Goal: Transaction & Acquisition: Purchase product/service

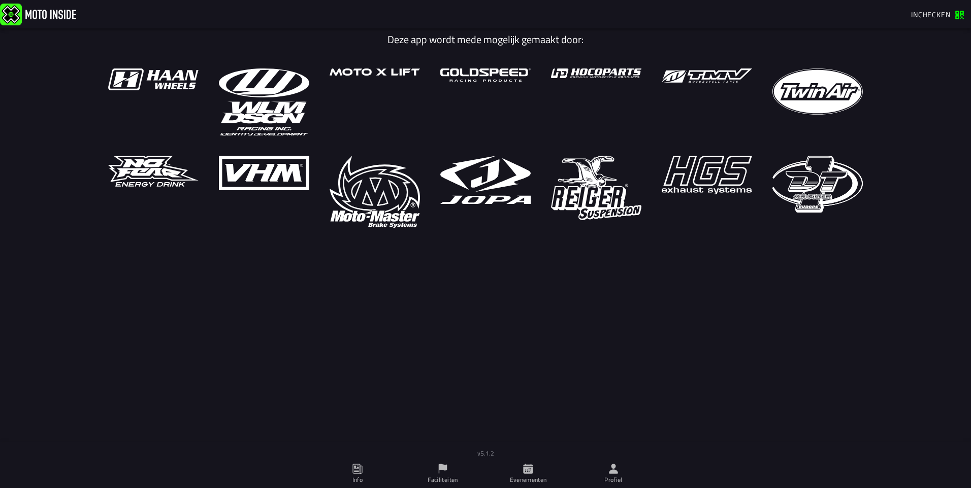
click at [942, 14] on span "Inchecken" at bounding box center [931, 14] width 40 height 11
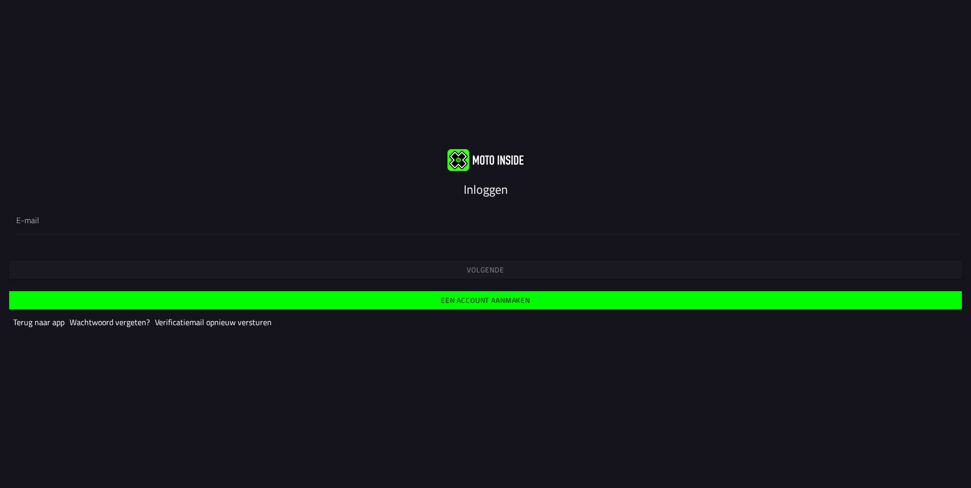
drag, startPoint x: 51, startPoint y: 203, endPoint x: 47, endPoint y: 212, distance: 10.0
click at [51, 205] on div "E-mail" at bounding box center [485, 220] width 971 height 45
click at [46, 213] on div at bounding box center [485, 220] width 938 height 28
click at [46, 214] on input "email" at bounding box center [485, 220] width 938 height 12
click at [44, 218] on input "email" at bounding box center [485, 220] width 938 height 12
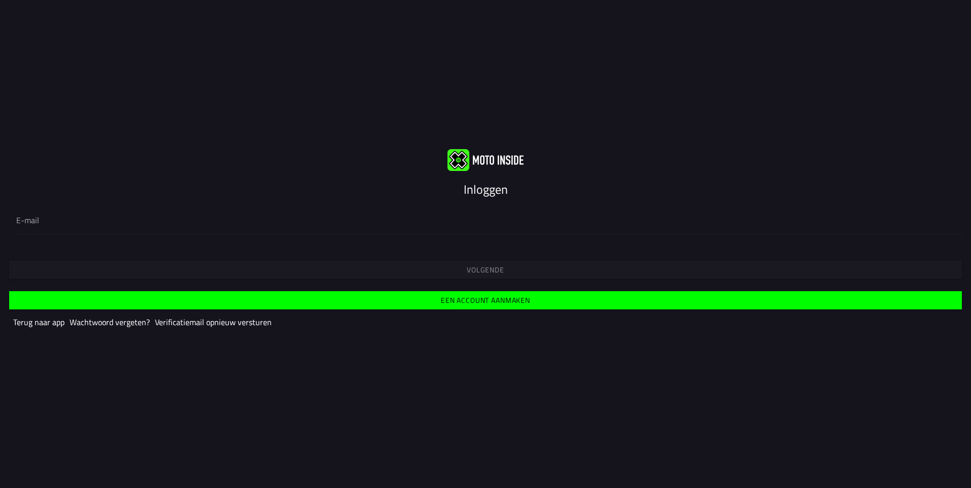
type input "[PERSON_NAME][EMAIL_ADDRESS][DOMAIN_NAME]"
click at [191, 277] on button "Volgende" at bounding box center [485, 270] width 953 height 18
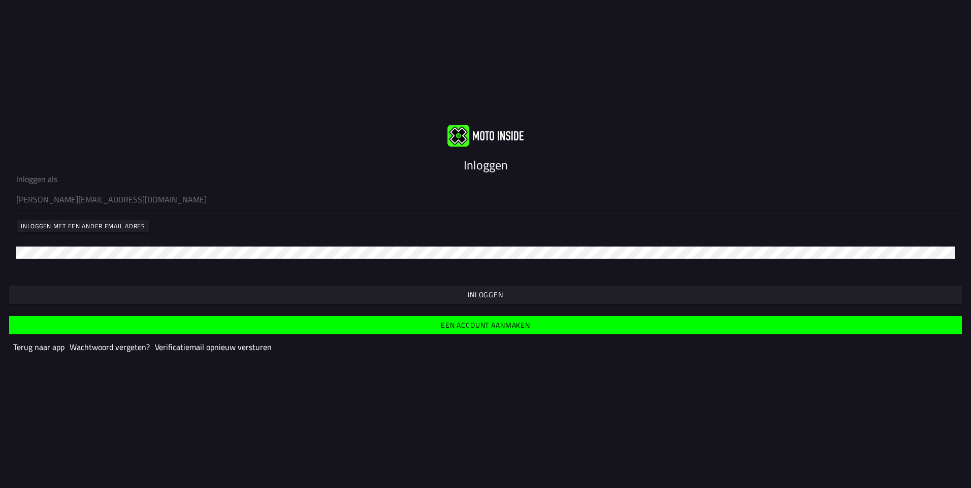
click at [259, 299] on button "Inloggen" at bounding box center [485, 295] width 953 height 18
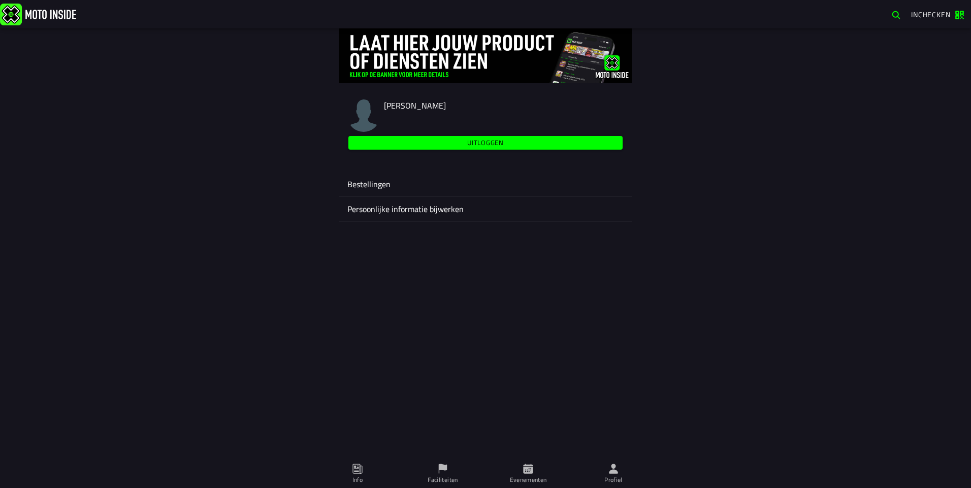
click at [449, 474] on span "Faciliteiten" at bounding box center [442, 474] width 73 height 28
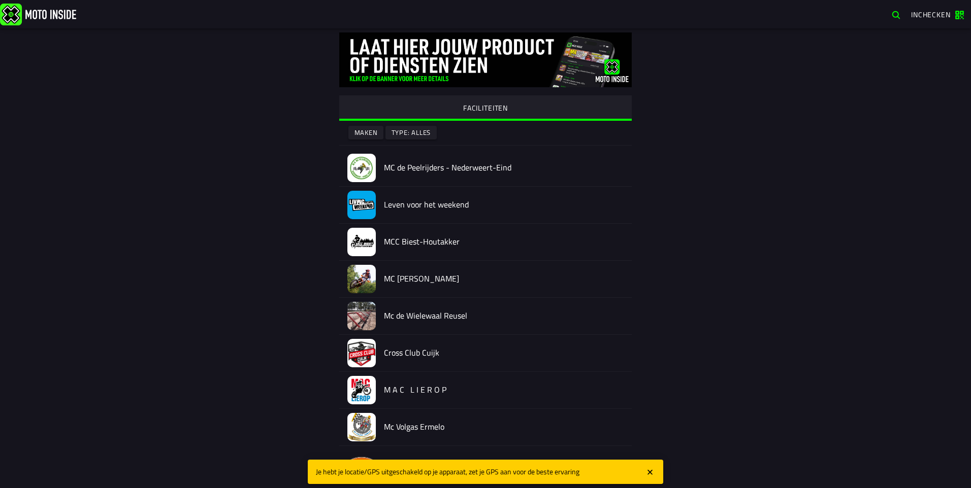
click at [0, 0] on slot "Maken" at bounding box center [0, 0] width 0 height 0
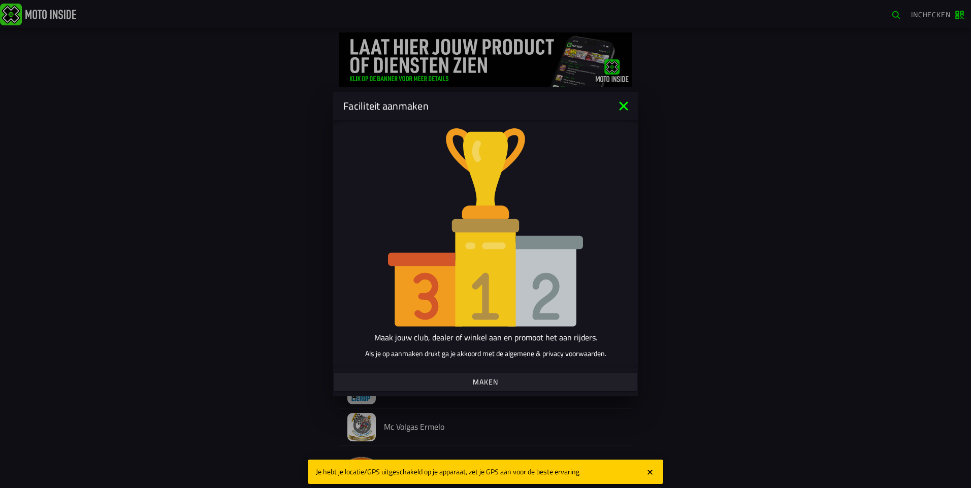
click at [624, 97] on div "Faciliteit aanmaken" at bounding box center [485, 106] width 305 height 28
click at [620, 107] on icon at bounding box center [623, 106] width 16 height 16
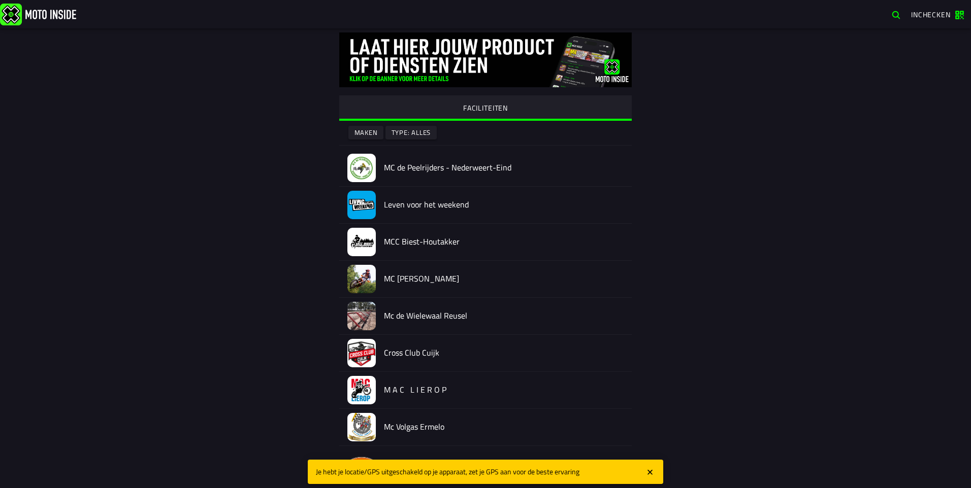
click at [892, 16] on span "button" at bounding box center [896, 15] width 10 height 10
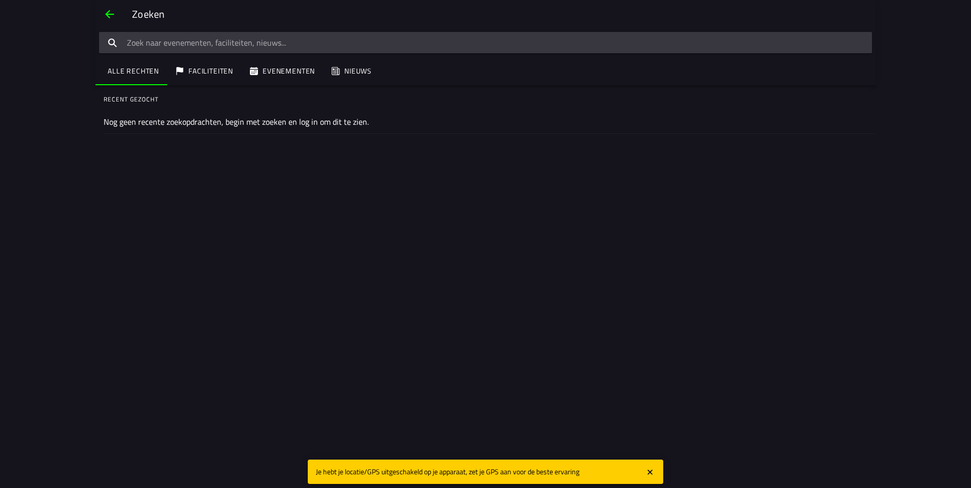
click at [480, 40] on input "Tekst zoeken" at bounding box center [485, 42] width 773 height 21
type input "maiscross"
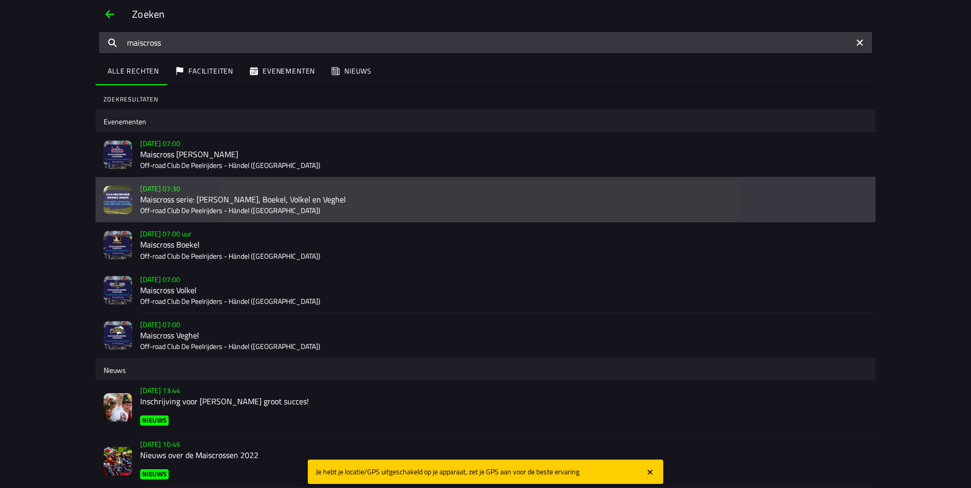
click at [104, 206] on img at bounding box center [118, 200] width 28 height 28
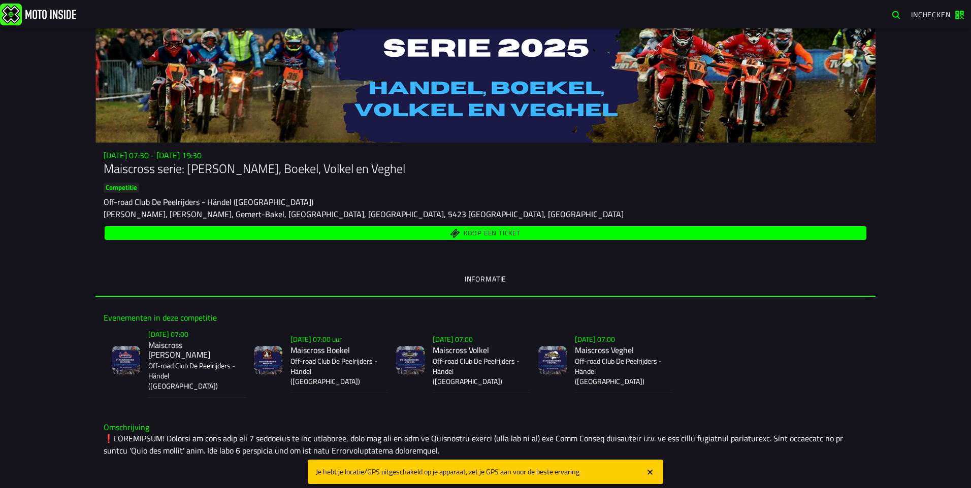
scroll to position [51, 0]
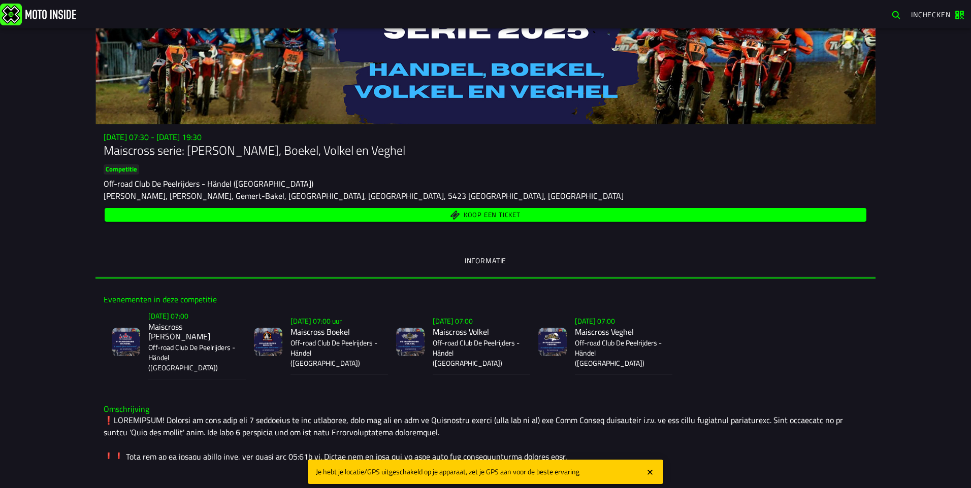
click at [374, 212] on span "Koop een ticket" at bounding box center [486, 215] width 750 height 10
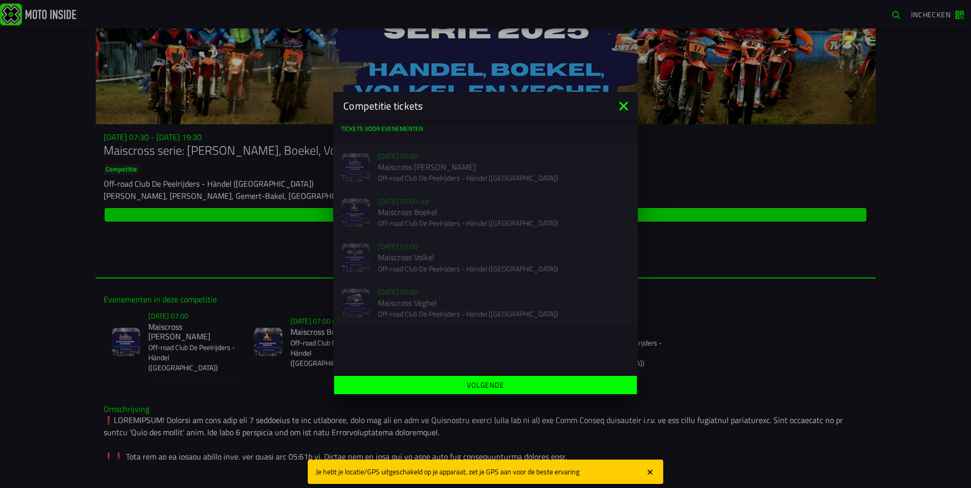
click at [624, 116] on div "Competitie tickets" at bounding box center [485, 106] width 305 height 28
click at [621, 109] on icon at bounding box center [623, 106] width 9 height 9
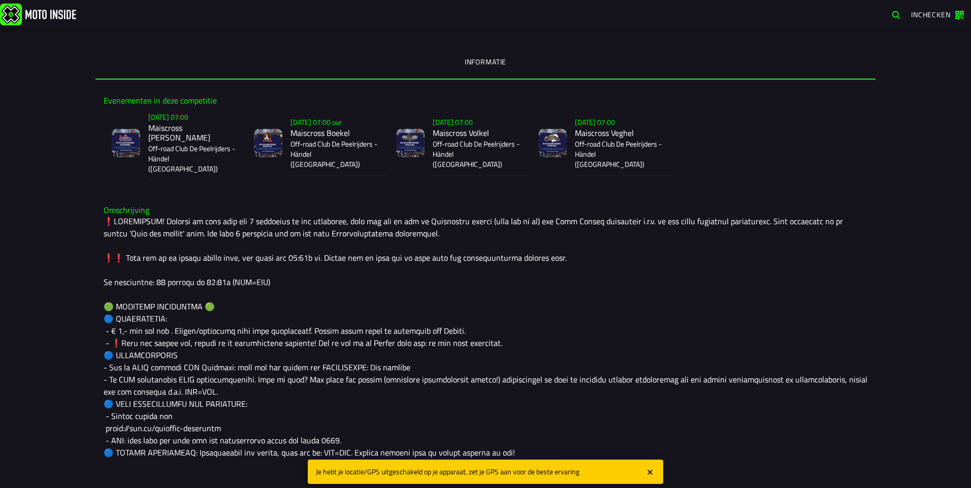
scroll to position [305, 0]
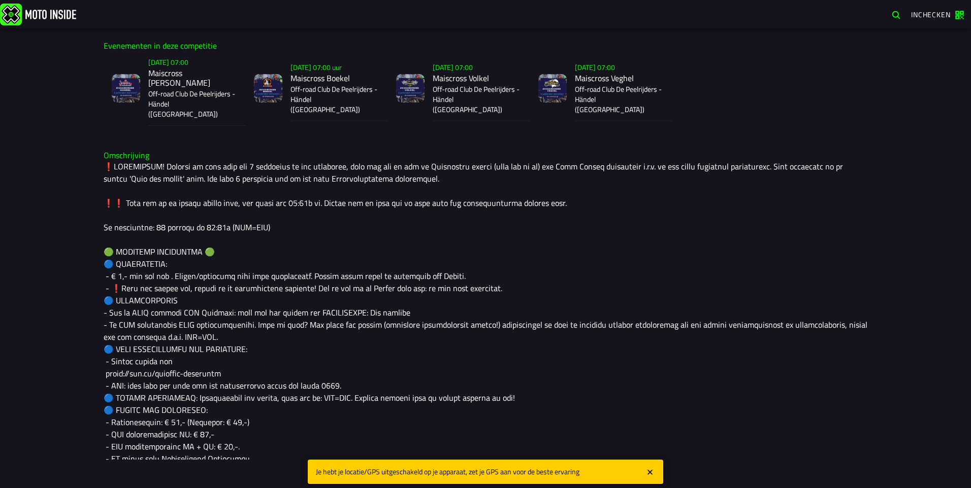
drag, startPoint x: 200, startPoint y: 209, endPoint x: 224, endPoint y: 209, distance: 23.9
drag, startPoint x: 260, startPoint y: 183, endPoint x: 318, endPoint y: 180, distance: 58.4
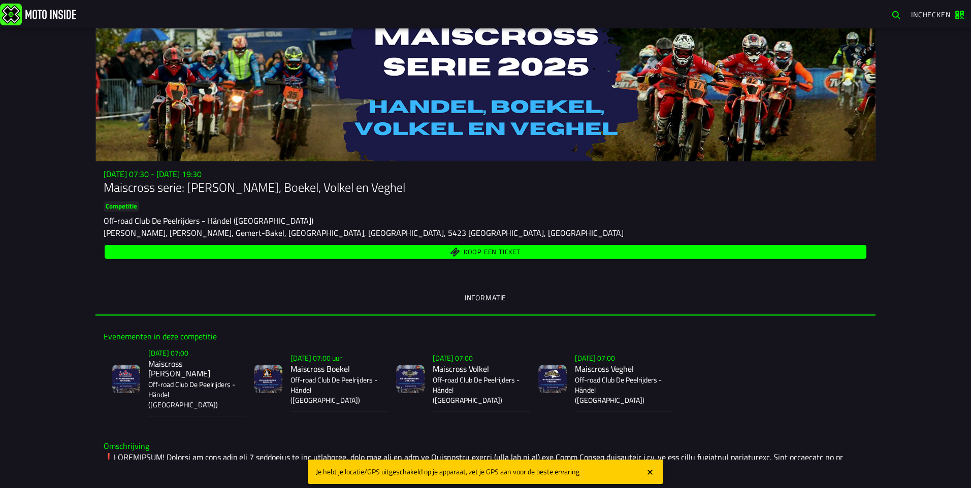
scroll to position [0, 0]
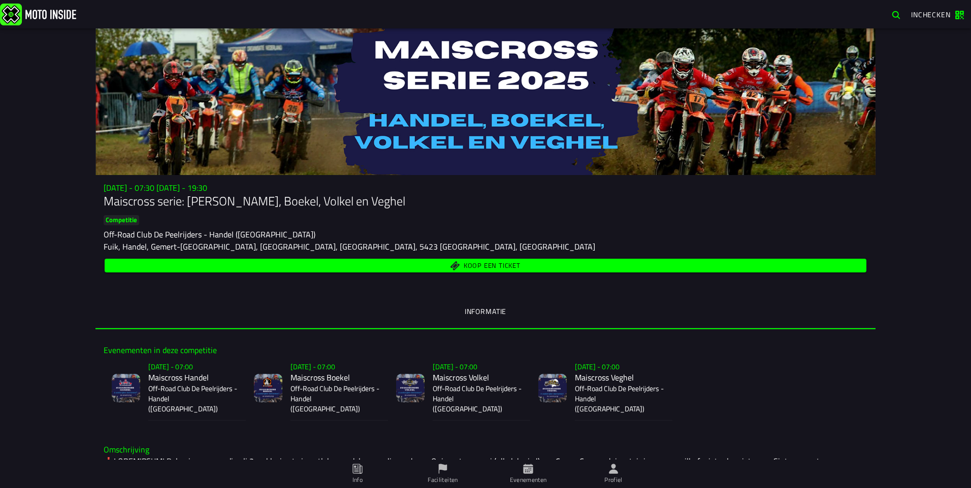
click at [927, 63] on div "Su 2 Nov - 07:30 - Su 23 Nov - 19:30 Maiscross serie: Handel, Boekel, Volkel en…" at bounding box center [485, 258] width 971 height 460
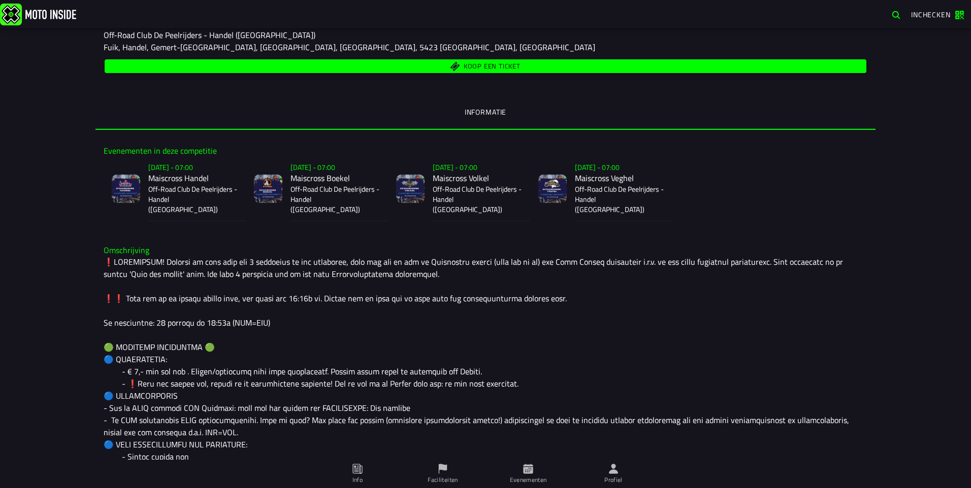
scroll to position [203, 0]
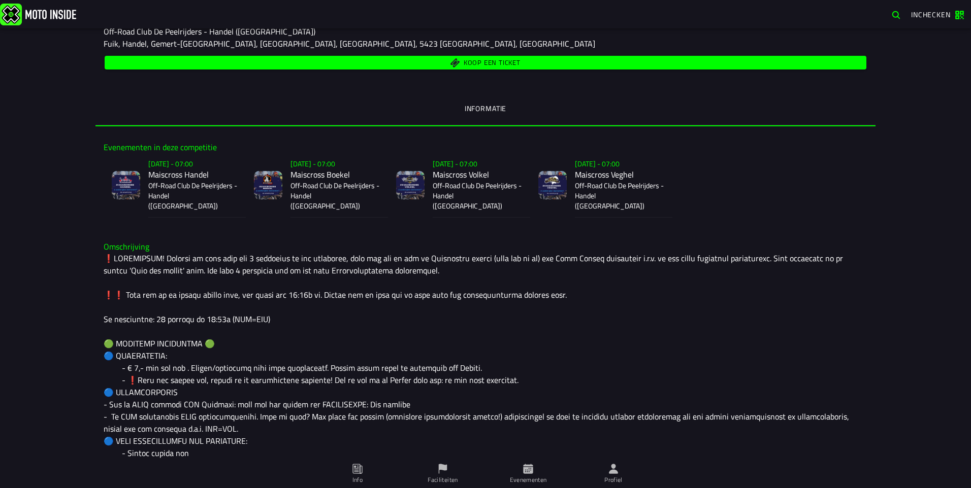
click at [612, 477] on ion-label "Profiel" at bounding box center [613, 480] width 18 height 9
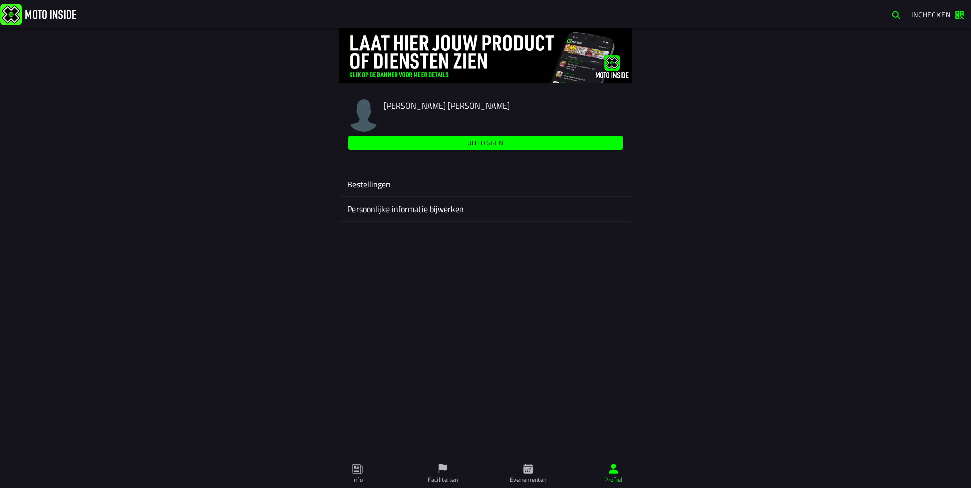
click at [424, 213] on ion-label "Persoonlijke informatie bijwerken" at bounding box center [485, 209] width 276 height 12
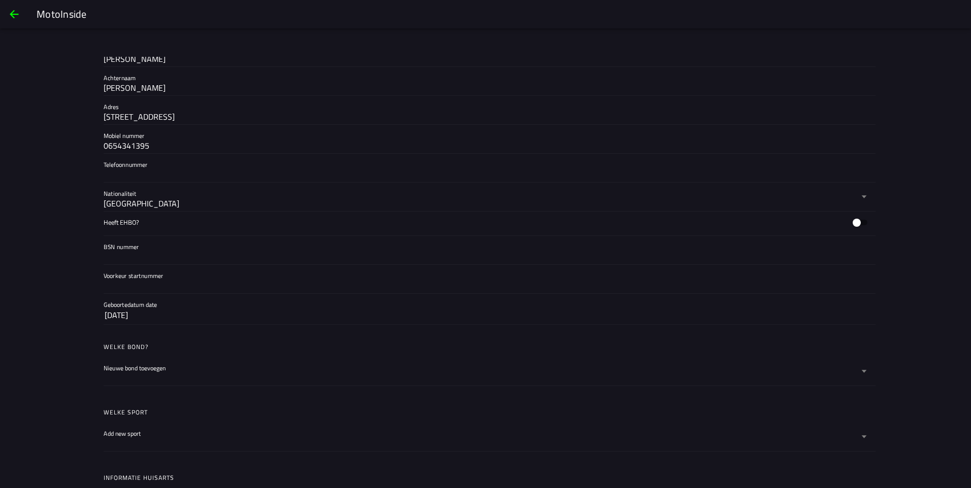
scroll to position [254, 0]
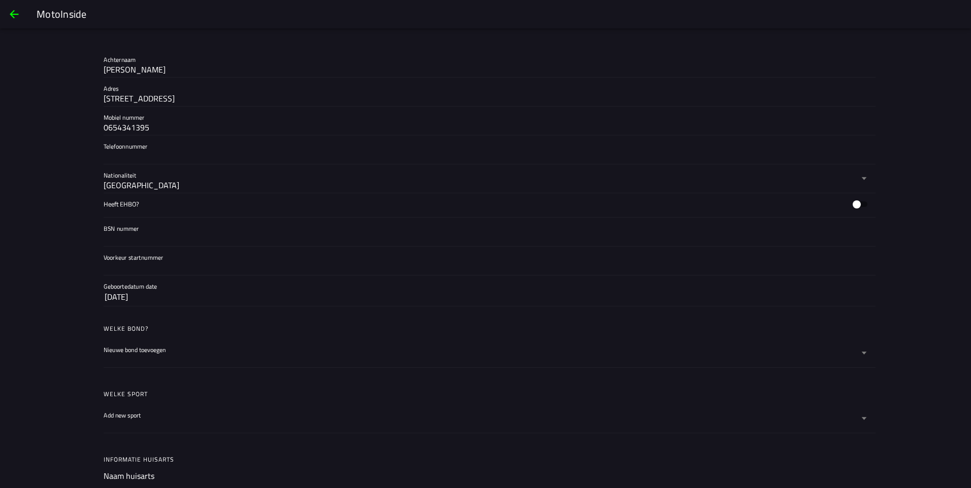
click at [310, 303] on button "16 jan 1975" at bounding box center [486, 297] width 762 height 18
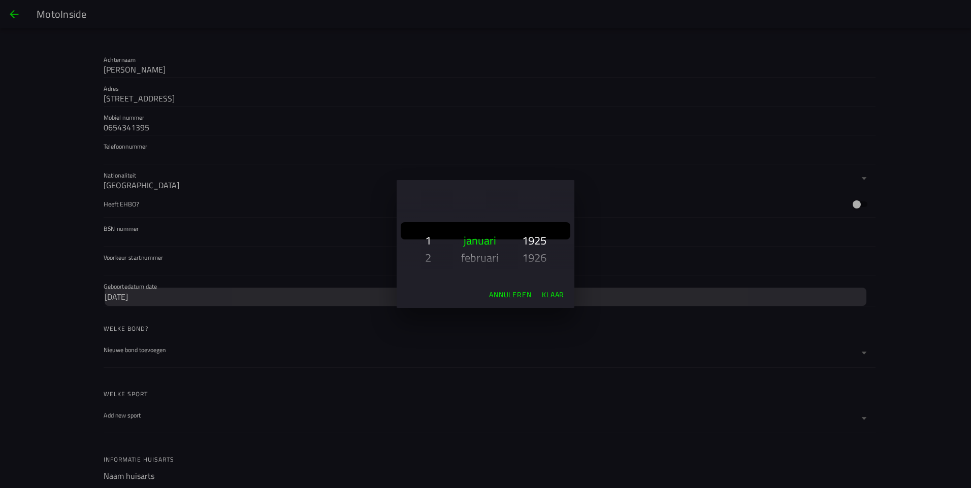
scroll to position [873, 0]
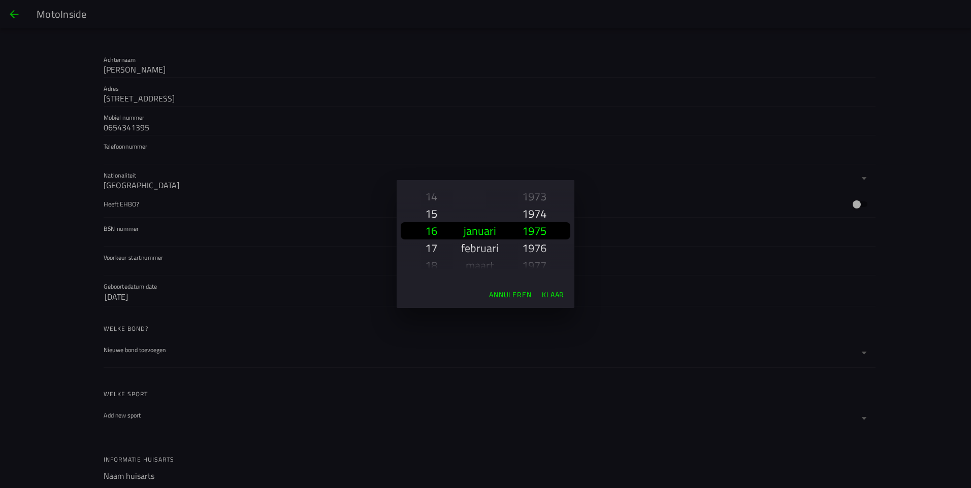
click at [290, 267] on ion-backdrop at bounding box center [485, 244] width 971 height 488
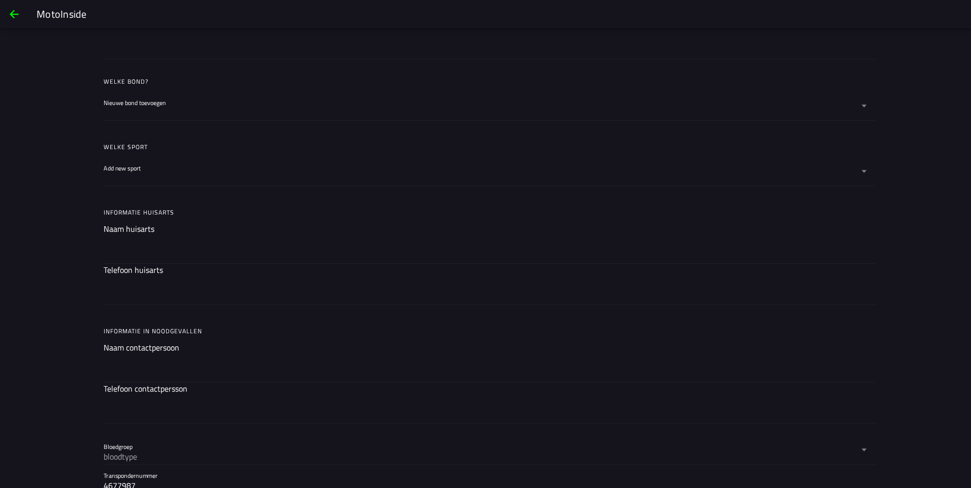
scroll to position [508, 0]
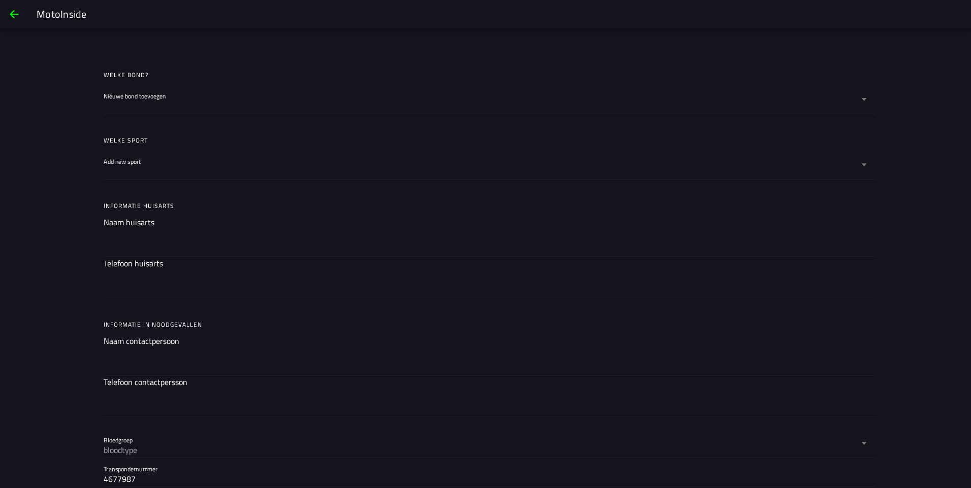
click at [134, 238] on input "text" at bounding box center [486, 243] width 764 height 12
drag, startPoint x: 374, startPoint y: 300, endPoint x: 363, endPoint y: 306, distance: 12.3
click at [374, 300] on ion-list "Informatie huisarts Naam huisarts Telefoon huisarts" at bounding box center [485, 247] width 780 height 111
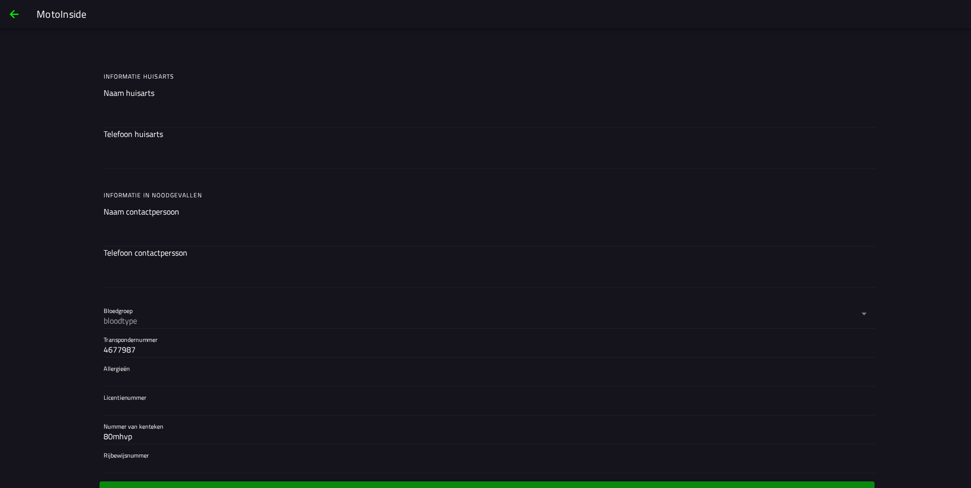
scroll to position [660, 0]
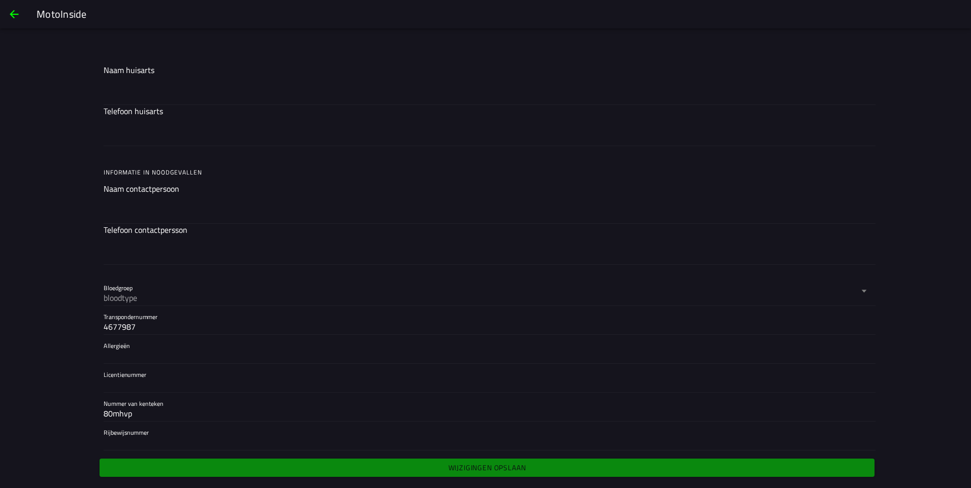
click at [230, 324] on input "4677987" at bounding box center [486, 327] width 764 height 12
type input "4"
drag, startPoint x: 231, startPoint y: 323, endPoint x: 154, endPoint y: 379, distance: 94.6
type input "0479236"
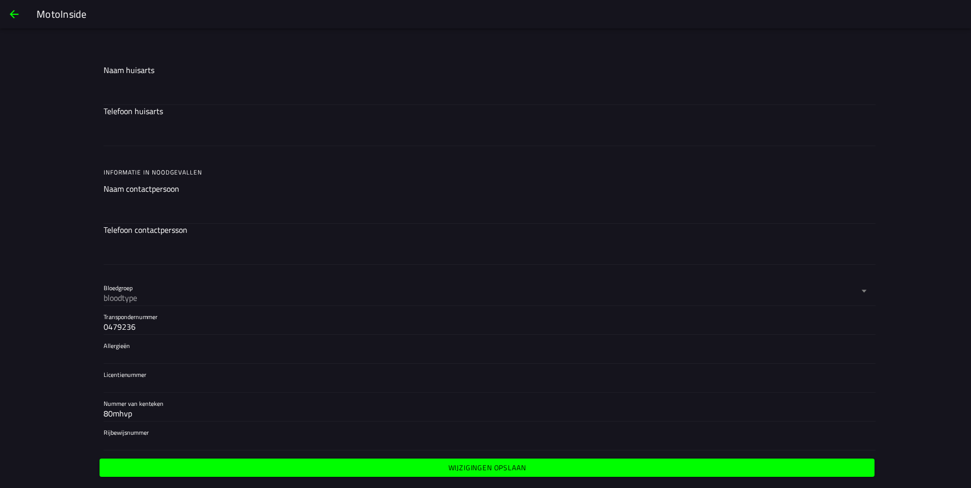
scroll to position [665, 0]
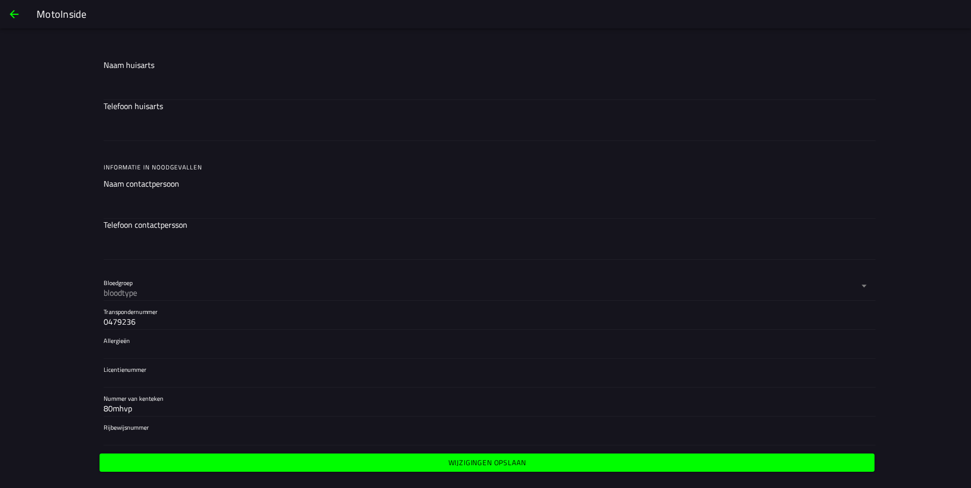
click at [195, 368] on label "Licentienummer" at bounding box center [486, 373] width 764 height 28
click at [195, 374] on input "Licentienummer" at bounding box center [486, 380] width 764 height 12
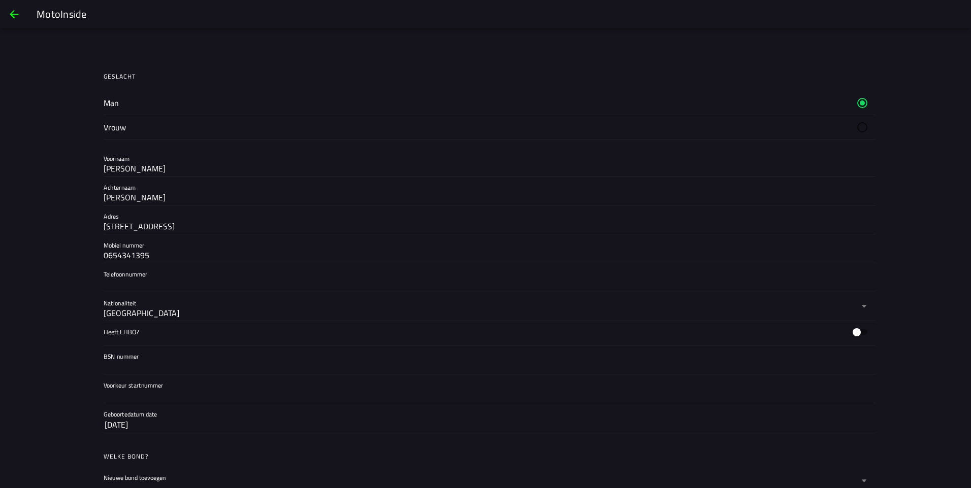
scroll to position [0, 0]
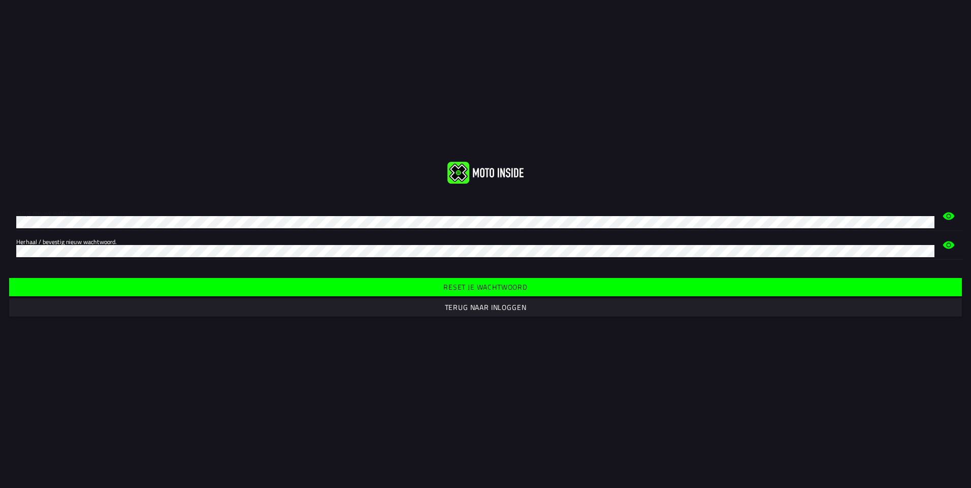
click at [947, 216] on circle at bounding box center [948, 216] width 3 height 3
click at [0, 0] on slot "Reset je wachtwoord" at bounding box center [0, 0] width 0 height 0
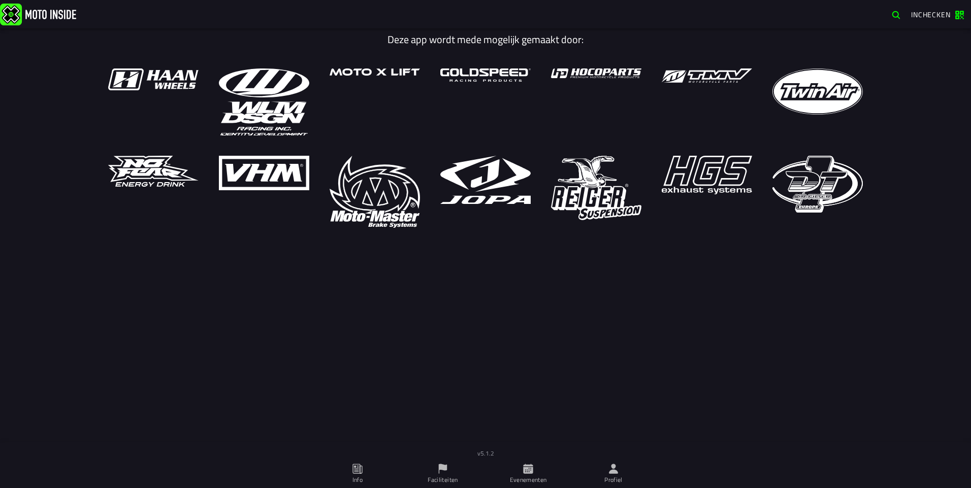
click at [901, 17] on button "button" at bounding box center [896, 15] width 18 height 16
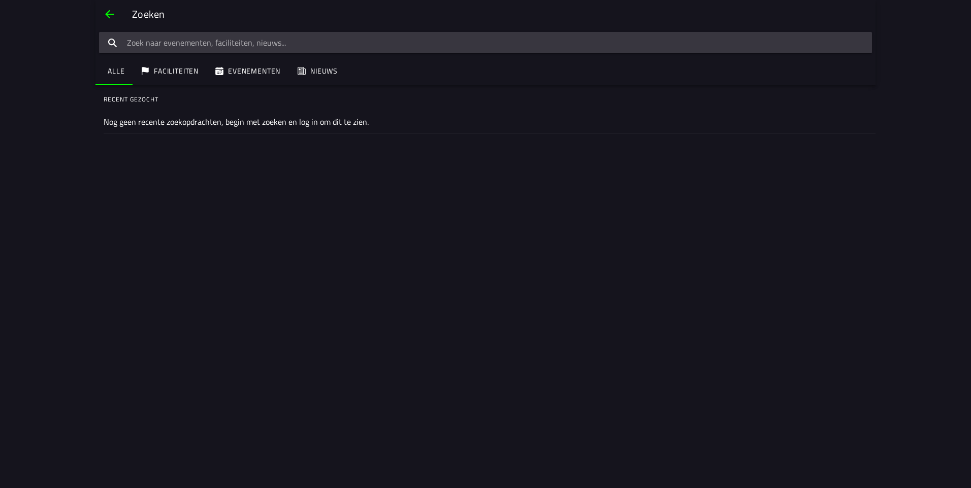
click at [273, 41] on input "search text" at bounding box center [485, 42] width 773 height 21
type input "i"
type input "j"
type input "maiscross"
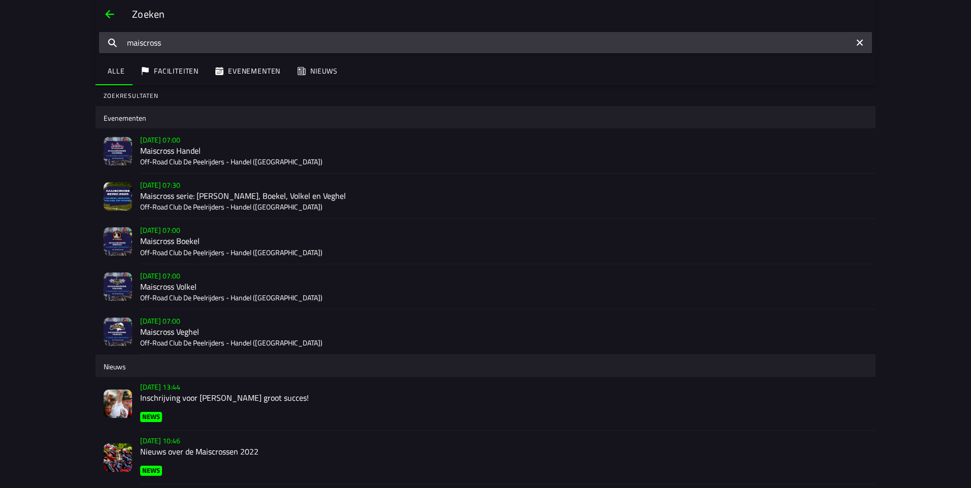
scroll to position [4, 0]
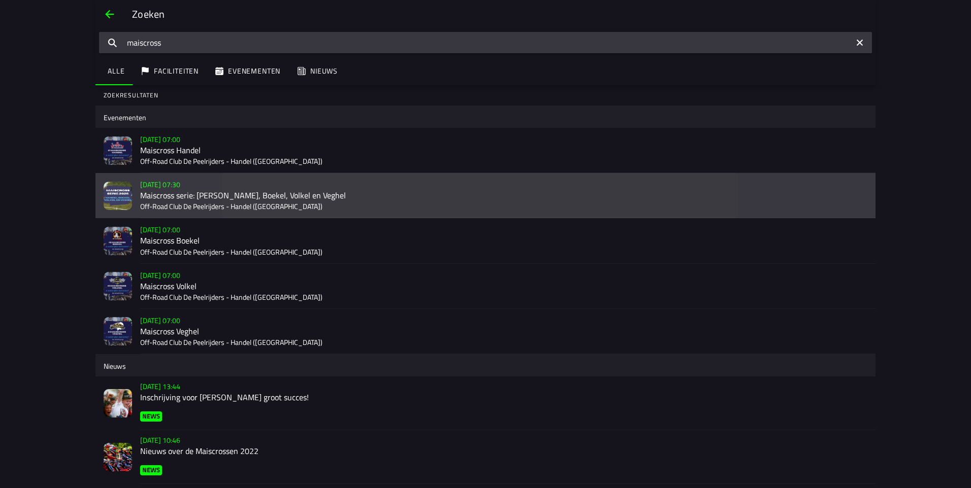
click at [120, 192] on img at bounding box center [118, 196] width 28 height 28
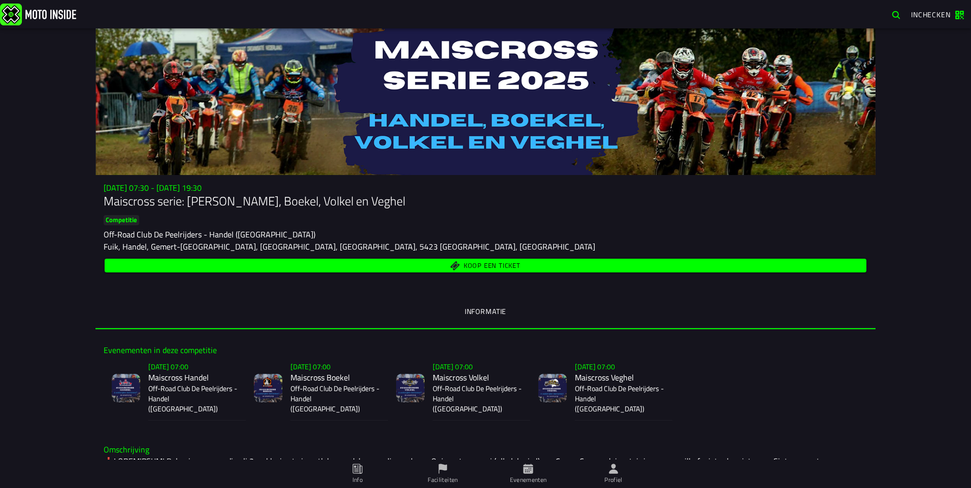
click at [912, 14] on span "Inchecken" at bounding box center [931, 14] width 40 height 11
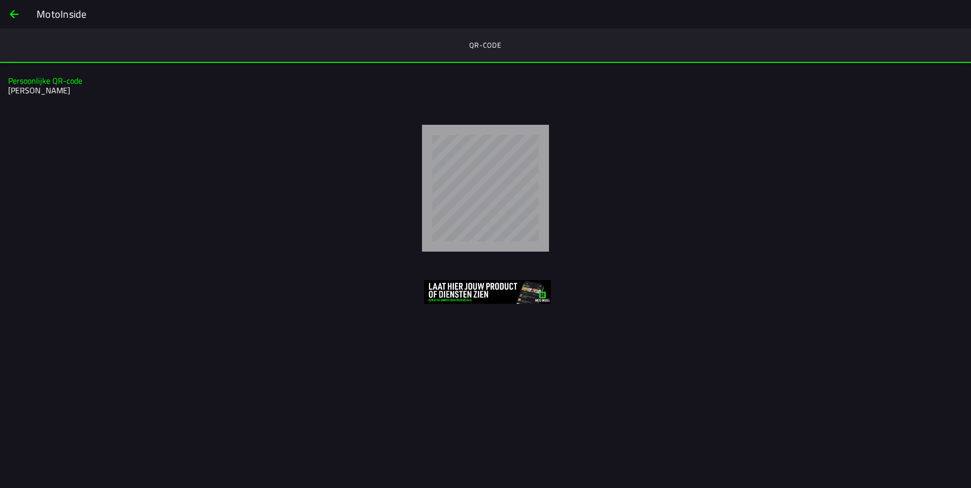
drag, startPoint x: 4, startPoint y: 17, endPoint x: 18, endPoint y: 13, distance: 14.5
click at [7, 17] on button "back" at bounding box center [14, 14] width 24 height 24
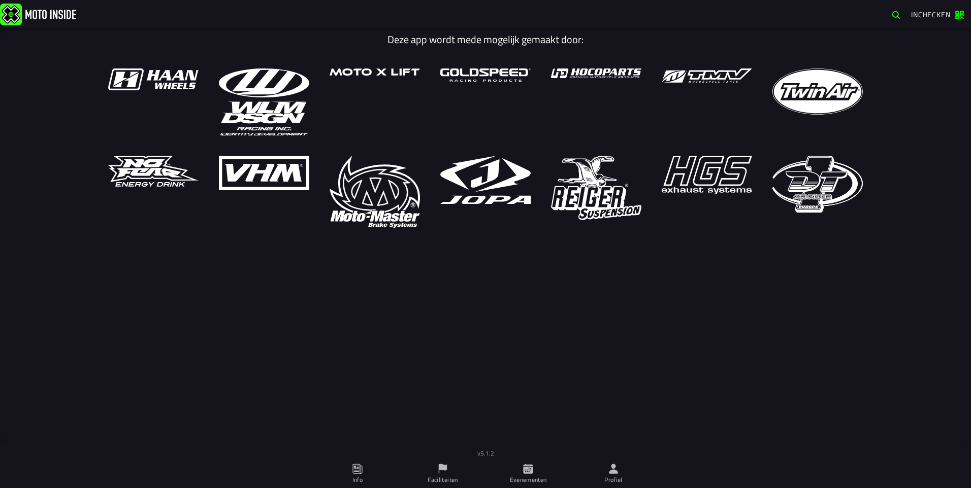
click at [939, 12] on span "Inchecken" at bounding box center [931, 14] width 40 height 11
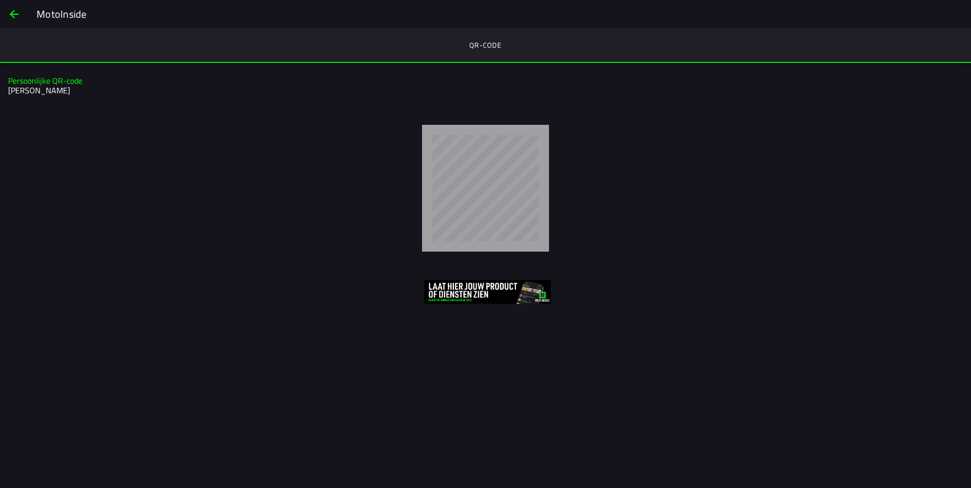
drag, startPoint x: 10, startPoint y: 16, endPoint x: 20, endPoint y: 18, distance: 10.4
click at [17, 17] on span "back" at bounding box center [14, 14] width 12 height 24
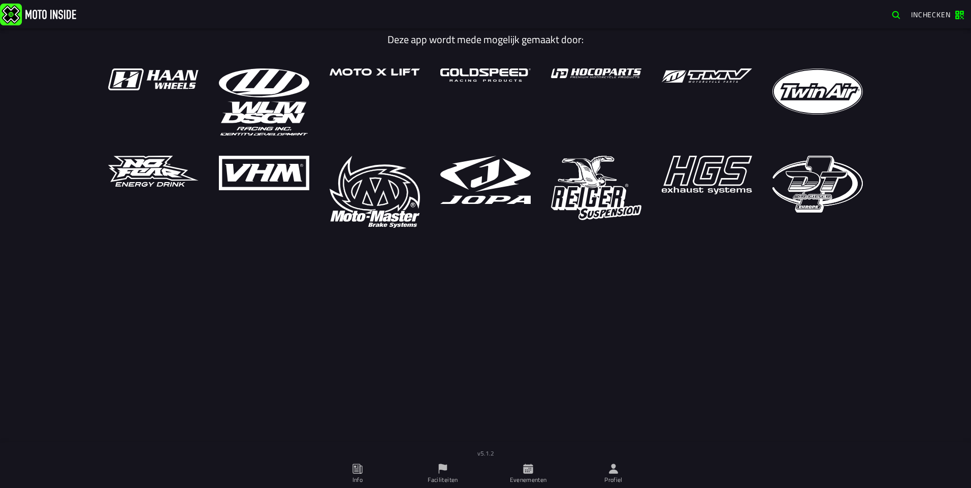
click at [890, 15] on button "button" at bounding box center [896, 15] width 18 height 16
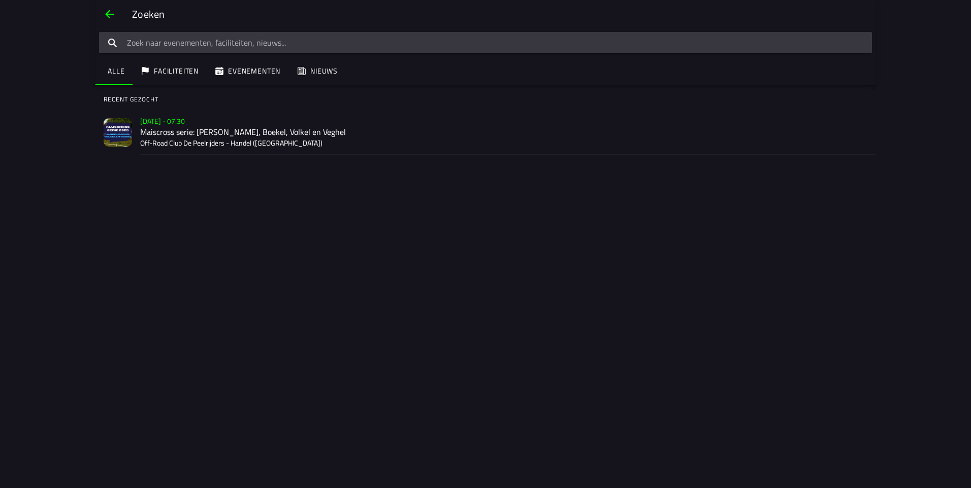
drag, startPoint x: 249, startPoint y: 17, endPoint x: 173, endPoint y: 24, distance: 77.0
click at [214, 22] on div "Zoeken" at bounding box center [485, 14] width 780 height 28
click at [115, 10] on span "back" at bounding box center [110, 14] width 12 height 24
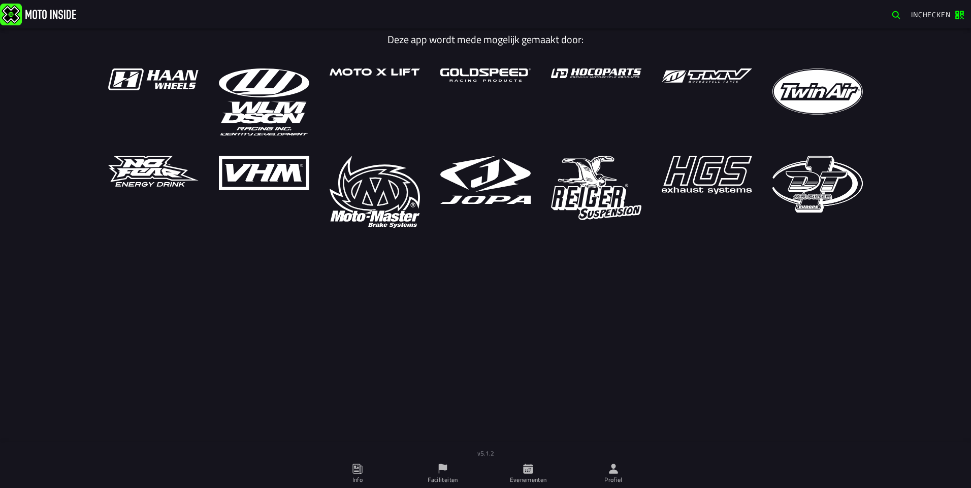
click at [924, 21] on button "Inchecken" at bounding box center [937, 15] width 61 height 16
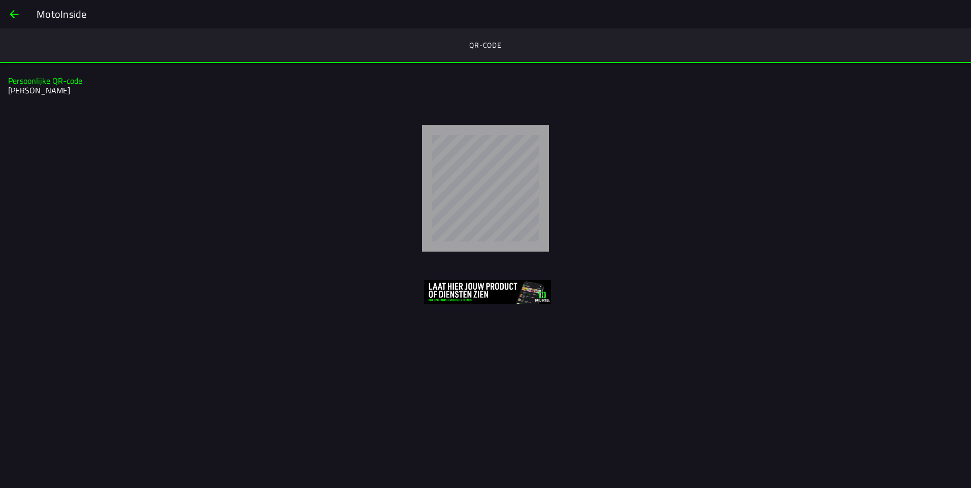
click at [14, 13] on span "back" at bounding box center [14, 14] width 12 height 24
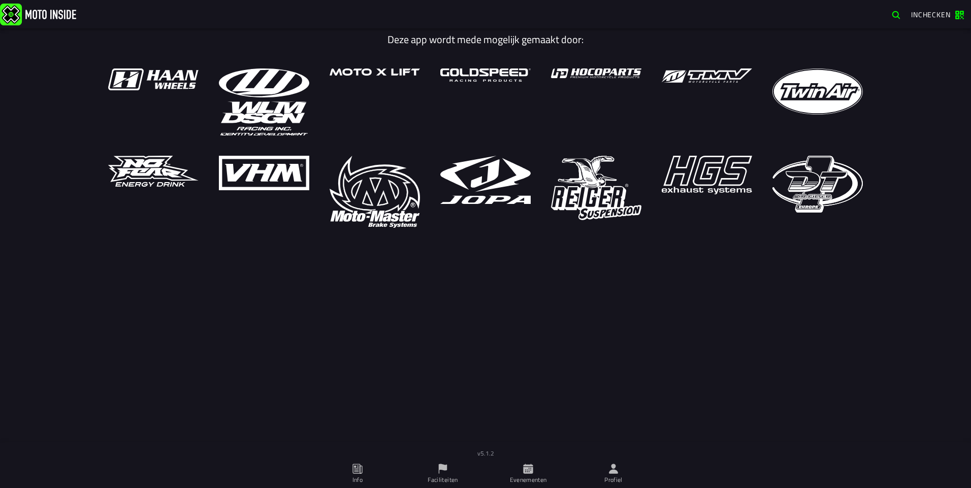
click at [581, 459] on ion-col "v5.1.2" at bounding box center [485, 451] width 971 height 17
click at [606, 466] on span "Profiel" at bounding box center [613, 474] width 73 height 28
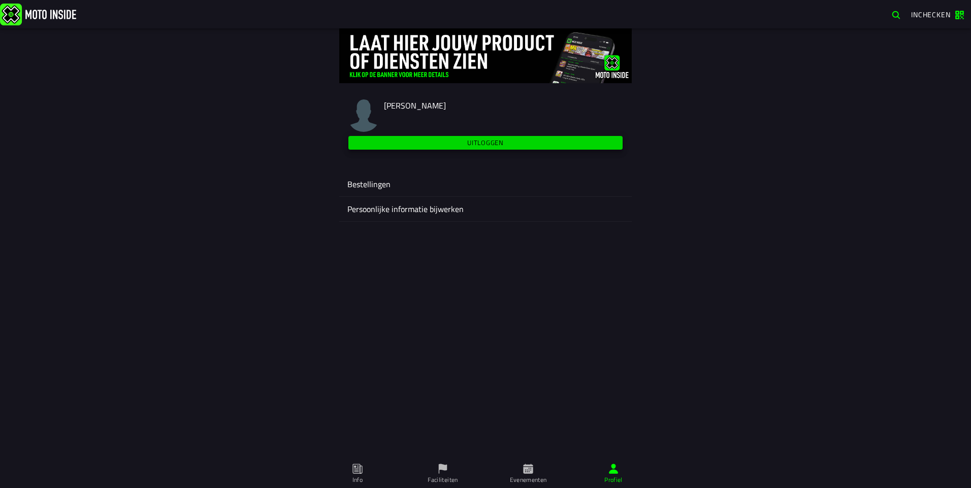
click at [453, 145] on span "Uitloggen" at bounding box center [485, 143] width 263 height 7
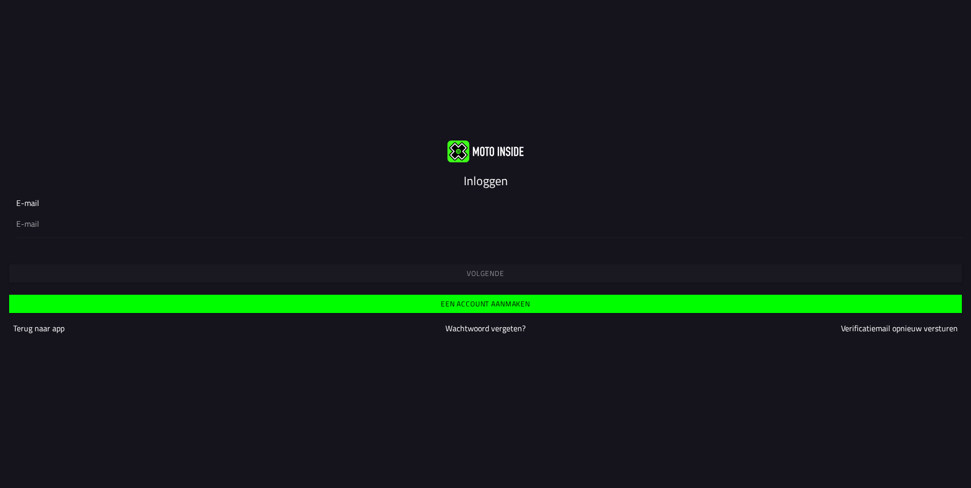
click at [151, 223] on input "email" at bounding box center [485, 224] width 938 height 12
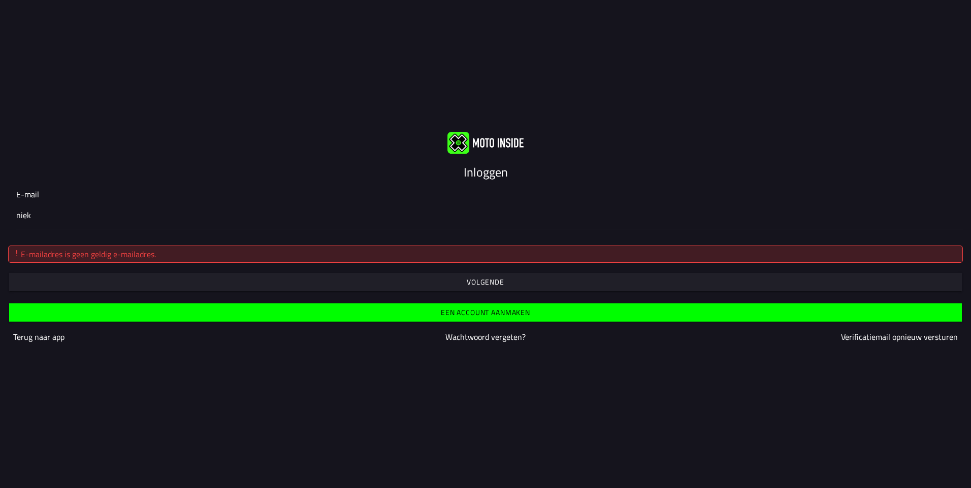
type input "niek@smitsboekel.nl"
click at [0, 0] on slot "Volgende" at bounding box center [0, 0] width 0 height 0
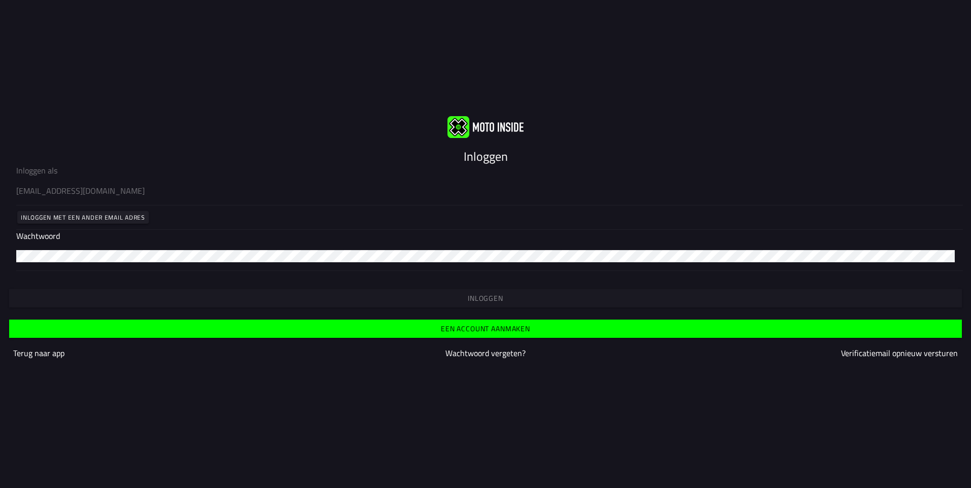
click at [0, 0] on slot "Een account aanmaken" at bounding box center [0, 0] width 0 height 0
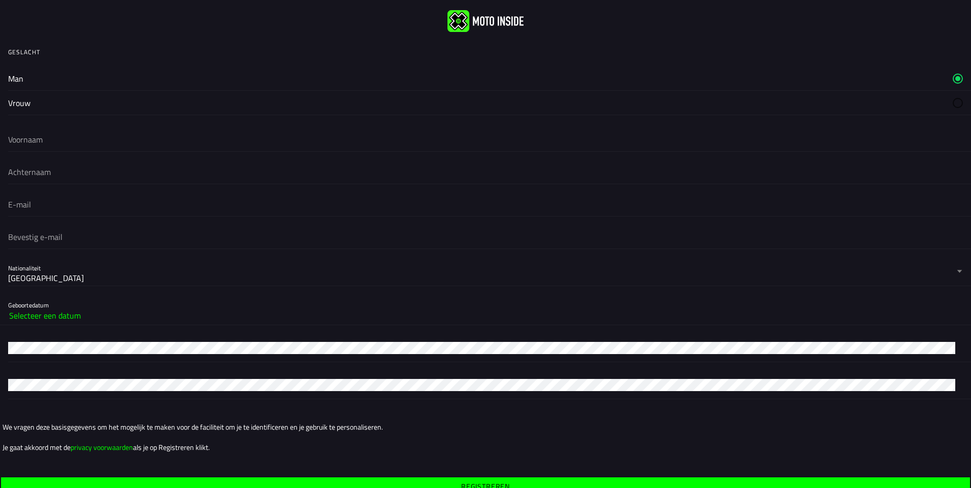
click at [131, 315] on button "Selecteer een datum" at bounding box center [485, 316] width 953 height 18
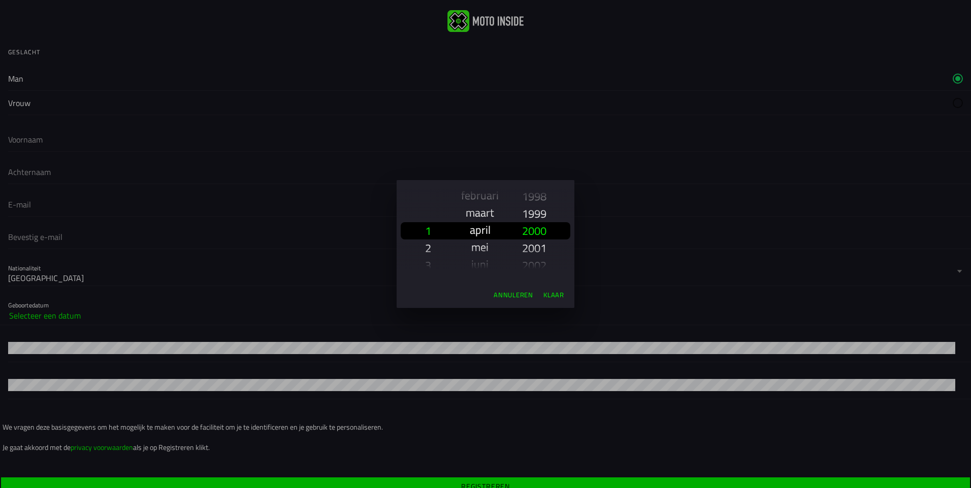
scroll to position [61, 0]
click at [0, 0] on slot "april" at bounding box center [0, 0] width 0 height 0
drag, startPoint x: 433, startPoint y: 251, endPoint x: 443, endPoint y: 229, distance: 24.5
click at [443, 229] on div "1 2 3 4 5 6 7 8 9 10 11 12 13 14 15 16 17 18 19 20 21 22 23 24 25 26 27 28 29 30" at bounding box center [431, 231] width 29 height 102
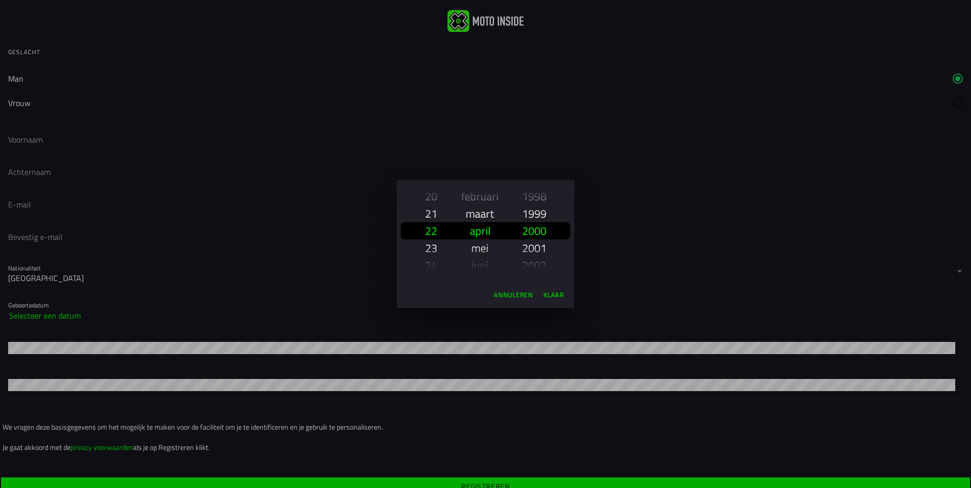
click at [0, 0] on slot "23" at bounding box center [0, 0] width 0 height 0
click at [0, 0] on slot "2006" at bounding box center [0, 0] width 0 height 0
click at [0, 0] on slot "Klaar" at bounding box center [0, 0] width 0 height 0
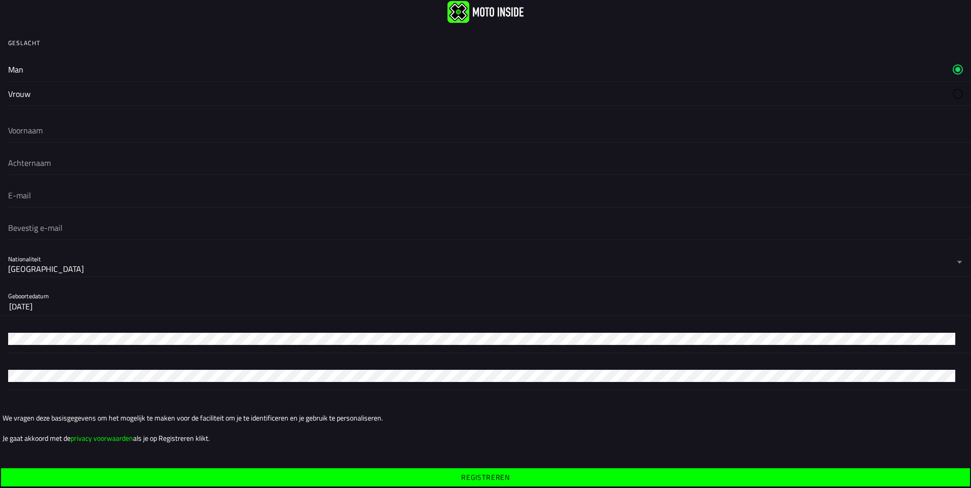
scroll to position [0, 0]
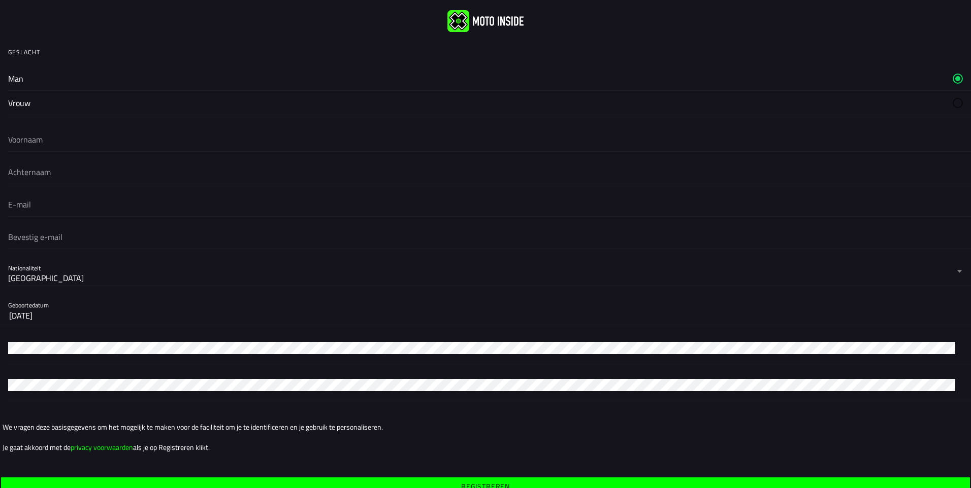
click at [86, 198] on input "email" at bounding box center [485, 204] width 955 height 22
type input "niek@smitsboekel.nl"
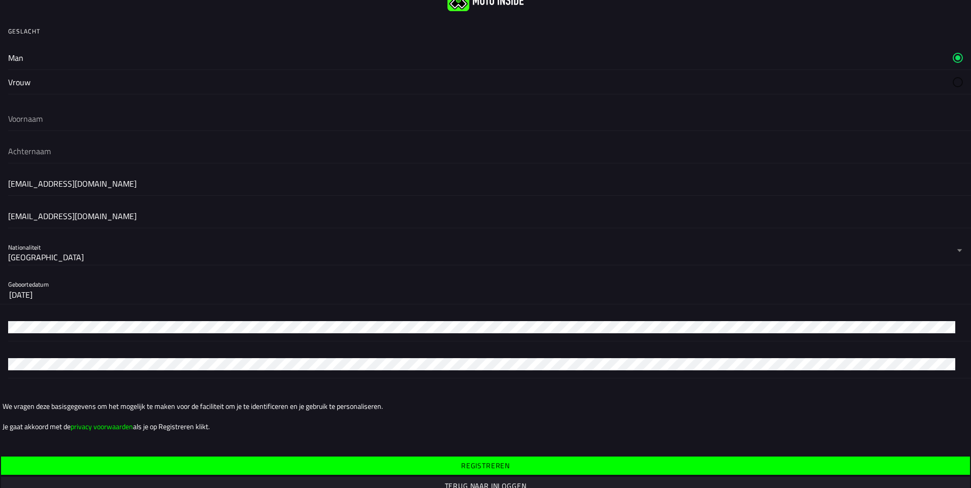
scroll to position [40, 0]
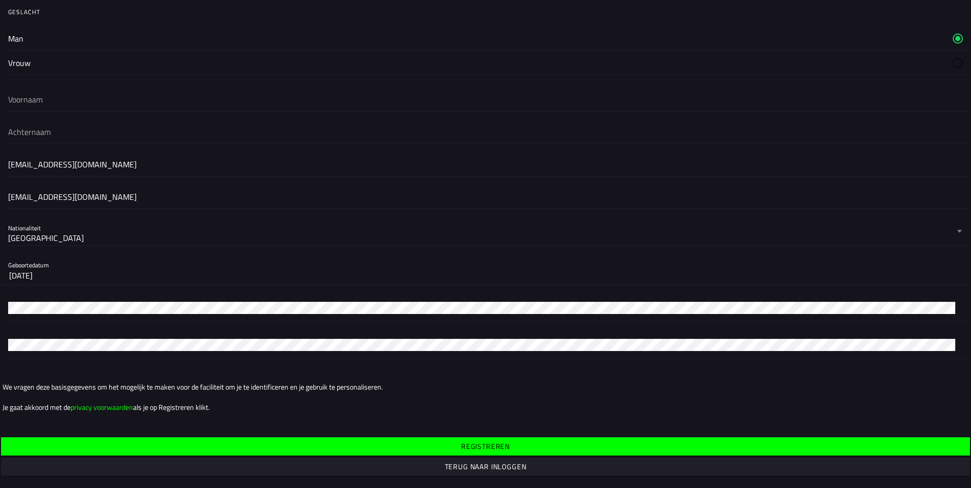
click at [156, 293] on div at bounding box center [485, 307] width 955 height 28
click at [952, 344] on icon at bounding box center [957, 345] width 12 height 8
click at [955, 317] on div at bounding box center [489, 307] width 963 height 29
click at [507, 446] on span "Registreren" at bounding box center [485, 446] width 953 height 7
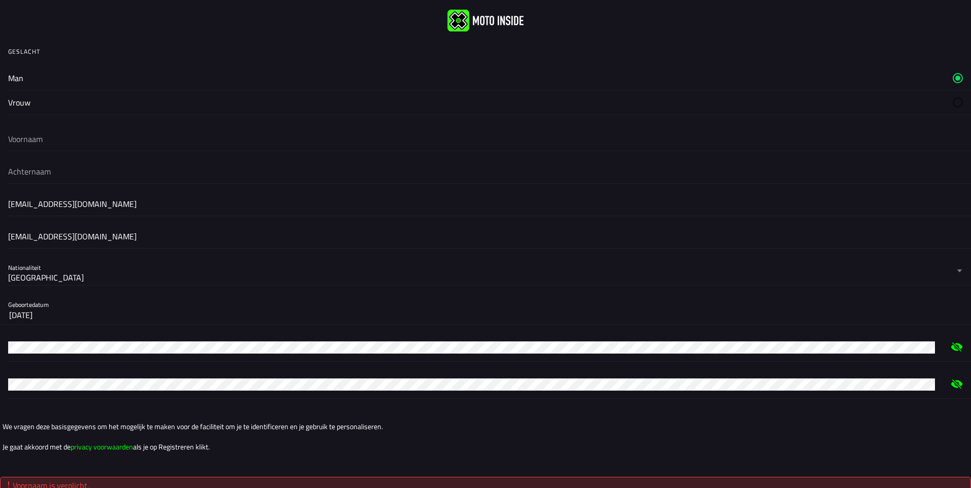
scroll to position [0, 0]
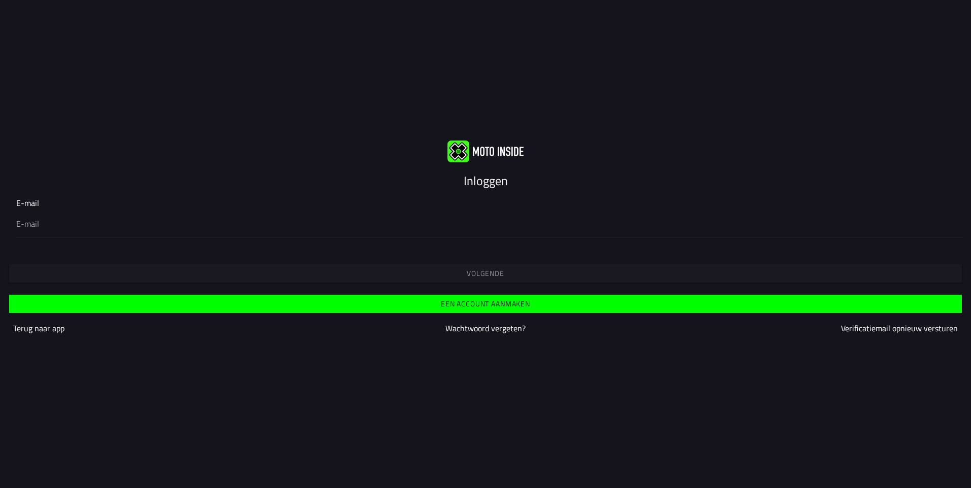
click at [358, 215] on div at bounding box center [485, 223] width 938 height 28
click at [358, 218] on input "email" at bounding box center [485, 224] width 938 height 12
type input "f"
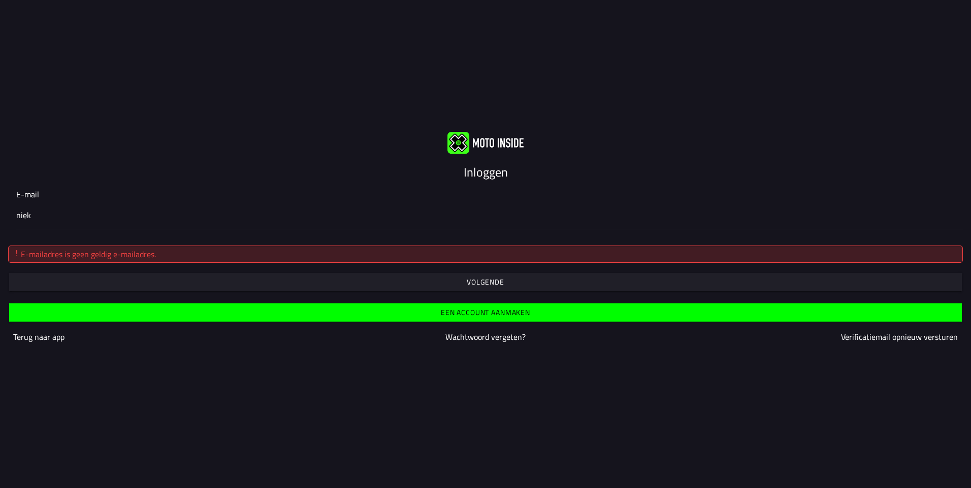
type input "niek@smitsboekel.nl"
click at [0, 0] on slot "Wachtwoord vergeten?" at bounding box center [0, 0] width 0 height 0
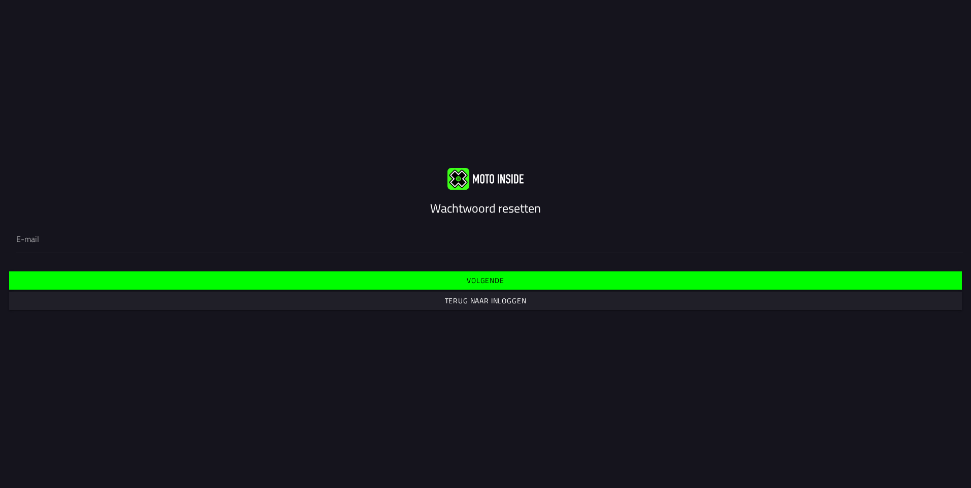
click at [397, 258] on div "Vul je e-mail hieronder in om je wachtwoord te resetten" at bounding box center [485, 238] width 971 height 45
drag, startPoint x: 349, startPoint y: 247, endPoint x: 198, endPoint y: 235, distance: 151.8
click at [349, 247] on div at bounding box center [485, 238] width 938 height 28
click at [349, 245] on input "email" at bounding box center [485, 239] width 938 height 12
type input "niek@smitsboekel.nl"
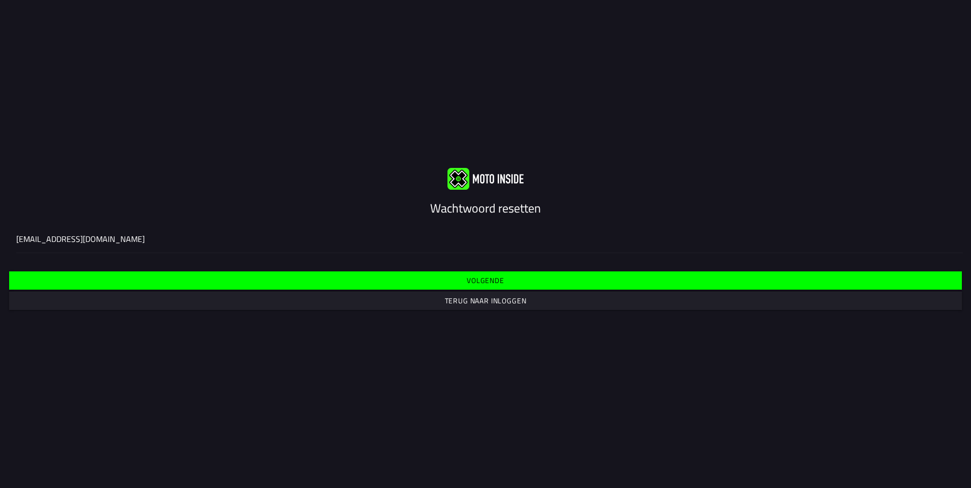
click at [509, 284] on span "Volgende" at bounding box center [485, 280] width 937 height 7
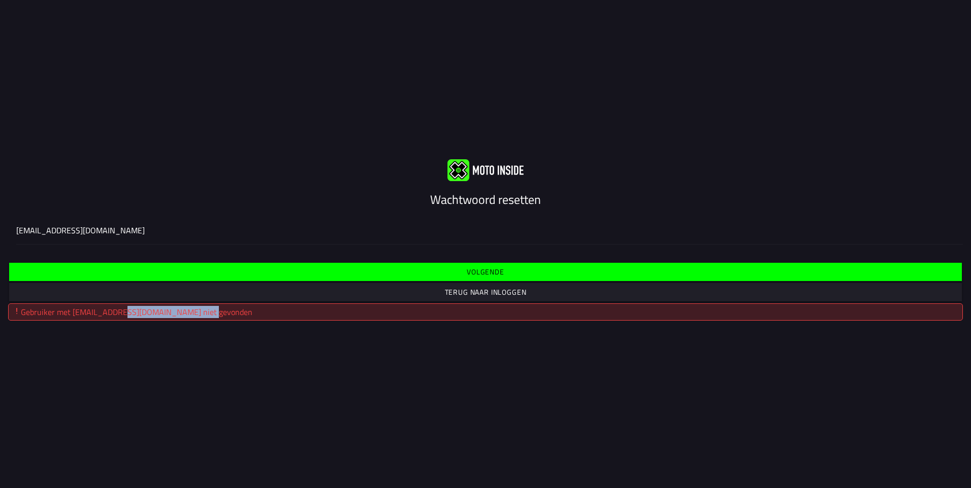
drag, startPoint x: 118, startPoint y: 311, endPoint x: 249, endPoint y: 317, distance: 131.1
click at [249, 317] on div "Gebruiker met niek@smitsboekel.nl niet gevonden" at bounding box center [485, 312] width 955 height 17
drag, startPoint x: 249, startPoint y: 317, endPoint x: 236, endPoint y: 311, distance: 13.9
click at [236, 311] on div "Gebruiker met niek@smitsboekel.nl niet gevonden" at bounding box center [485, 312] width 955 height 17
drag, startPoint x: 236, startPoint y: 311, endPoint x: 20, endPoint y: 312, distance: 215.8
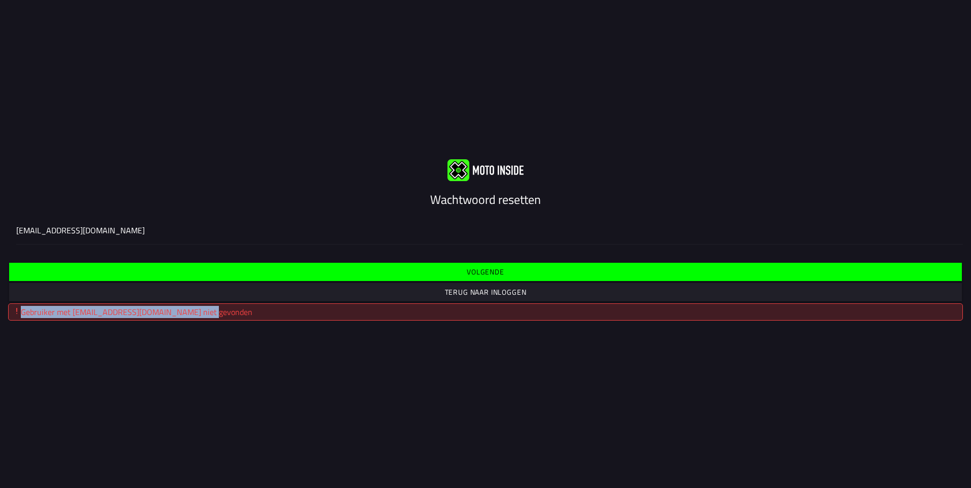
click at [20, 312] on div "Gebruiker met niek@smitsboekel.nl niet gevonden" at bounding box center [485, 312] width 955 height 17
click at [222, 239] on div "niek@smitsboekel.nl" at bounding box center [485, 230] width 938 height 28
click at [222, 237] on input "niek@smitsboekel.nl" at bounding box center [485, 230] width 938 height 12
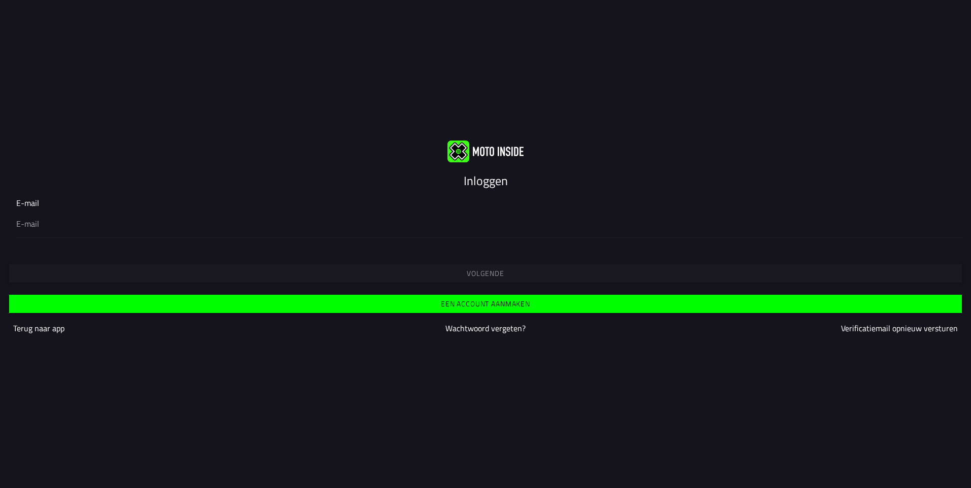
click at [188, 221] on input "email" at bounding box center [485, 224] width 938 height 12
type input "niek@smitsboekel.nl"
click at [439, 280] on button "Volgende" at bounding box center [485, 274] width 953 height 18
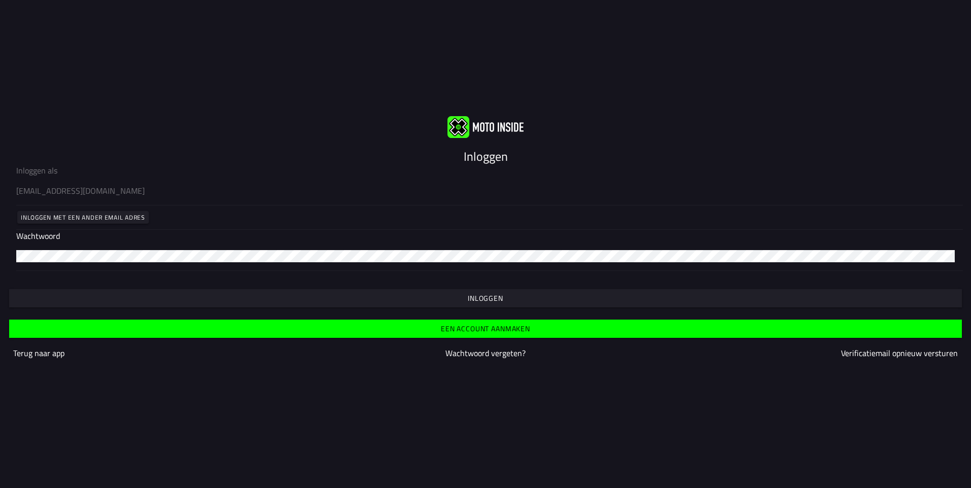
click at [643, 301] on span "Inloggen" at bounding box center [485, 298] width 937 height 7
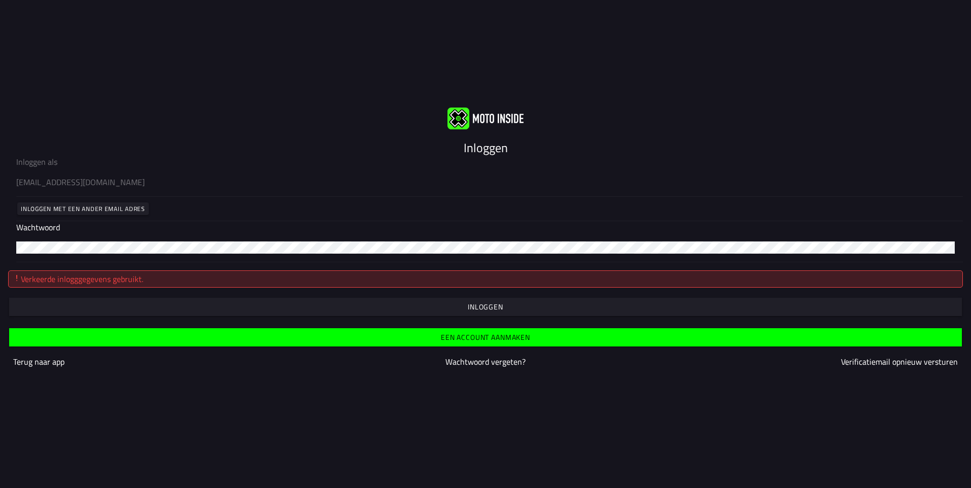
drag, startPoint x: 179, startPoint y: 288, endPoint x: 7, endPoint y: 279, distance: 172.3
click at [5, 279] on div "Verkeerde inlogggegevens gebruikt. Inloggen" at bounding box center [485, 290] width 971 height 54
drag, startPoint x: 227, startPoint y: 215, endPoint x: 216, endPoint y: 223, distance: 14.5
click at [227, 215] on div "Inloggen met een ander email adres" at bounding box center [485, 209] width 938 height 24
click at [198, 241] on div at bounding box center [485, 248] width 938 height 28
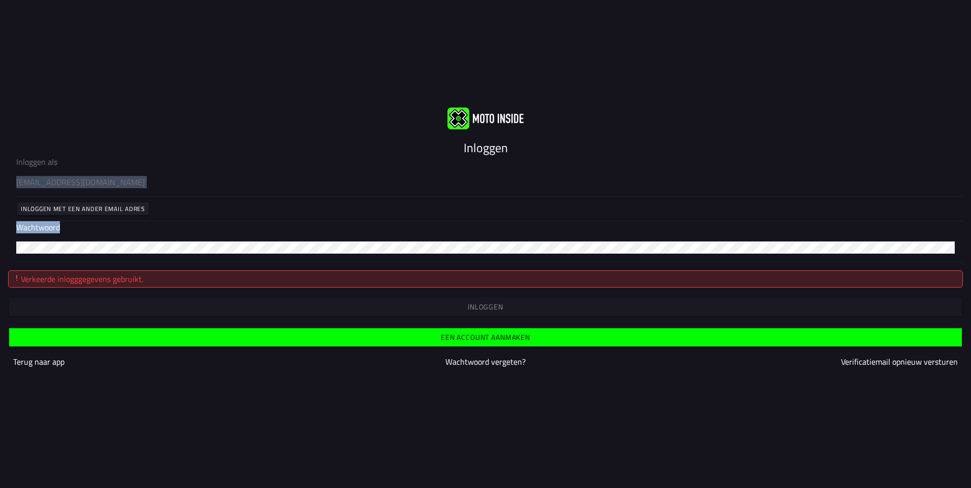
click at [417, 223] on div "Inloggen als niek@smitsboekel.nl Inloggen met een ander email adres Wachtwoord" at bounding box center [485, 209] width 971 height 107
click at [0, 0] on slot "Wachtwoord vergeten?" at bounding box center [0, 0] width 0 height 0
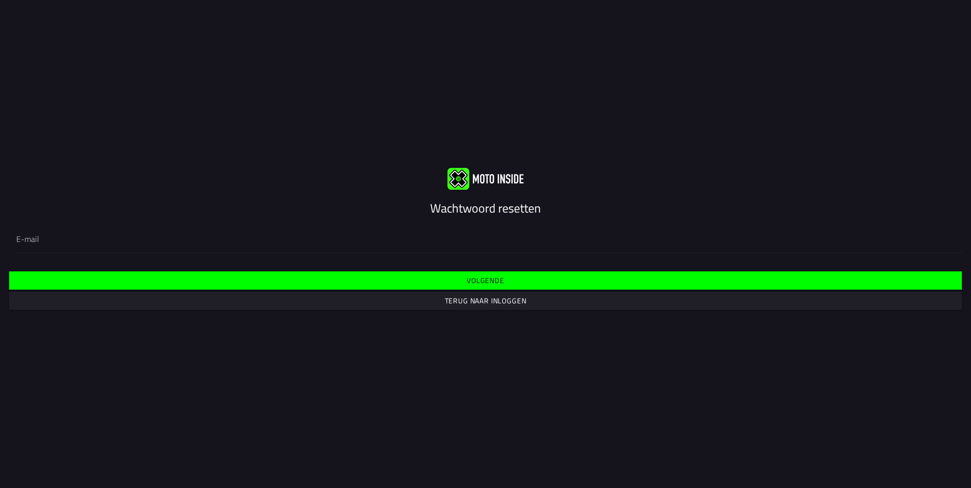
click at [198, 240] on input "email" at bounding box center [485, 239] width 938 height 12
click at [155, 233] on input "email" at bounding box center [485, 239] width 938 height 12
type input "niek@smitsboekel.nl"
click at [431, 281] on span "Volgende" at bounding box center [485, 280] width 937 height 7
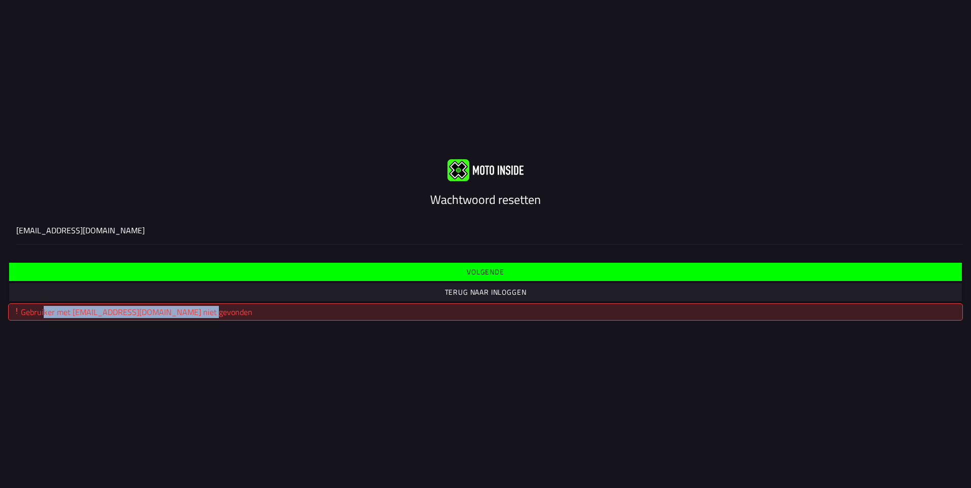
drag, startPoint x: 344, startPoint y: 322, endPoint x: 43, endPoint y: 309, distance: 300.9
click at [43, 309] on div "Gebruiker met niek@smitsboekel.nl niet gevonden" at bounding box center [485, 312] width 955 height 17
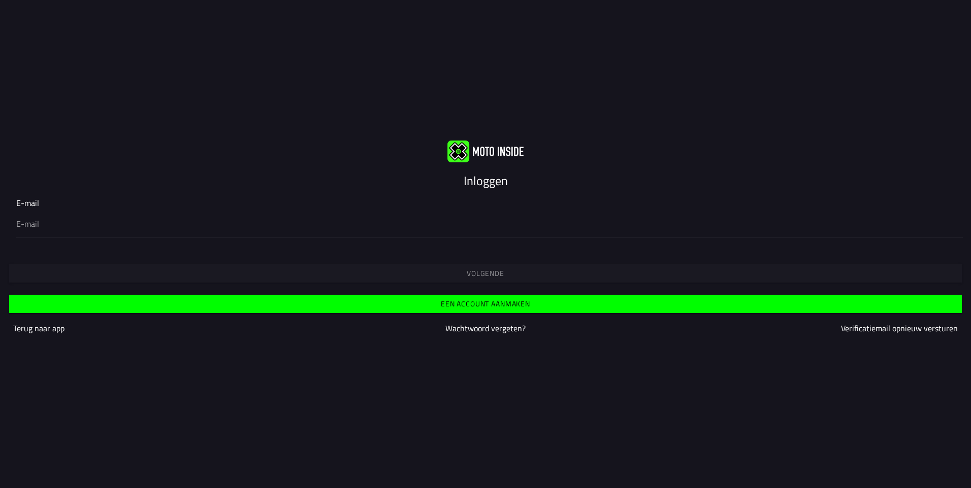
drag, startPoint x: 123, startPoint y: 210, endPoint x: 119, endPoint y: 218, distance: 8.6
click at [122, 212] on ion-input "E-mail" at bounding box center [485, 217] width 938 height 41
drag, startPoint x: 119, startPoint y: 218, endPoint x: 119, endPoint y: 226, distance: 8.1
click at [119, 222] on input "email" at bounding box center [485, 224] width 938 height 12
type input "ronny@smitsboekel.nl"
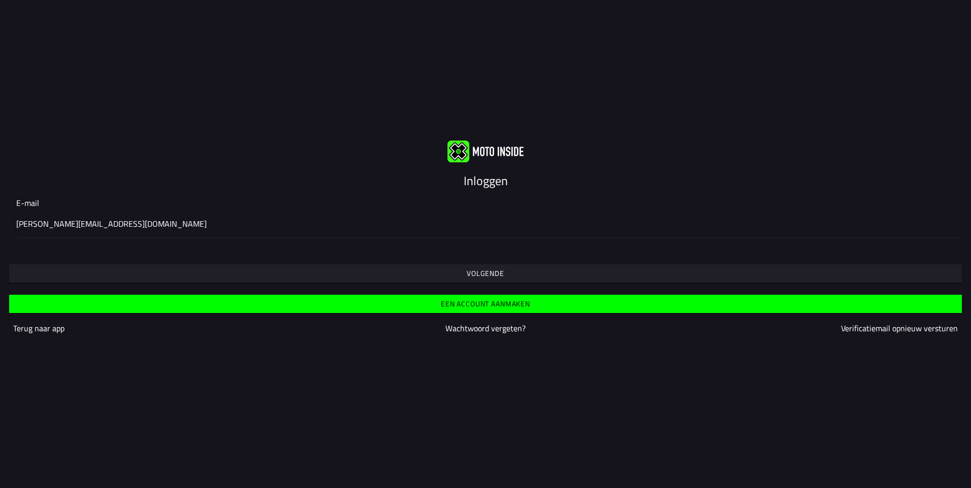
click at [394, 280] on button "Volgende" at bounding box center [485, 274] width 953 height 18
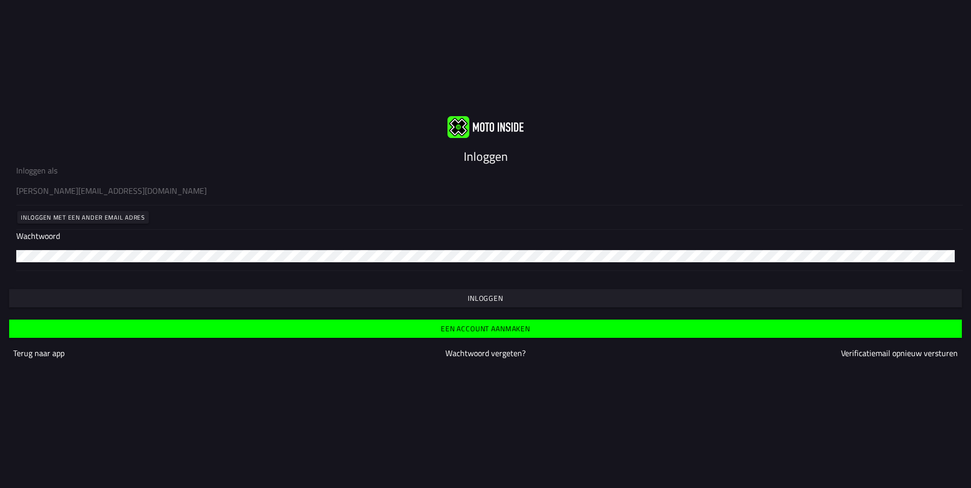
click at [362, 300] on span "Inloggen" at bounding box center [485, 298] width 937 height 7
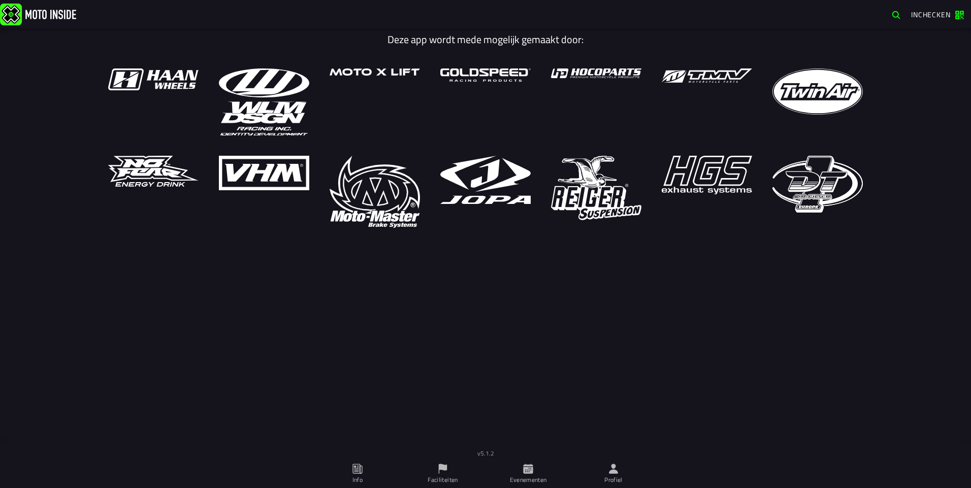
click at [920, 13] on span "Inchecken" at bounding box center [931, 14] width 40 height 11
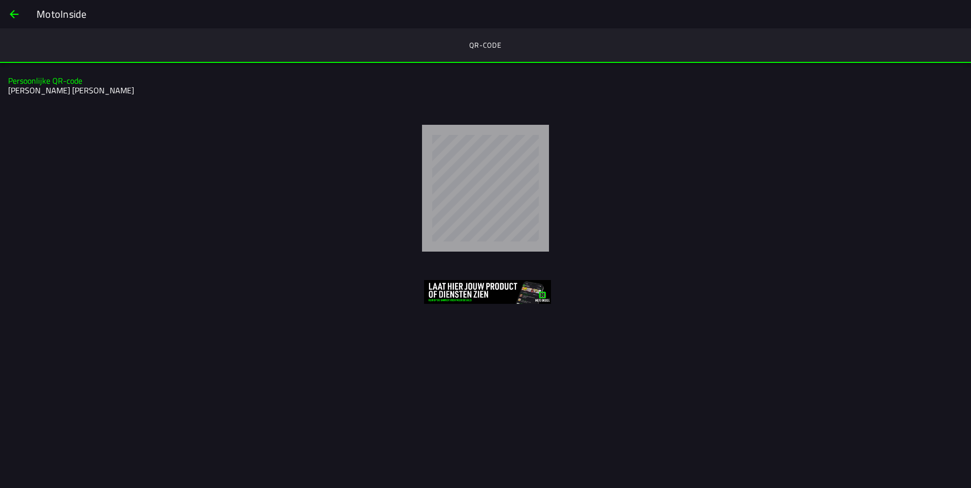
click at [16, 18] on span "back" at bounding box center [14, 14] width 12 height 24
click at [12, 13] on span "back" at bounding box center [14, 14] width 12 height 24
click at [13, 13] on span "back" at bounding box center [14, 14] width 12 height 24
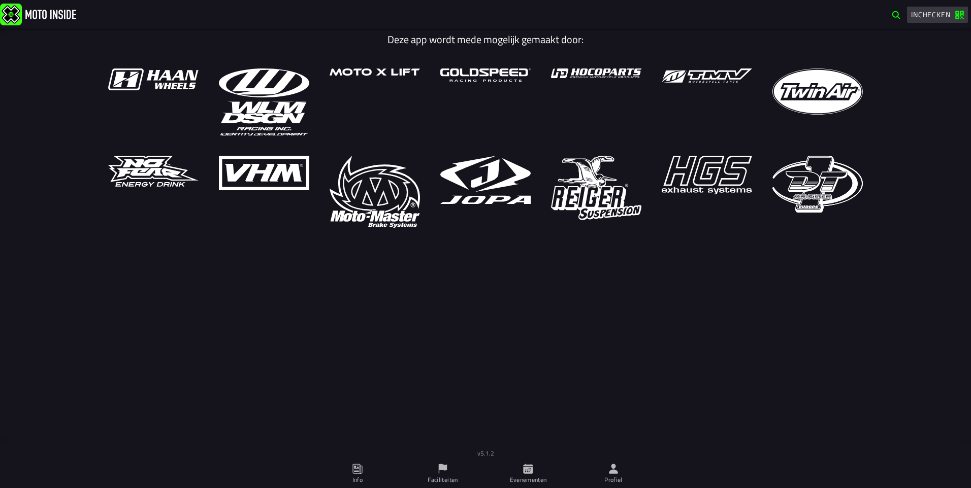
click at [958, 8] on button "Inchecken" at bounding box center [937, 15] width 61 height 16
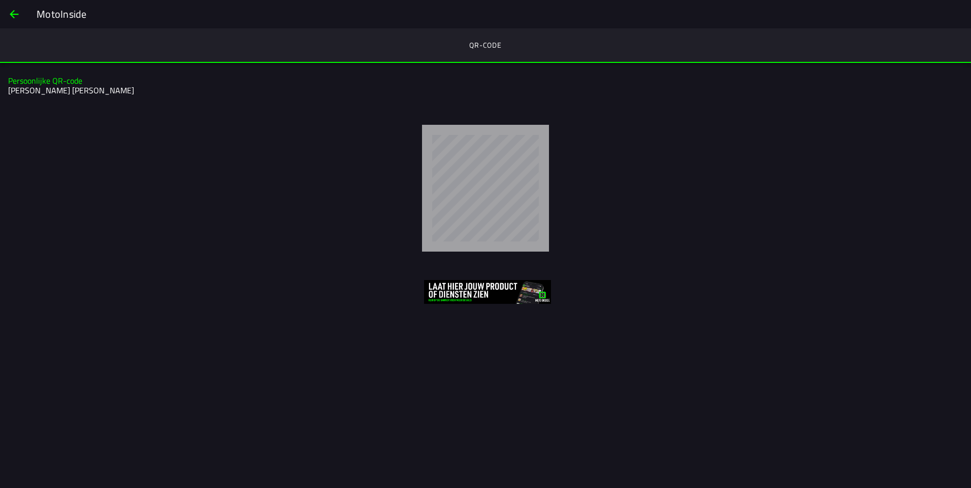
drag, startPoint x: 7, startPoint y: 6, endPoint x: 6, endPoint y: 16, distance: 10.3
click at [6, 13] on button "back" at bounding box center [14, 14] width 24 height 24
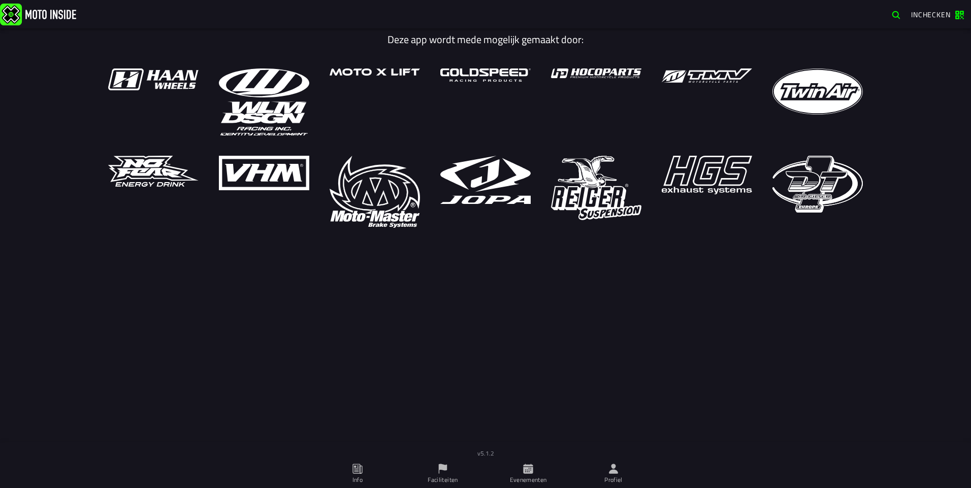
click at [608, 479] on ion-label "Profiel" at bounding box center [613, 480] width 18 height 9
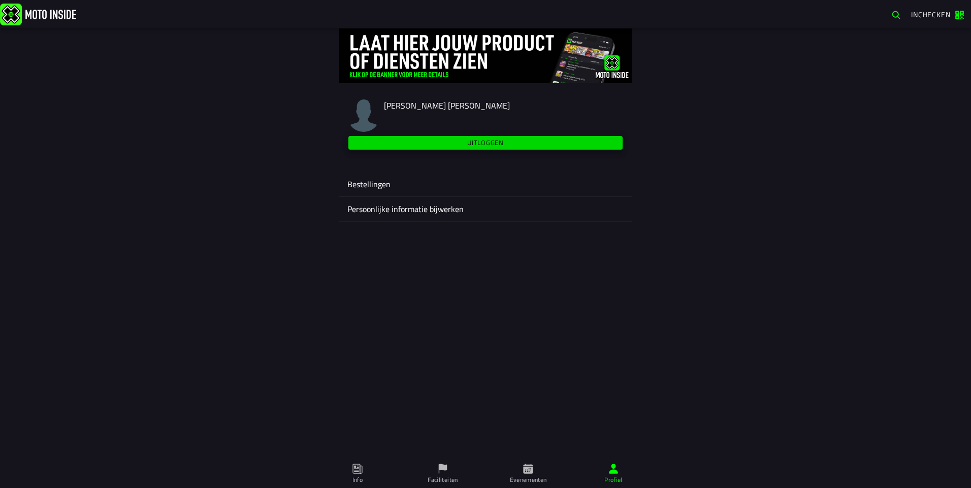
click at [428, 145] on span "Uitloggen" at bounding box center [485, 143] width 263 height 7
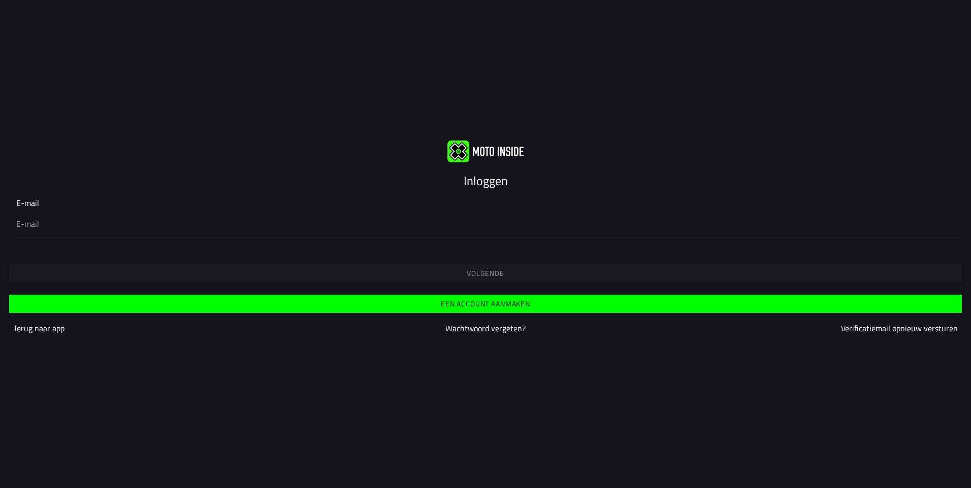
click at [112, 220] on input "email" at bounding box center [485, 224] width 938 height 12
type input "n"
click at [361, 293] on div "Een account aanmaken [PERSON_NAME] naar app Wachtwoord vergeten? Verificatiemai…" at bounding box center [485, 316] width 971 height 63
click at [359, 299] on button "Een account aanmaken" at bounding box center [485, 304] width 953 height 18
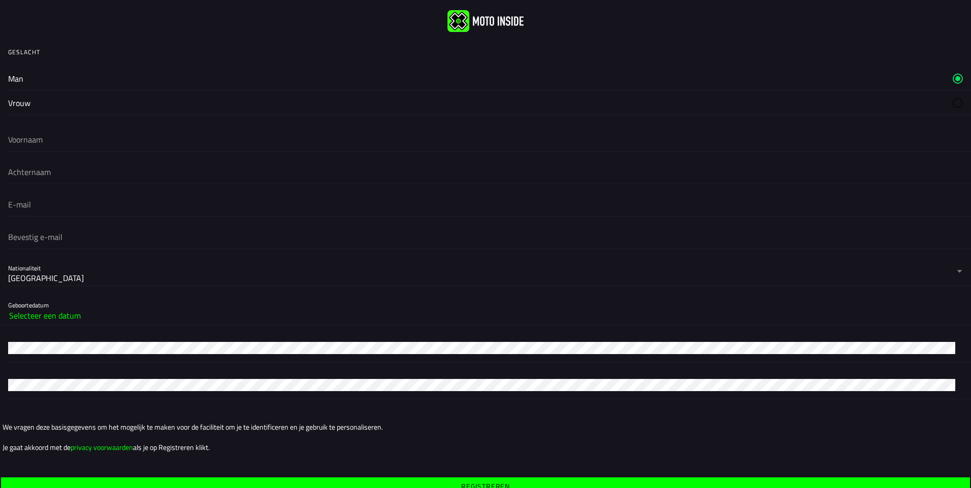
click at [99, 208] on input "email" at bounding box center [485, 204] width 955 height 22
type input "niek@smitsboekel.nl"
click at [56, 134] on input "text" at bounding box center [485, 139] width 955 height 22
type input "niek"
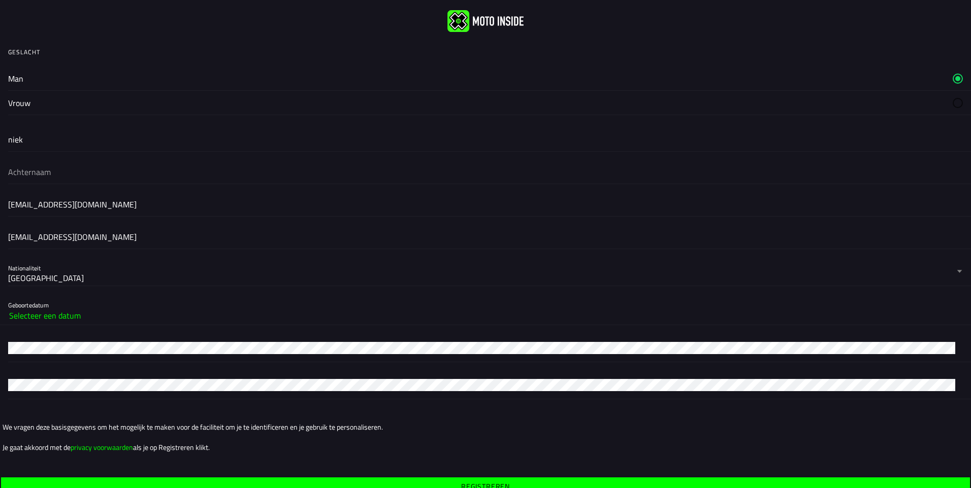
click at [119, 169] on input "text" at bounding box center [485, 172] width 955 height 22
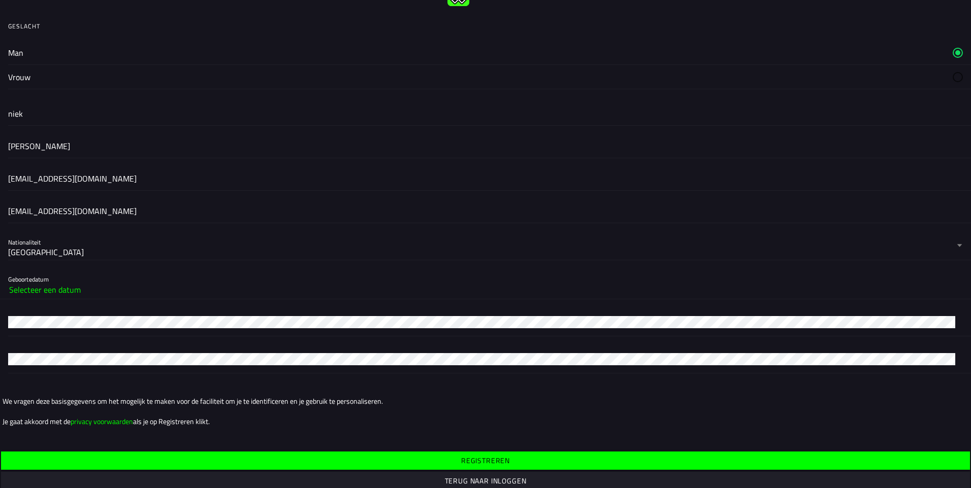
scroll to position [40, 0]
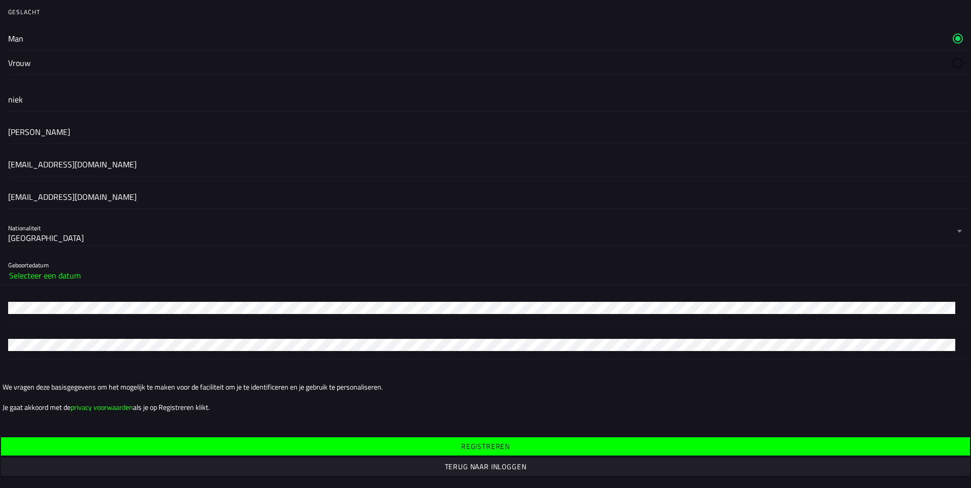
type input "[PERSON_NAME]"
click at [0, 0] on slot "Selecteer een datum" at bounding box center [0, 0] width 0 height 0
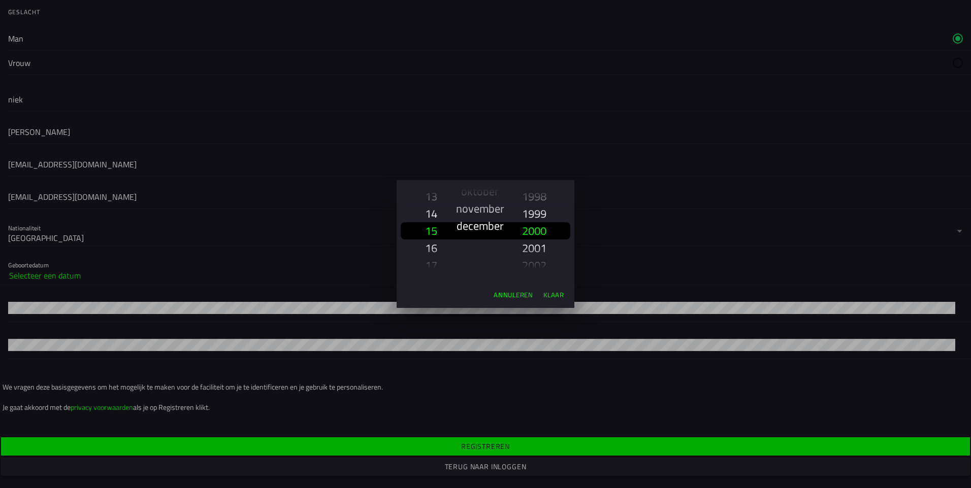
scroll to position [200, 0]
click at [0, 0] on slot "23" at bounding box center [0, 0] width 0 height 0
click at [0, 0] on slot "april" at bounding box center [0, 0] width 0 height 0
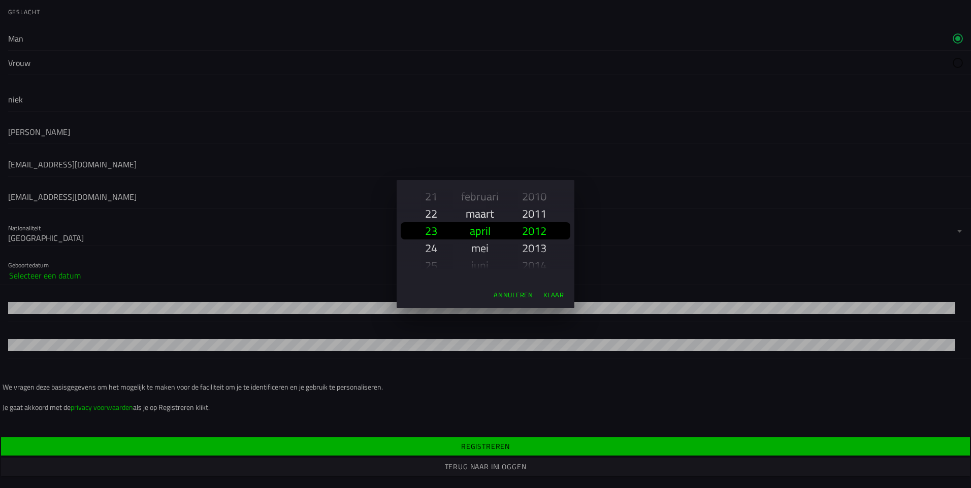
click at [0, 0] on slot "2013" at bounding box center [0, 0] width 0 height 0
click at [191, 89] on ion-backdrop at bounding box center [485, 244] width 971 height 488
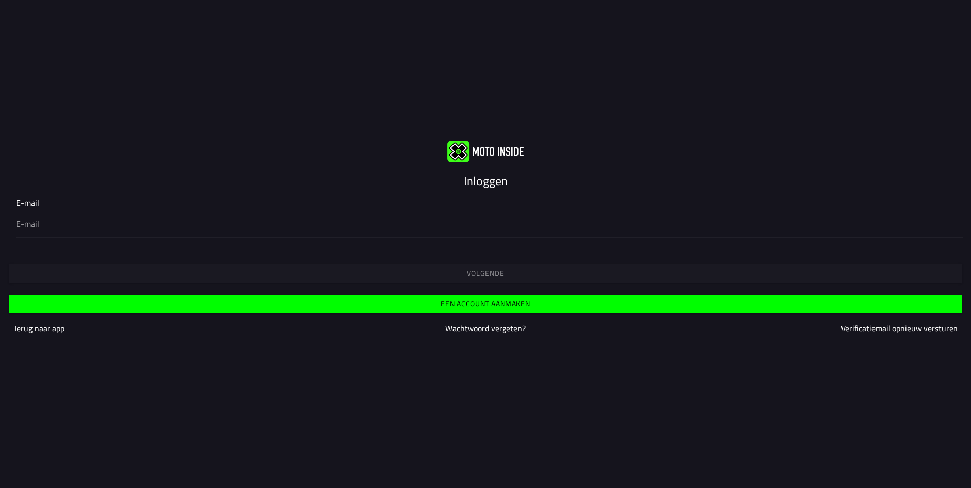
click at [216, 211] on div at bounding box center [485, 223] width 938 height 28
click at [216, 218] on input "email" at bounding box center [485, 224] width 938 height 12
type input "[EMAIL_ADDRESS][DOMAIN_NAME]"
click at [200, 261] on div at bounding box center [485, 258] width 955 height 8
click at [200, 266] on div "Volgende" at bounding box center [485, 264] width 971 height 37
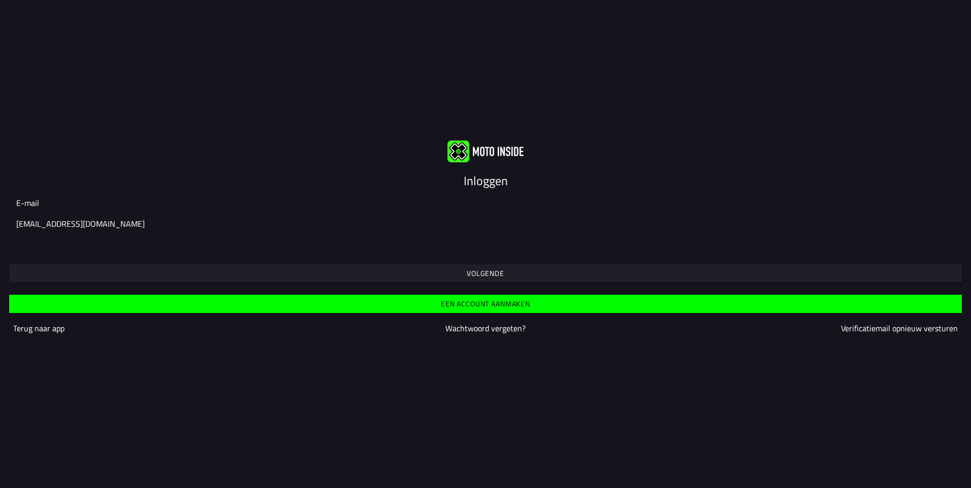
click at [200, 266] on button "Volgende" at bounding box center [485, 274] width 953 height 18
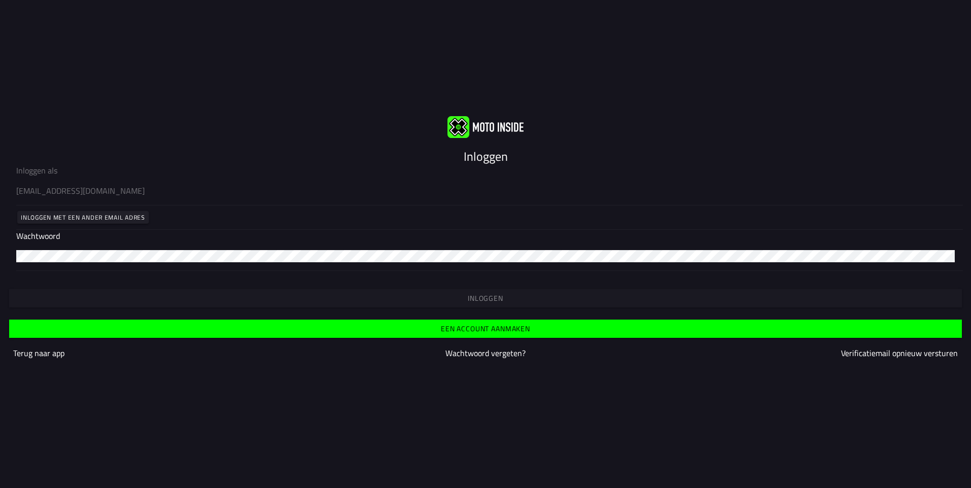
click at [0, 0] on slot "Wachtwoord vergeten?" at bounding box center [0, 0] width 0 height 0
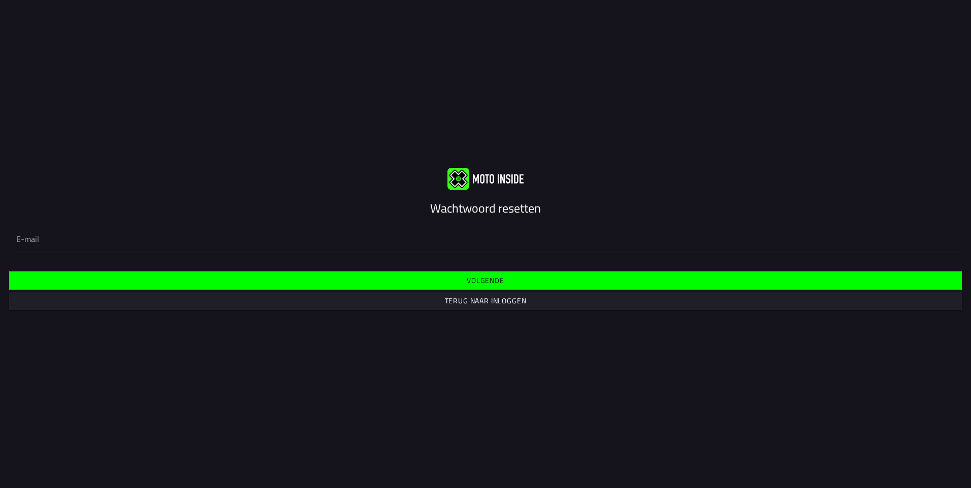
click at [310, 249] on div at bounding box center [485, 238] width 938 height 28
click at [310, 245] on input "email" at bounding box center [485, 239] width 938 height 12
type input "Nieksmits2006@gmail.com"
click at [424, 280] on span "Volgende" at bounding box center [485, 280] width 937 height 7
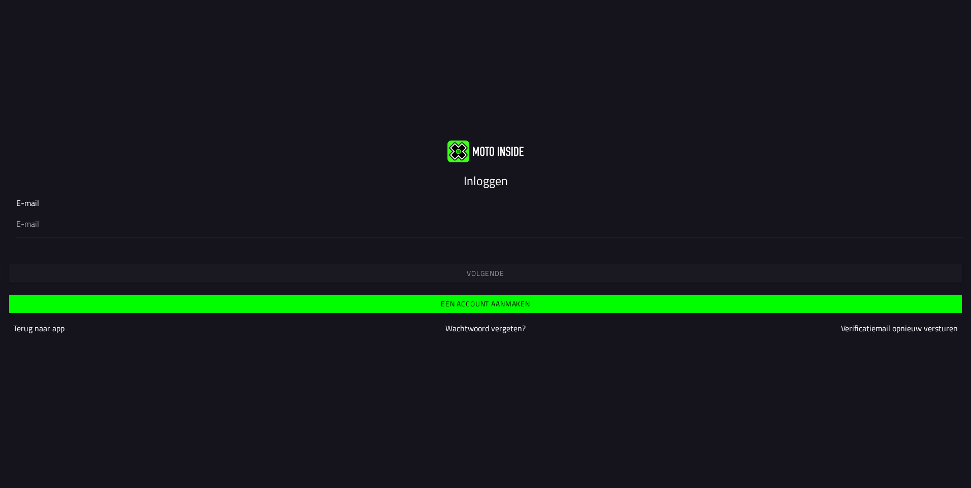
click at [155, 237] on div at bounding box center [485, 223] width 938 height 28
click at [155, 230] on input "email" at bounding box center [485, 224] width 938 height 12
click at [136, 225] on input "email" at bounding box center [485, 224] width 938 height 12
type input "Nieksmits2006@gmail.com"
click at [198, 295] on div "Een account aanmaken Terug naar app Wachtwoord vergeten? Verificatiemail opnieu…" at bounding box center [485, 316] width 971 height 63
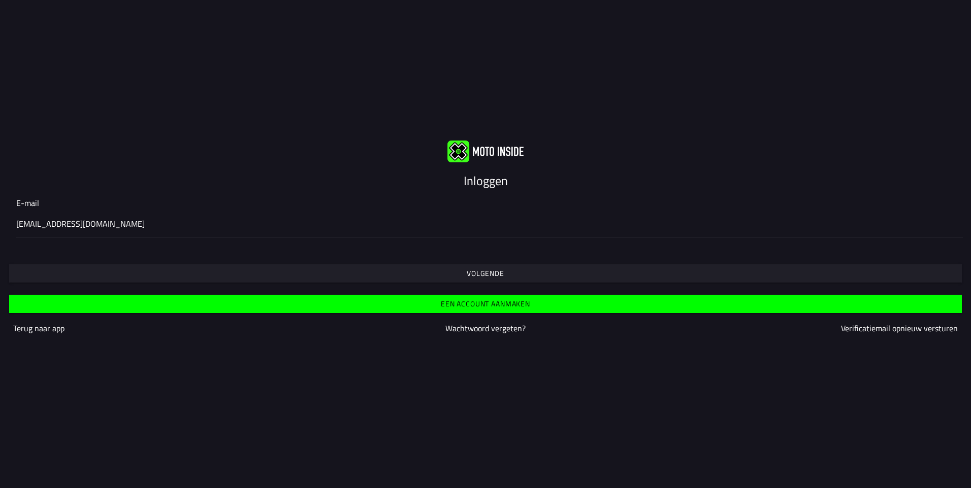
click at [209, 277] on button "Volgende" at bounding box center [485, 274] width 953 height 18
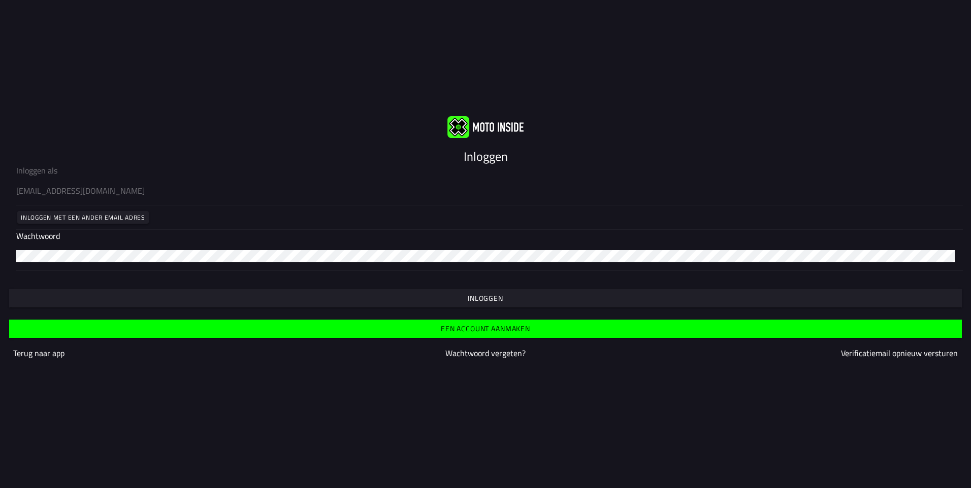
click at [371, 298] on span "Inloggen" at bounding box center [485, 298] width 937 height 7
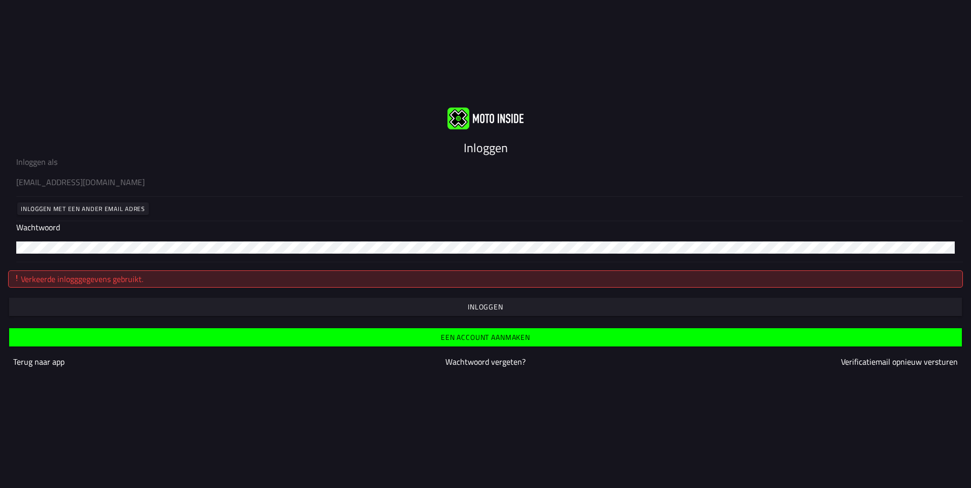
click at [0, 0] on slot "Wachtwoord vergeten?" at bounding box center [0, 0] width 0 height 0
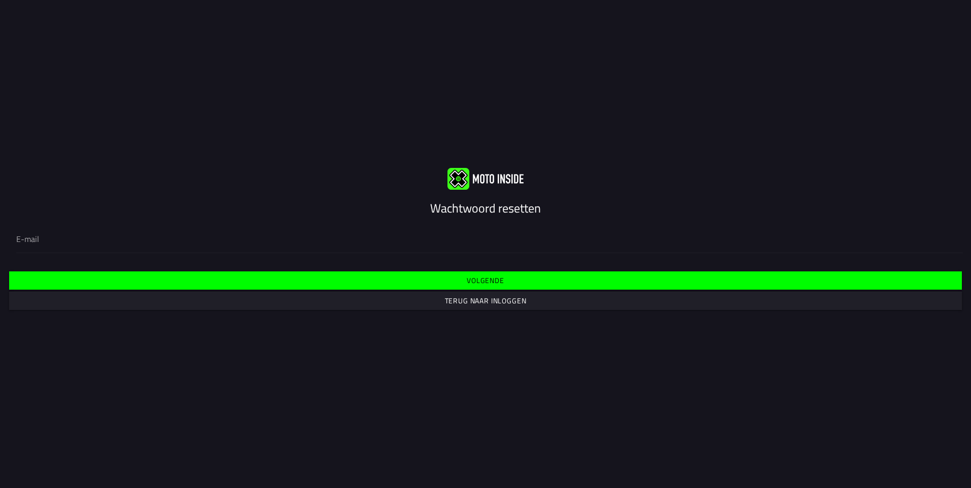
click at [402, 242] on input "email" at bounding box center [485, 239] width 938 height 12
type input "Nieksmits2006@gmail.com"
click at [379, 286] on button "Volgende" at bounding box center [485, 281] width 953 height 18
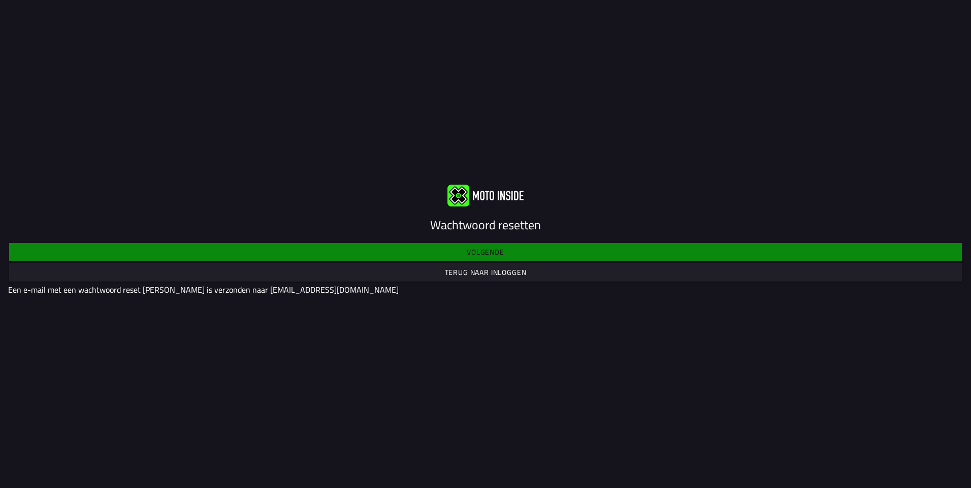
click at [474, 250] on div "Volgende Terug naar inloggen Een e-mail met een wachtwoord reset knop is verzon…" at bounding box center [485, 268] width 971 height 71
click at [0, 0] on slot "Terug naar inloggen" at bounding box center [0, 0] width 0 height 0
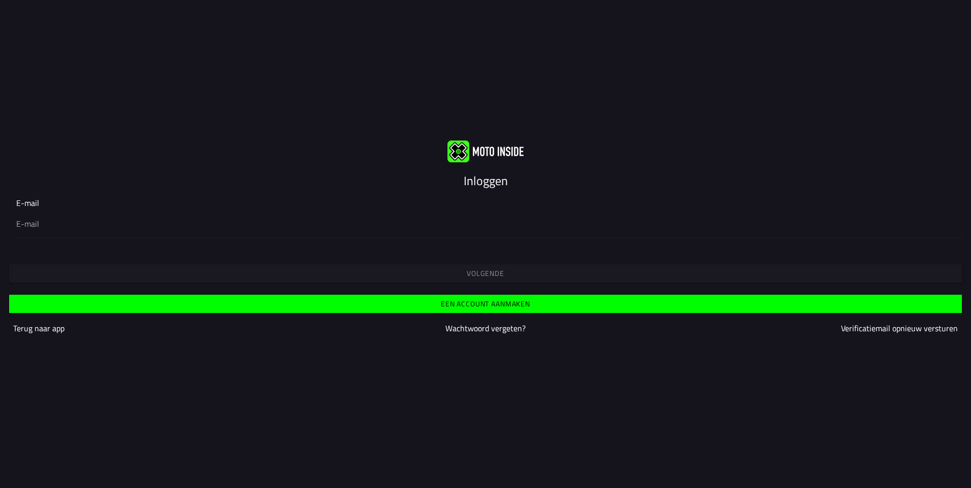
click at [441, 230] on div at bounding box center [485, 223] width 938 height 28
click at [441, 230] on input "email" at bounding box center [485, 224] width 938 height 12
click at [348, 211] on div at bounding box center [485, 223] width 938 height 28
click at [348, 218] on input "email" at bounding box center [485, 224] width 938 height 12
type input "Nieksmits2006@gmail.com"
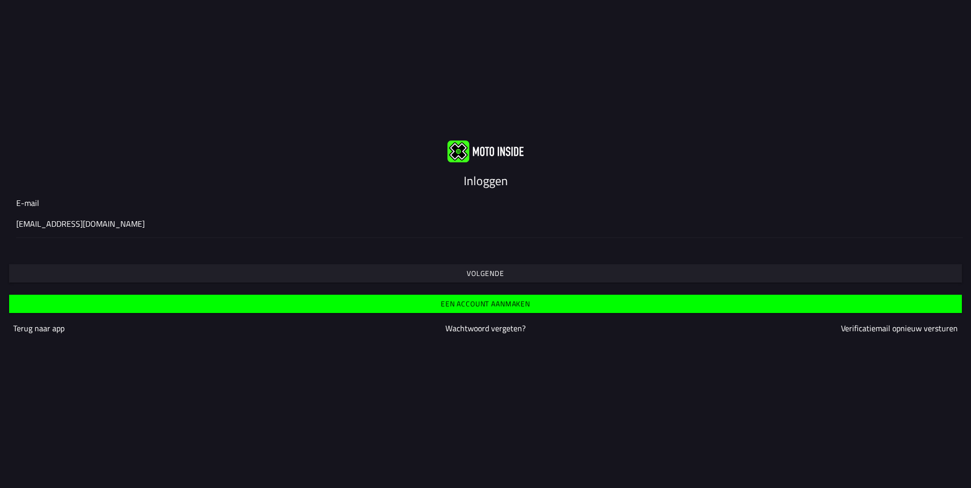
click at [440, 275] on span "Volgende" at bounding box center [485, 273] width 937 height 7
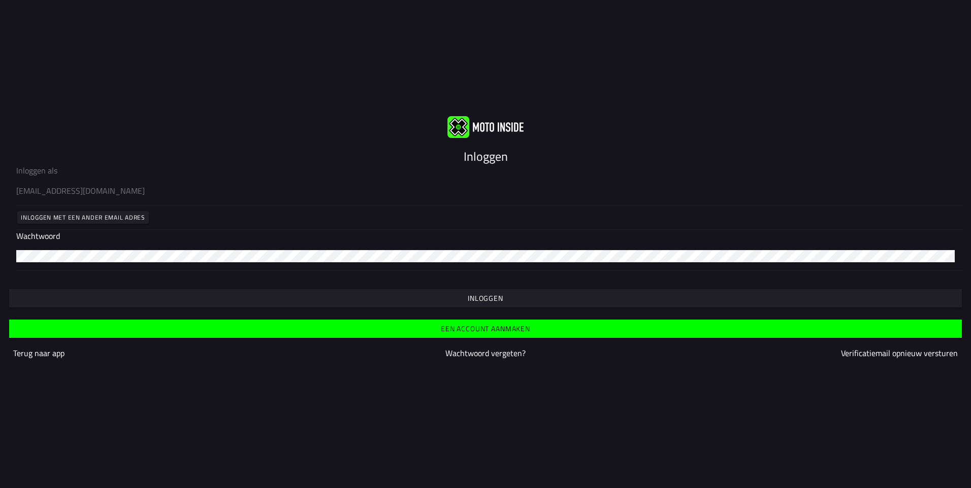
click at [608, 302] on span "Inloggen" at bounding box center [485, 298] width 937 height 7
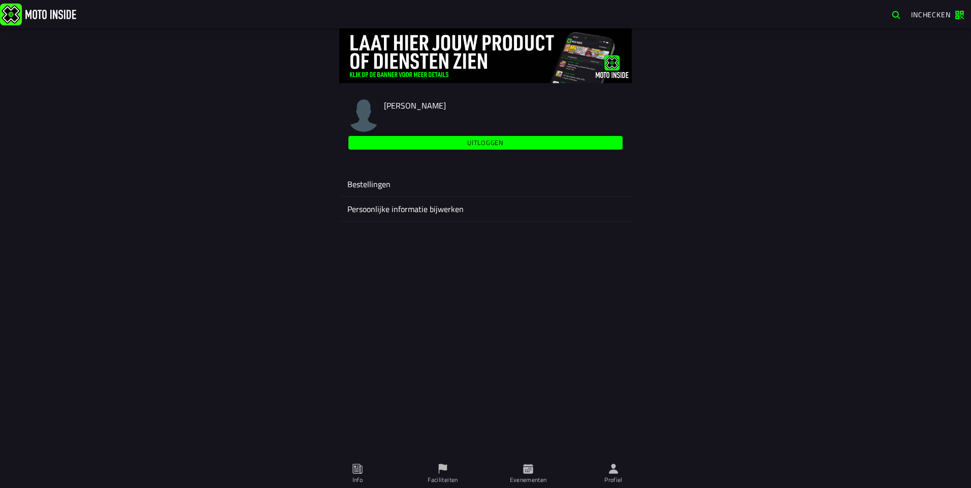
click at [419, 178] on ion-label "Bestellingen" at bounding box center [485, 184] width 276 height 12
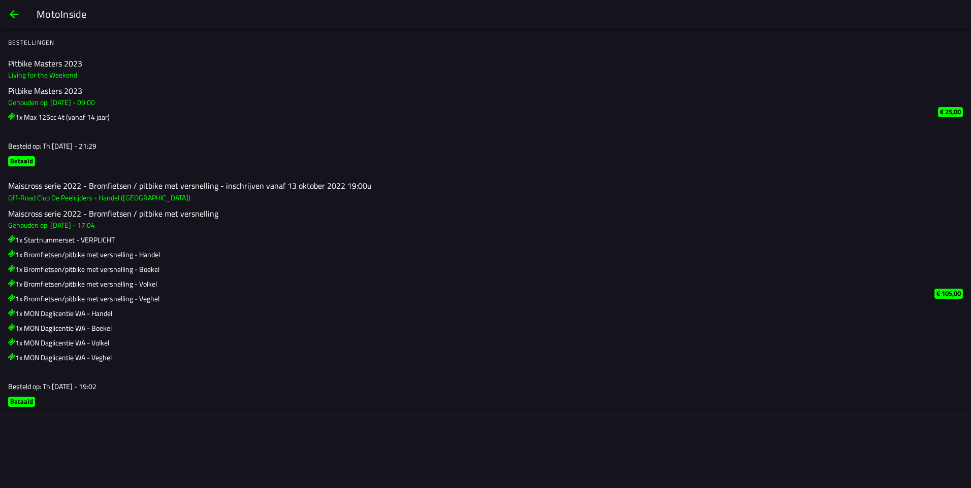
click at [11, 9] on span "back" at bounding box center [14, 14] width 12 height 24
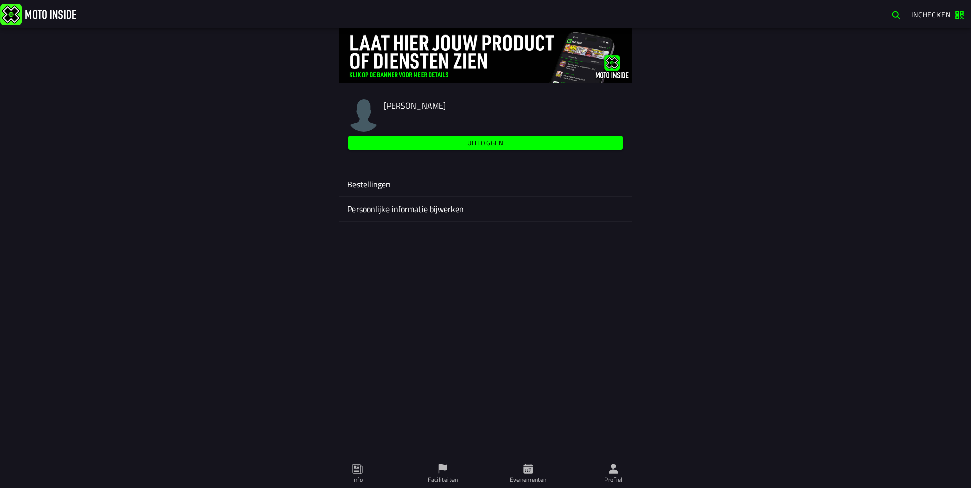
click at [419, 204] on ion-label "Persoonlijke informatie bijwerken" at bounding box center [485, 209] width 276 height 12
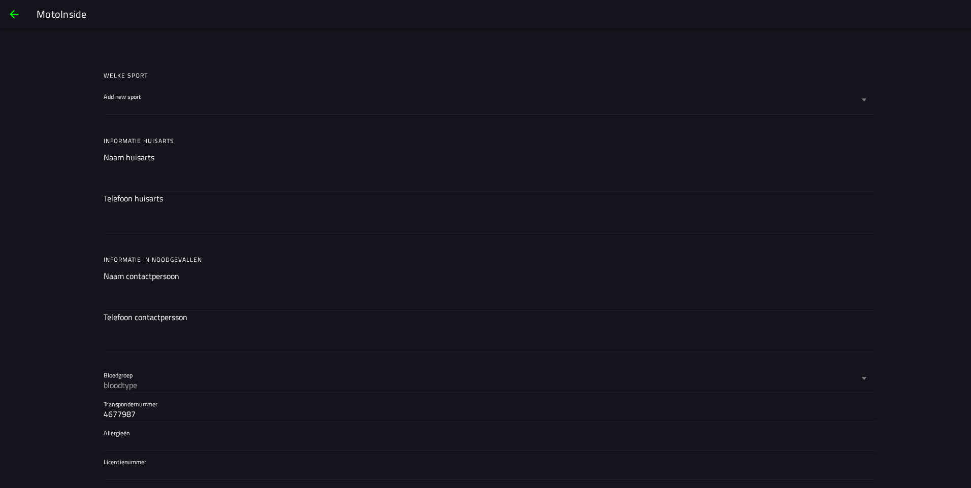
scroll to position [665, 0]
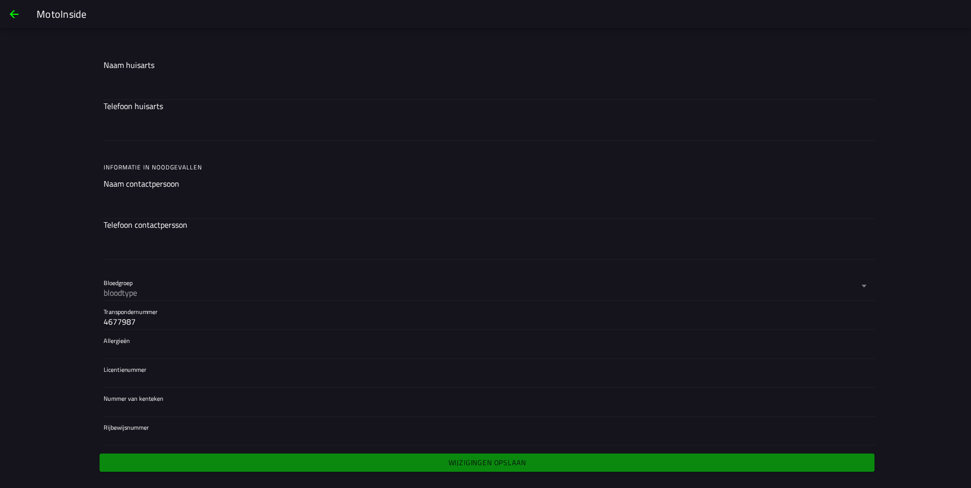
drag, startPoint x: 180, startPoint y: 322, endPoint x: 79, endPoint y: 319, distance: 101.1
click at [79, 319] on div "Persoonlijke informatie bijwerken Two-factor verificatie Two-factor verificatie…" at bounding box center [485, 287] width 971 height 460
type input "0479236"
click at [162, 416] on div at bounding box center [486, 408] width 764 height 16
click at [162, 415] on input "Nummer van kenteken" at bounding box center [486, 409] width 764 height 12
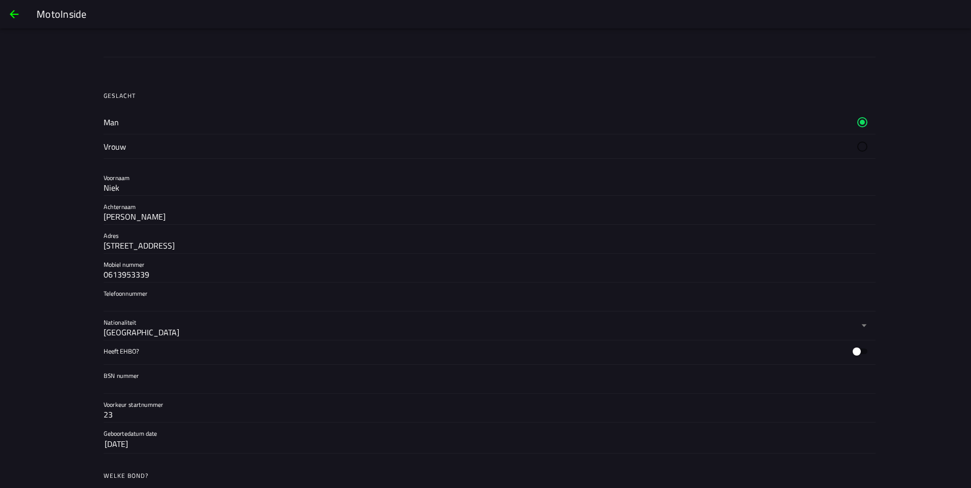
scroll to position [56, 0]
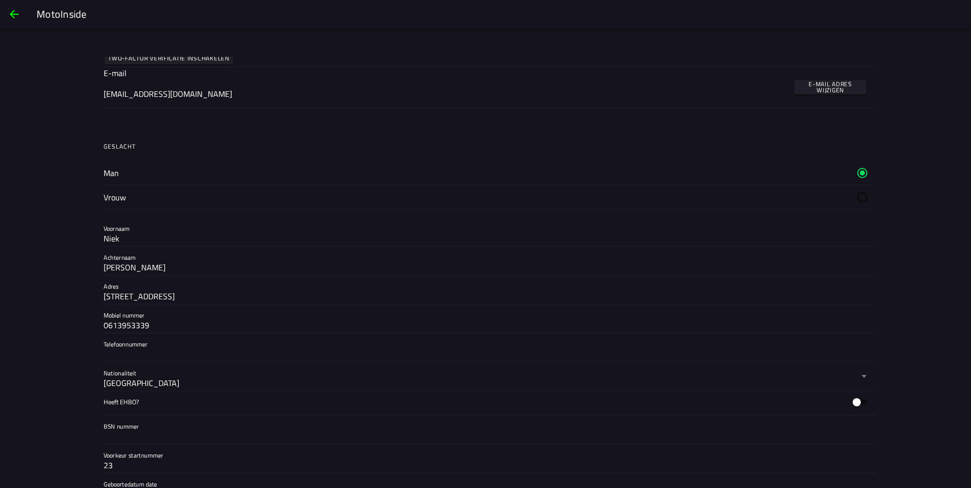
type input "95mxfl"
drag, startPoint x: 192, startPoint y: 299, endPoint x: 60, endPoint y: 294, distance: 132.6
click at [60, 294] on div "Persoonlijke informatie bijwerken Two-factor verificatie Two-factor verificatie…" at bounding box center [485, 287] width 971 height 460
type input "neerbroek 1a"
click at [58, 326] on div "Persoonlijke informatie bijwerken Two-factor verificatie Two-factor verificatie…" at bounding box center [485, 287] width 971 height 460
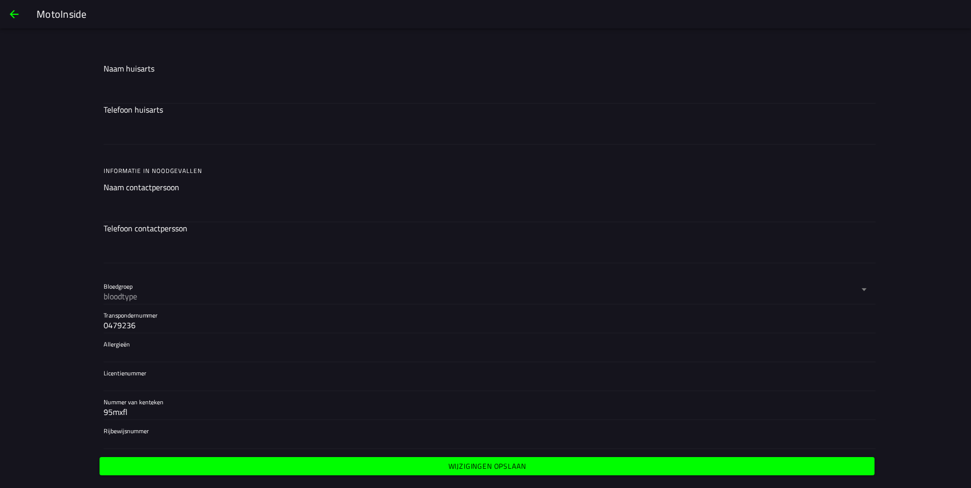
scroll to position [665, 0]
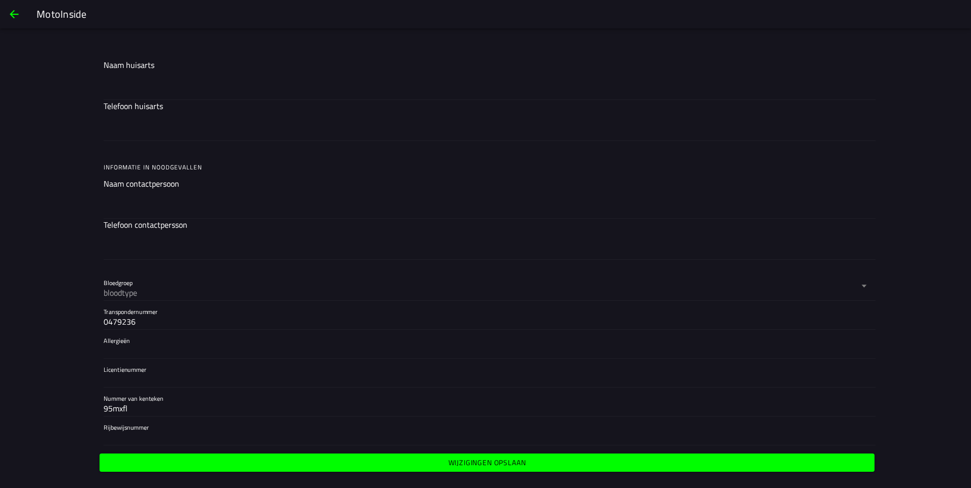
click at [298, 461] on span "Wijzigingen opslaan" at bounding box center [486, 463] width 759 height 7
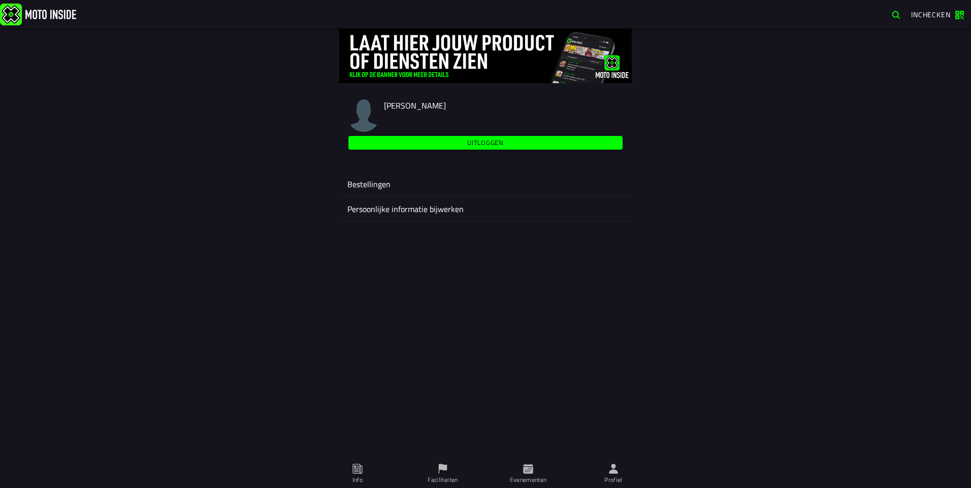
click at [651, 472] on icon "close" at bounding box center [649, 472] width 5 height 5
click at [346, 471] on span "Info" at bounding box center [357, 474] width 73 height 28
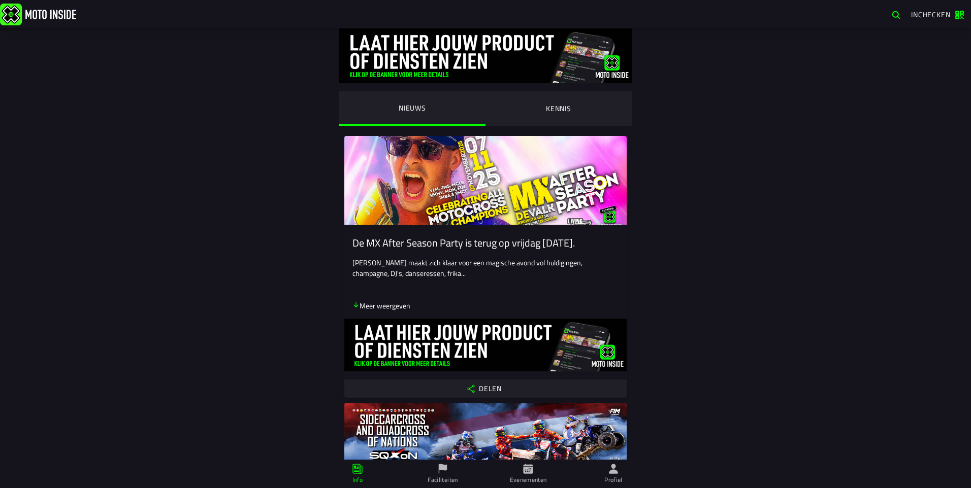
click at [443, 483] on ion-label "Faciliteiten" at bounding box center [443, 480] width 30 height 9
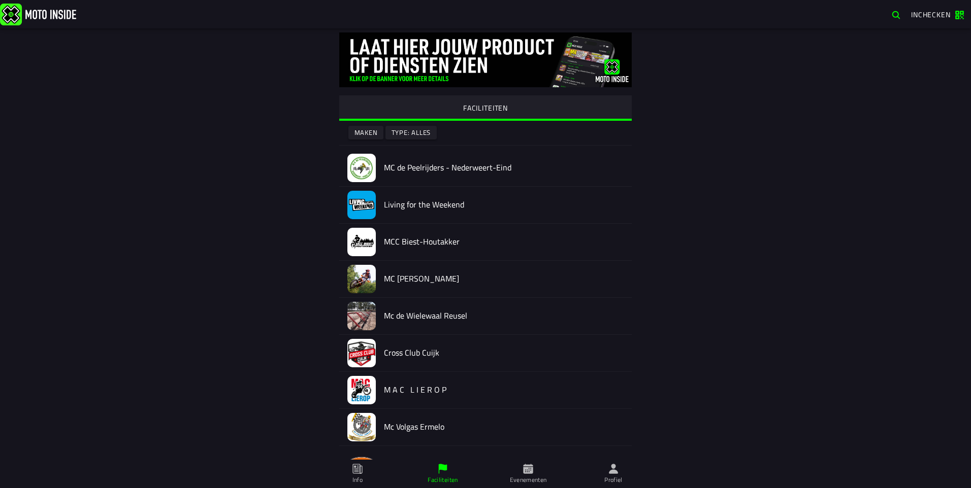
click at [530, 481] on ion-label "Evenementen" at bounding box center [528, 480] width 37 height 9
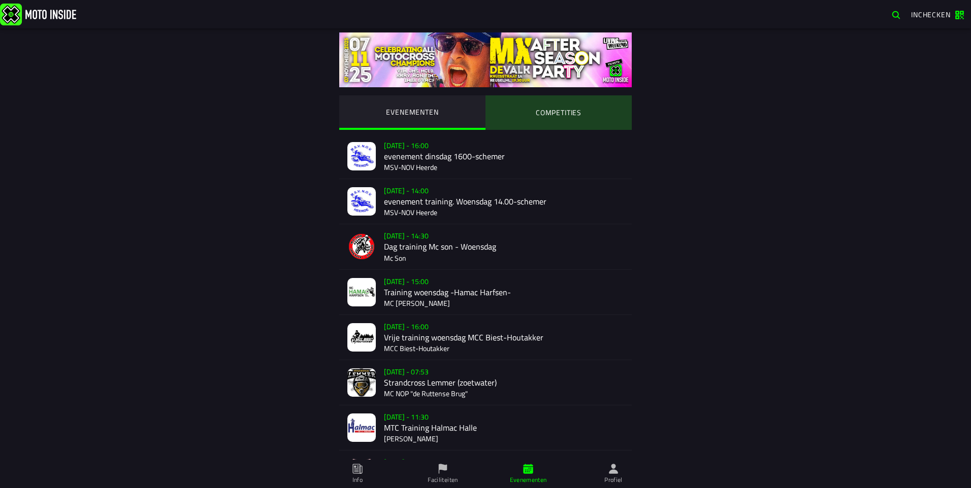
click at [538, 113] on ion-segment-button "COMPETITIES" at bounding box center [558, 112] width 146 height 35
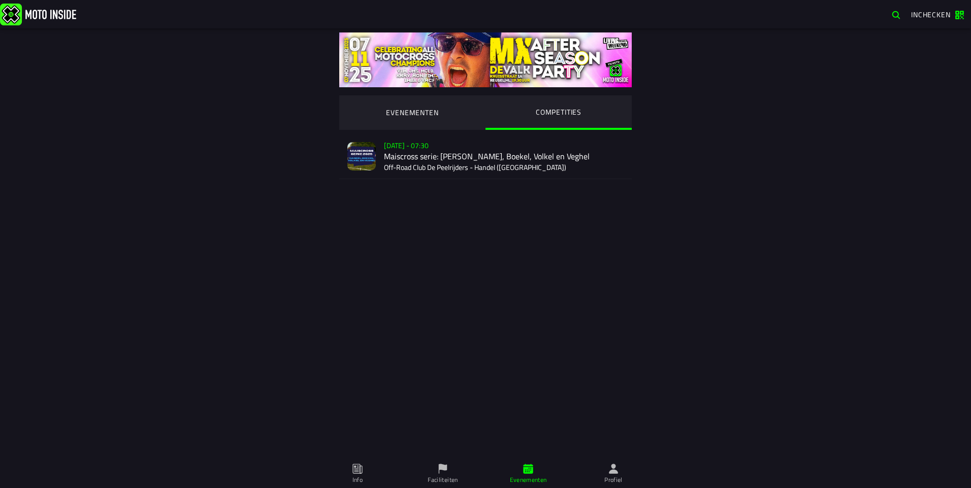
click at [475, 152] on div "Verkoop nog niet gestart Su 2 Nov - 07:30 Maiscross serie: Handel, Boekel, Volk…" at bounding box center [504, 156] width 240 height 45
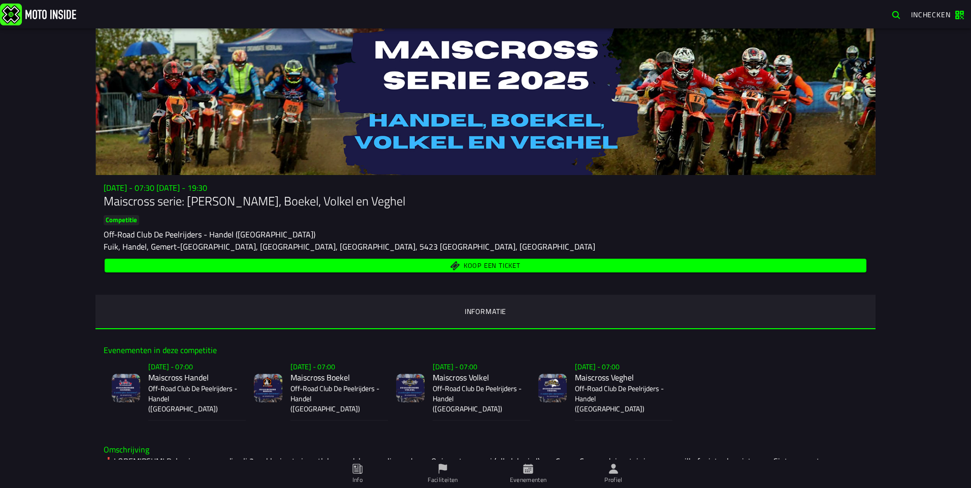
scroll to position [51, 0]
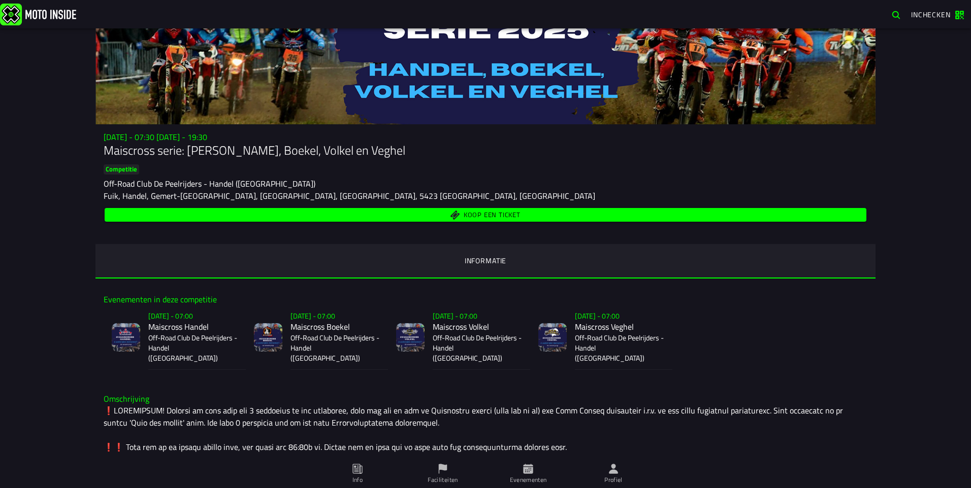
click at [538, 216] on span "Koop een ticket" at bounding box center [486, 215] width 750 height 10
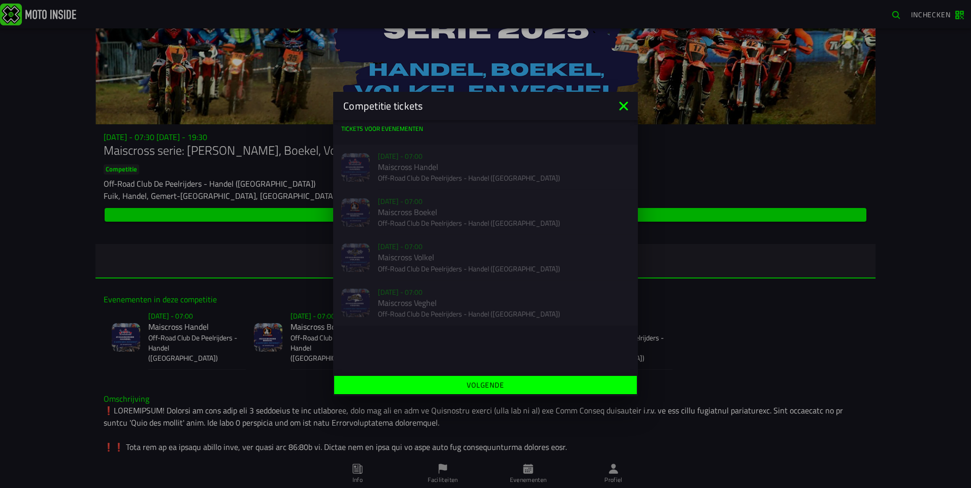
click at [448, 173] on div "Verkoop nog niet gestart Su 2 Nov - 07:00 Maiscross Handel Off-Road Club De Pee…" at bounding box center [485, 167] width 305 height 45
drag, startPoint x: 626, startPoint y: 108, endPoint x: 527, endPoint y: 89, distance: 100.9
click at [624, 108] on icon at bounding box center [623, 106] width 16 height 16
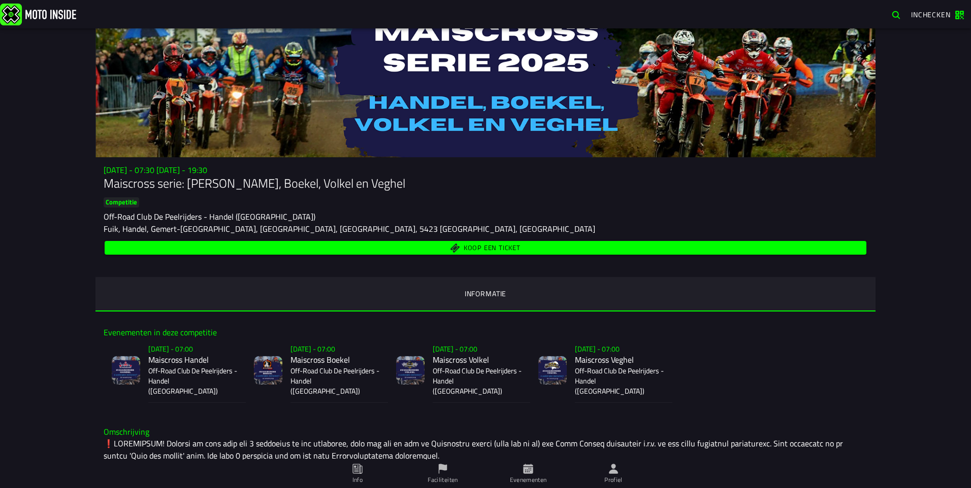
scroll to position [0, 0]
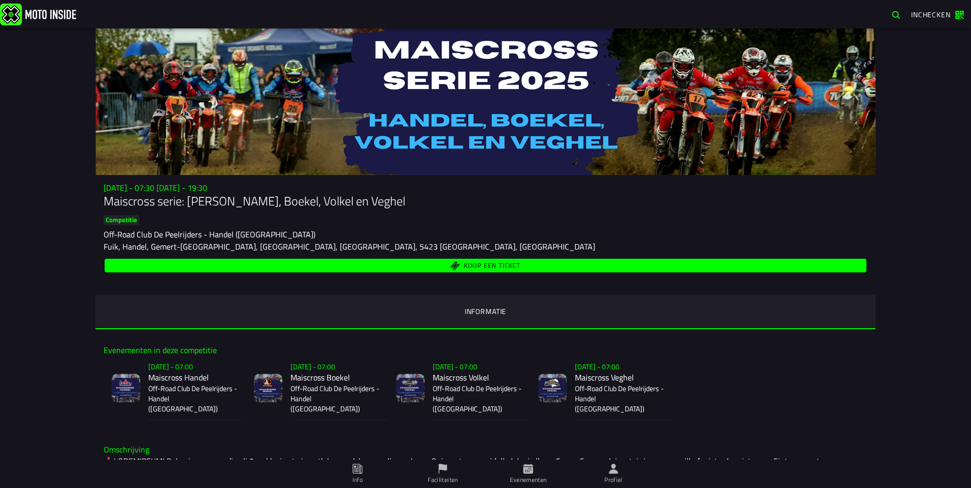
click at [620, 464] on span "Profiel" at bounding box center [613, 474] width 73 height 28
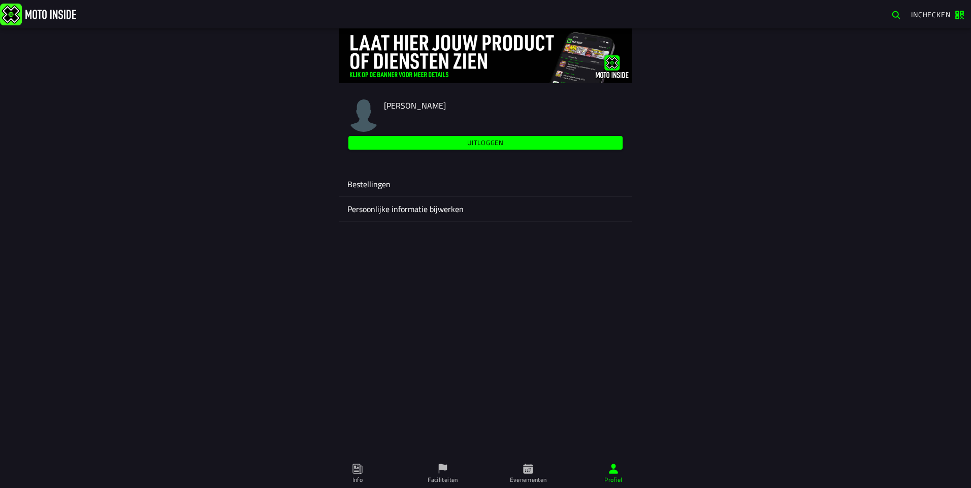
click at [385, 206] on ion-label "Persoonlijke informatie bijwerken" at bounding box center [485, 209] width 276 height 12
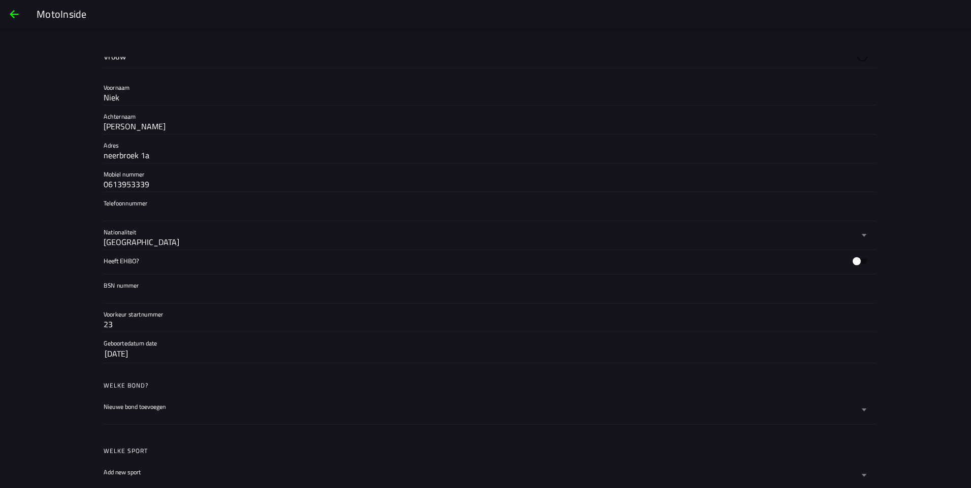
scroll to position [203, 0]
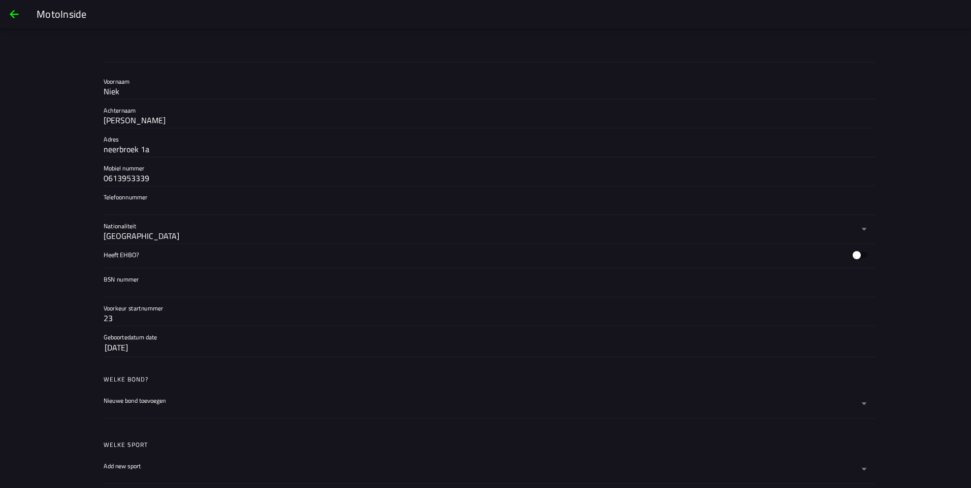
click at [165, 286] on input "BSN nummer" at bounding box center [486, 289] width 764 height 12
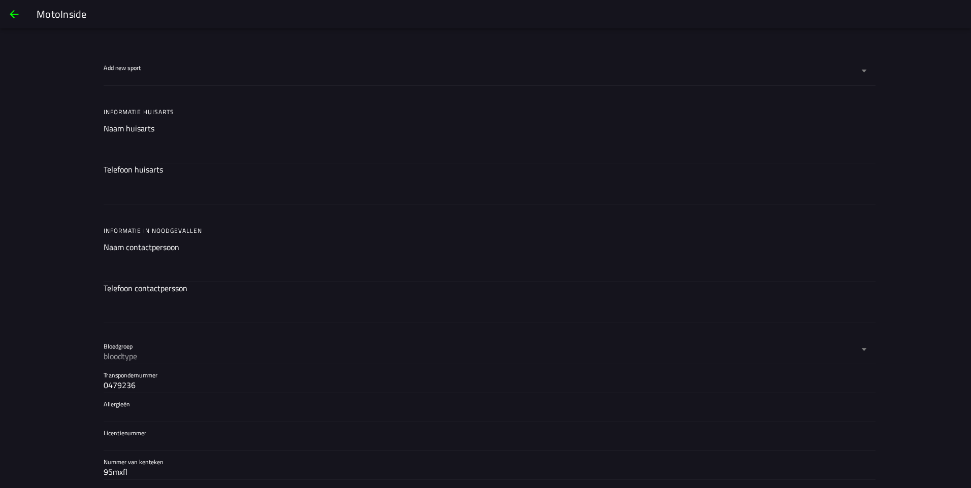
scroll to position [665, 0]
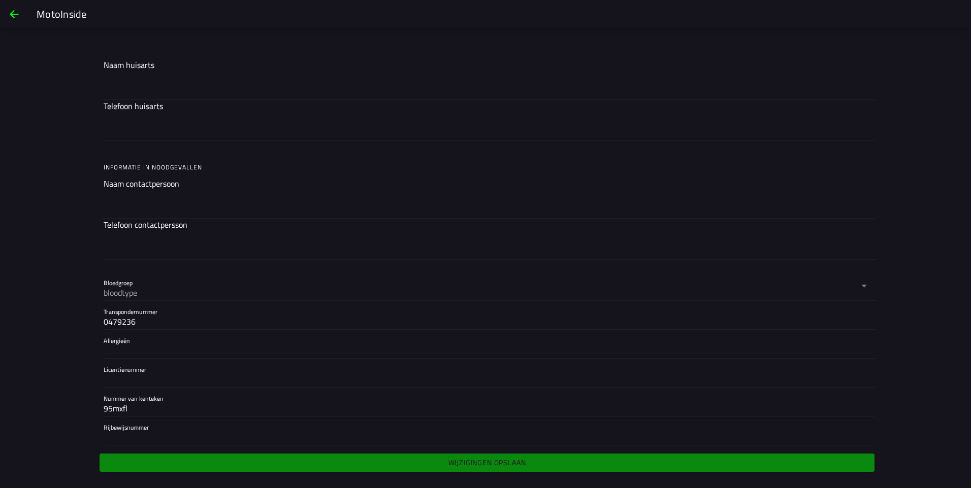
type input "261287655"
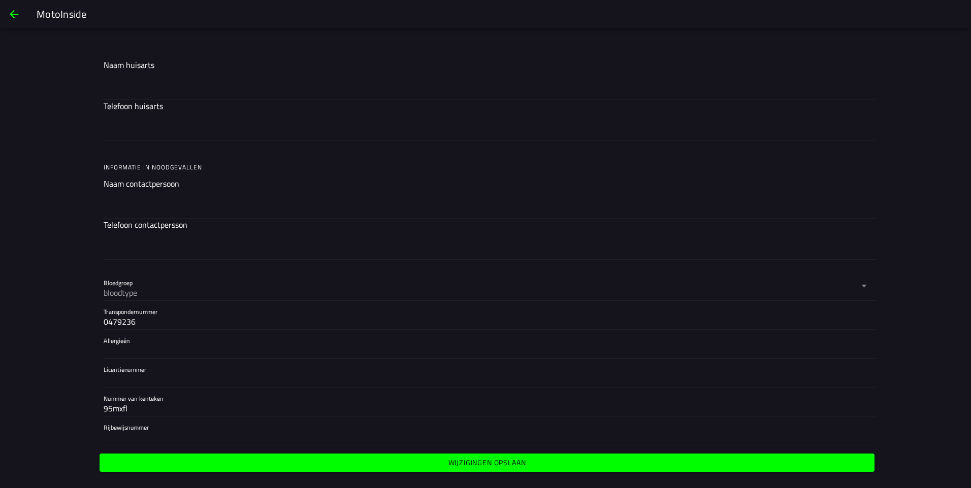
click at [414, 461] on span "Wijzigingen opslaan" at bounding box center [486, 463] width 759 height 7
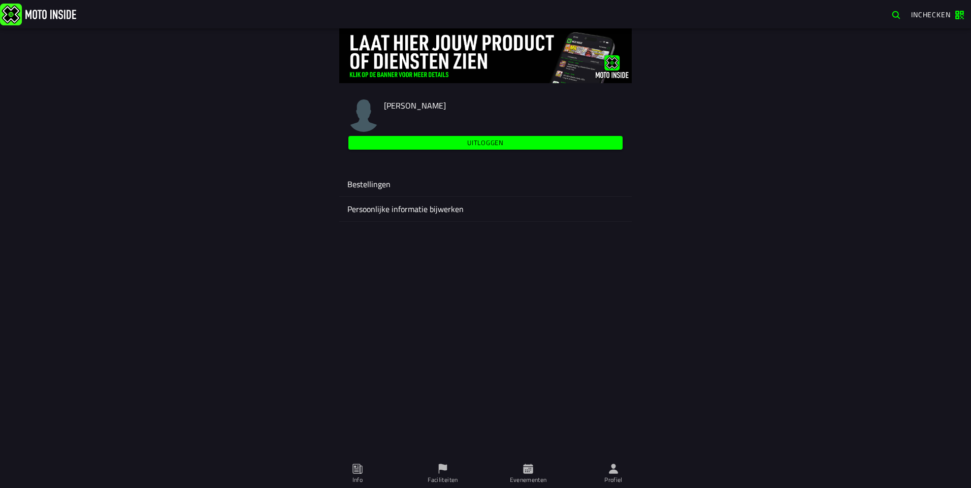
click at [405, 183] on ion-label "Bestellingen" at bounding box center [485, 184] width 276 height 12
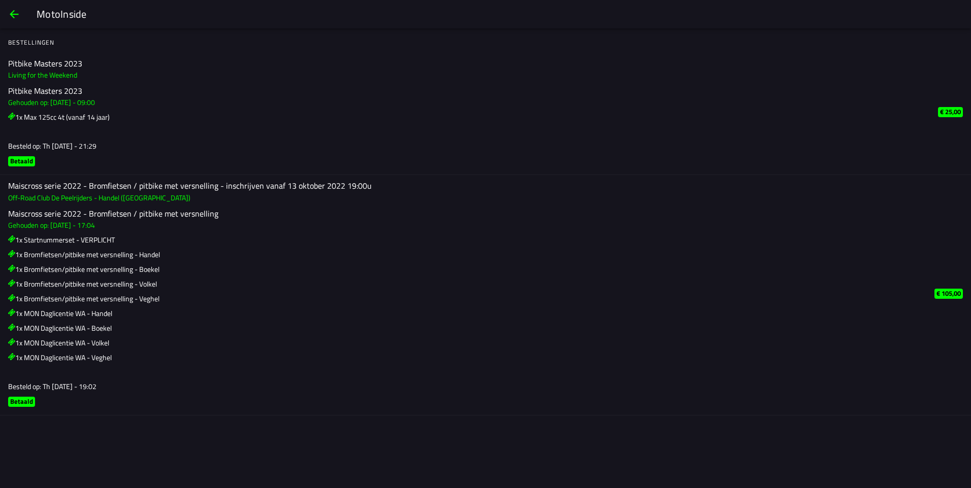
click at [13, 18] on span "back" at bounding box center [14, 14] width 12 height 24
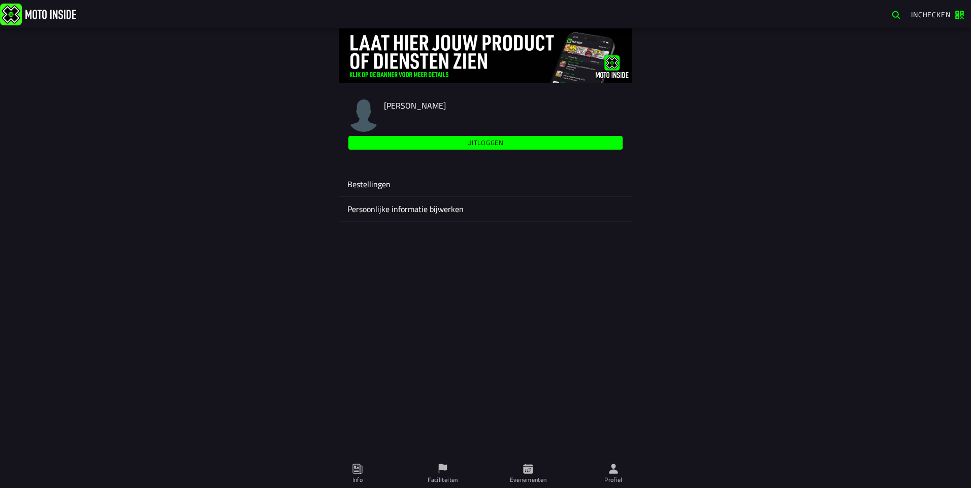
click at [425, 215] on ion-label "Persoonlijke informatie bijwerken" at bounding box center [485, 209] width 276 height 12
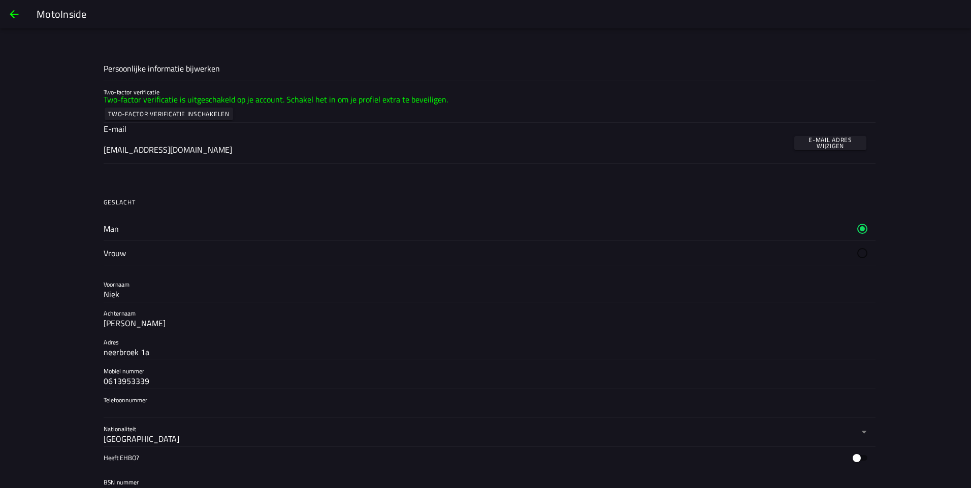
drag, startPoint x: 289, startPoint y: 152, endPoint x: 81, endPoint y: 155, distance: 208.7
click at [81, 155] on div "Persoonlijke informatie bijwerken Two-factor verificatie Two-factor verificatie…" at bounding box center [485, 287] width 971 height 460
click at [0, 0] on slot "E-mail adres wijzigen" at bounding box center [0, 0] width 0 height 0
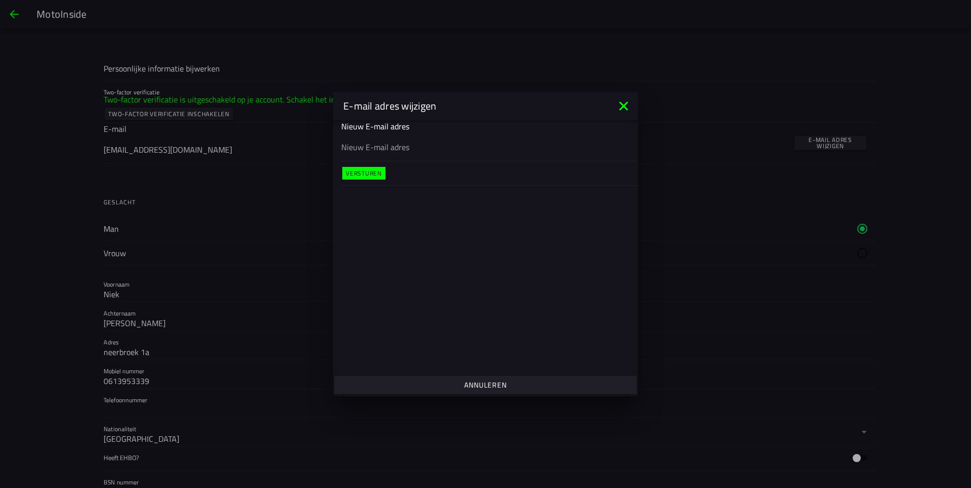
click at [446, 138] on div at bounding box center [485, 147] width 288 height 28
click at [446, 141] on input "email" at bounding box center [485, 147] width 288 height 12
type input "niek@smitsboekel.nl"
click at [370, 179] on button "Versturen" at bounding box center [363, 173] width 43 height 13
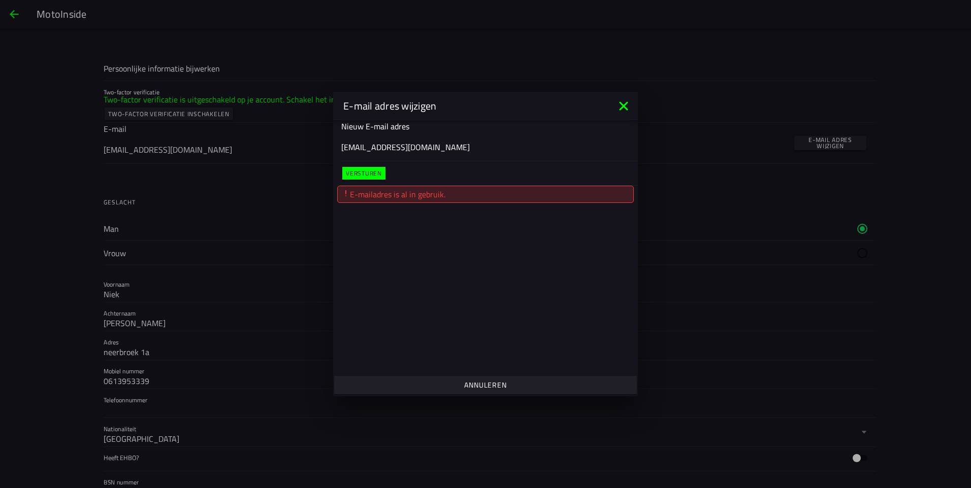
click at [0, 0] on slot "Versturen" at bounding box center [0, 0] width 0 height 0
click at [626, 109] on icon at bounding box center [623, 106] width 9 height 9
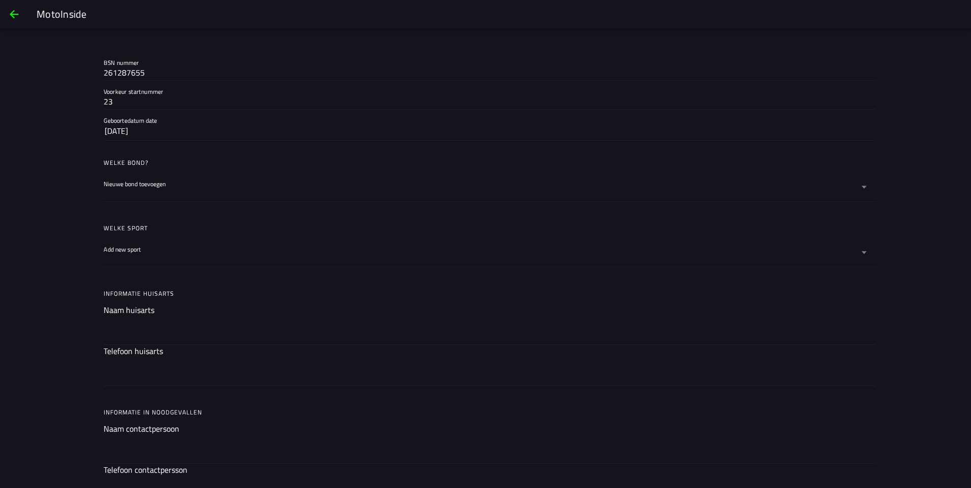
scroll to position [208, 0]
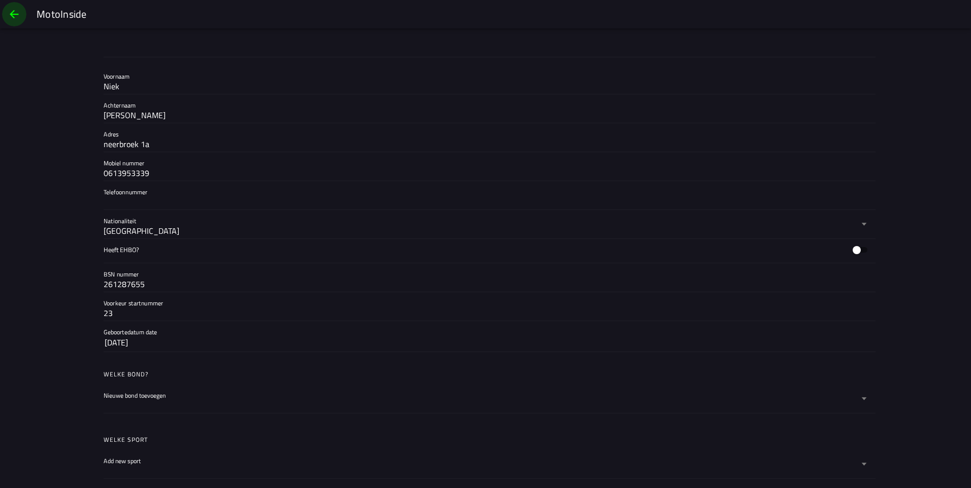
click at [5, 20] on button "back" at bounding box center [14, 14] width 24 height 24
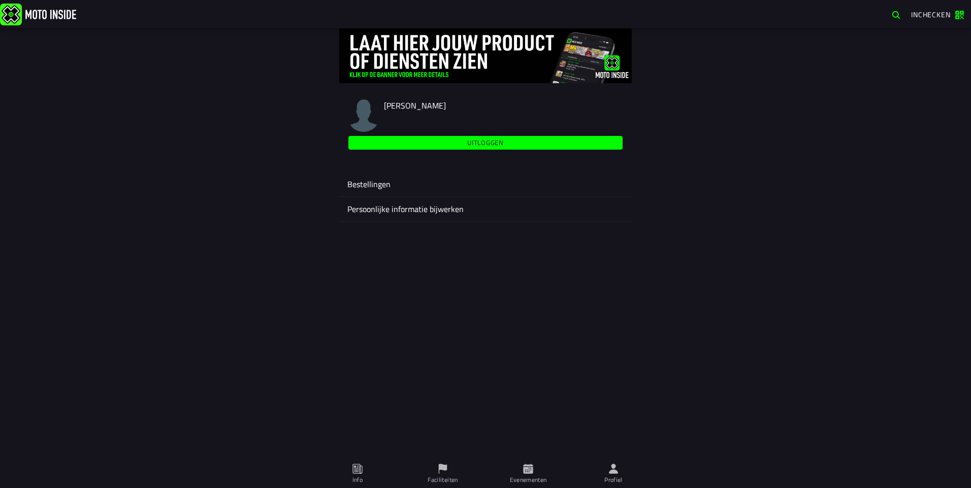
click at [448, 479] on ion-label "Faciliteiten" at bounding box center [443, 480] width 30 height 9
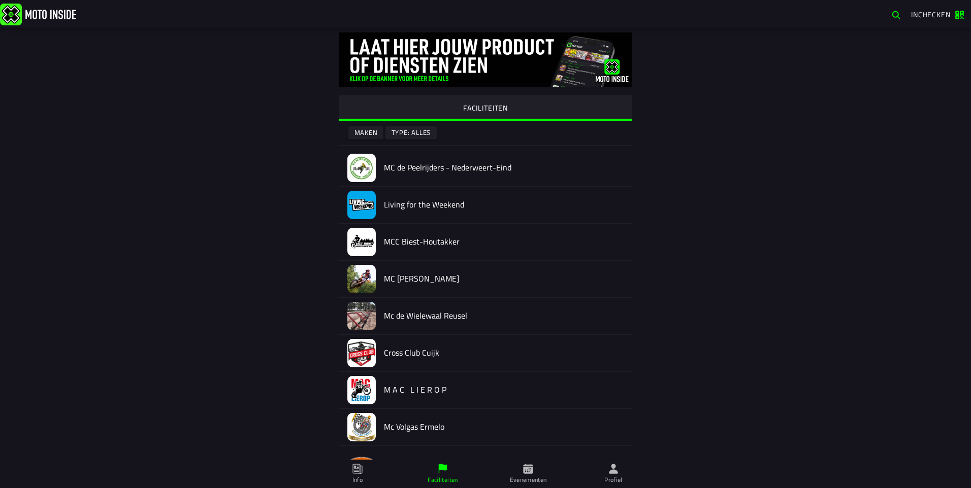
click at [519, 462] on span "Evenementen" at bounding box center [528, 474] width 73 height 28
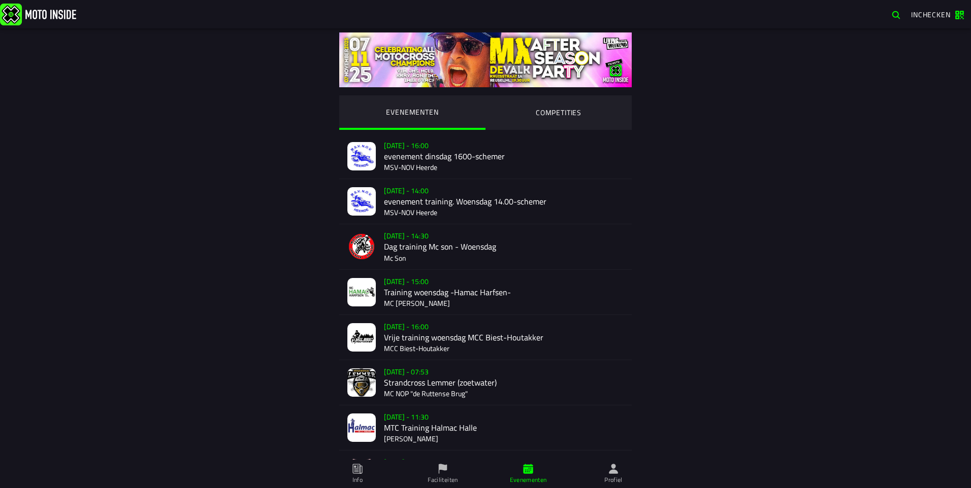
click at [560, 105] on ion-segment-button "COMPETITIES" at bounding box center [558, 112] width 146 height 35
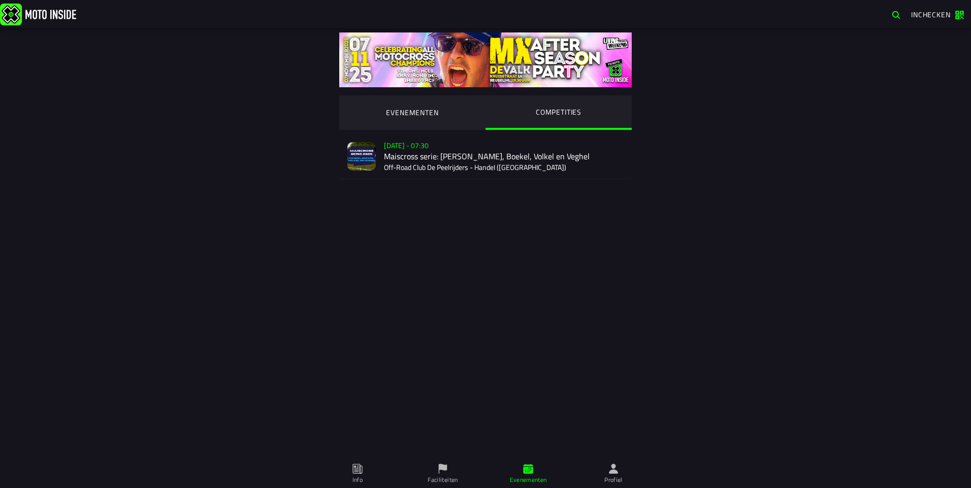
click at [424, 149] on div "Verkoop nog niet gestart Su 2 Nov - 07:30 Maiscross serie: Handel, Boekel, Volk…" at bounding box center [504, 156] width 240 height 45
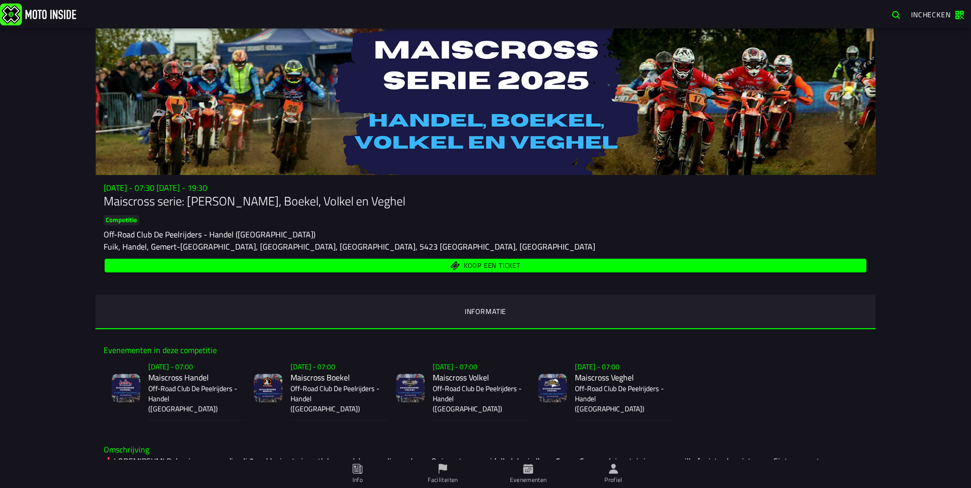
click at [0, 269] on html "Inchecken Niek smits Uitloggen Bestellingen Persoonlijke informatie bijwerken F…" at bounding box center [485, 244] width 971 height 488
click at [15, 266] on div "Su 2 Nov - 07:30 - Su 23 Nov - 19:30 Maiscross serie: Handel, Boekel, Volkel en…" at bounding box center [485, 258] width 971 height 460
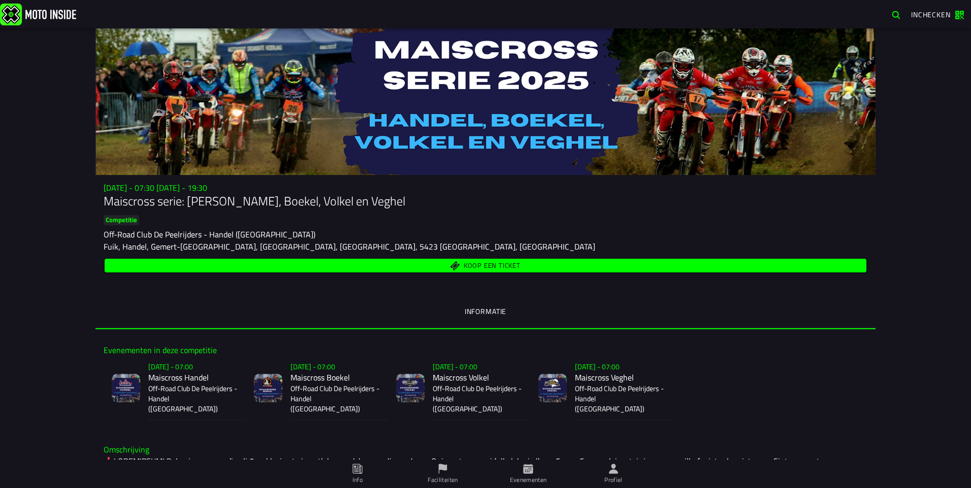
click at [402, 266] on span "Koop een ticket" at bounding box center [486, 266] width 750 height 10
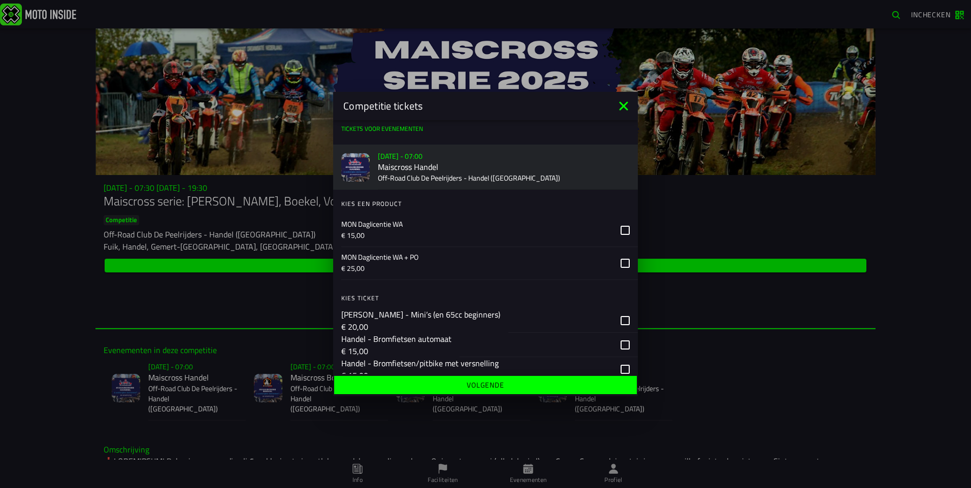
click at [525, 231] on p "€ 15,00" at bounding box center [476, 236] width 271 height 10
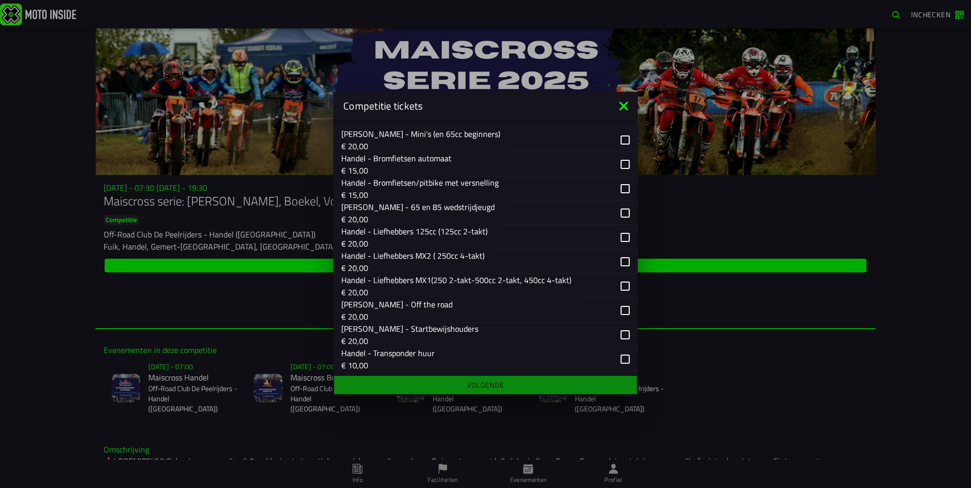
scroll to position [203, 0]
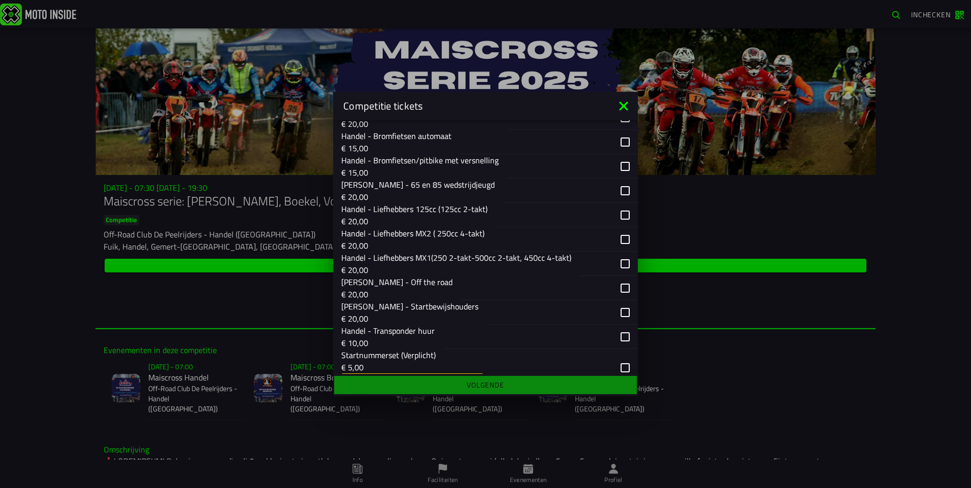
click at [542, 214] on div "button" at bounding box center [554, 215] width 117 height 24
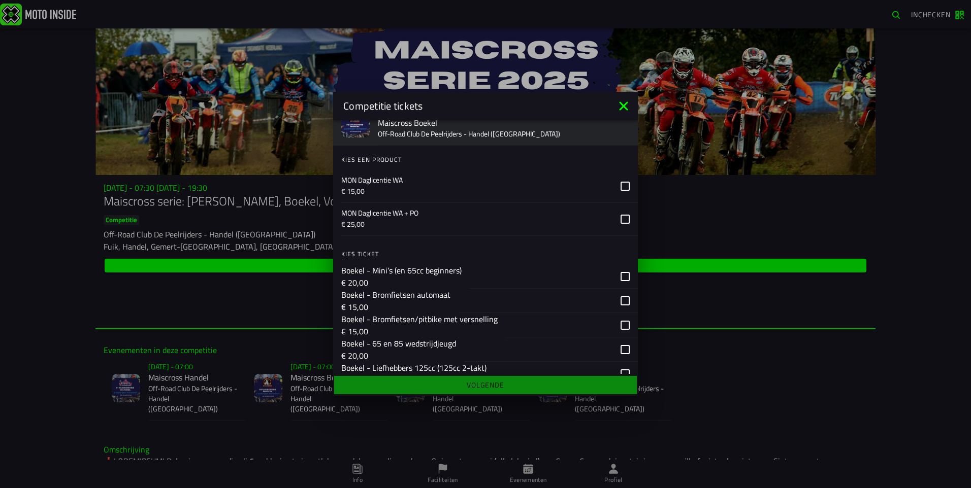
scroll to position [508, 0]
click at [507, 195] on div "MON Daglicentie WA € 15,00" at bounding box center [476, 184] width 271 height 32
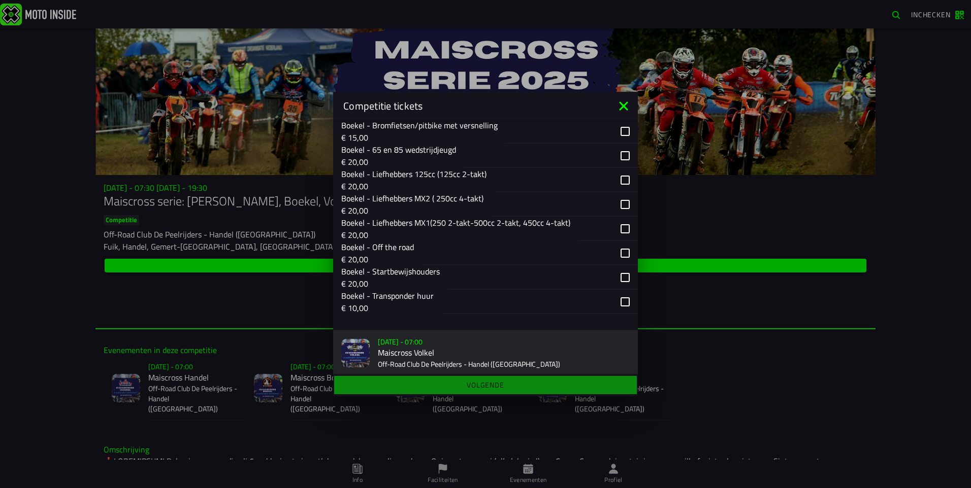
scroll to position [710, 0]
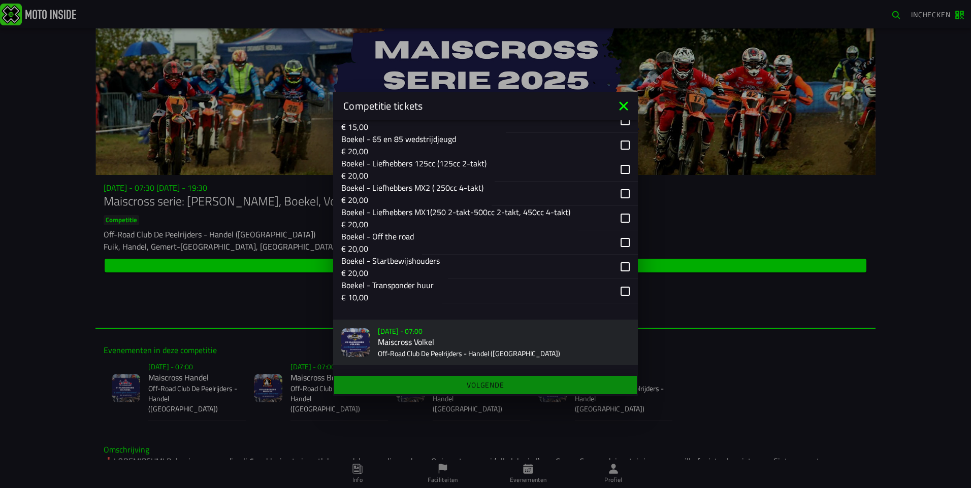
click at [483, 174] on p "€ 20,00" at bounding box center [413, 176] width 145 height 12
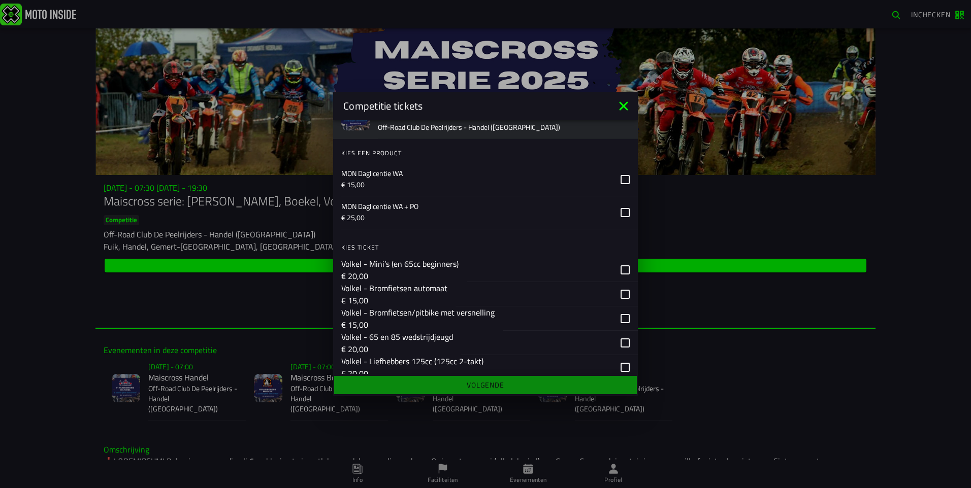
scroll to position [964, 0]
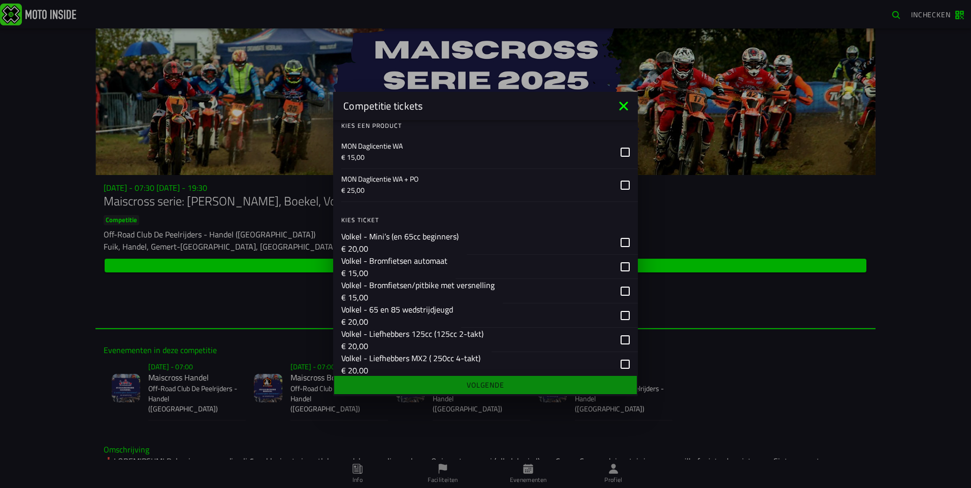
click at [454, 154] on p "€ 15,00" at bounding box center [476, 157] width 271 height 10
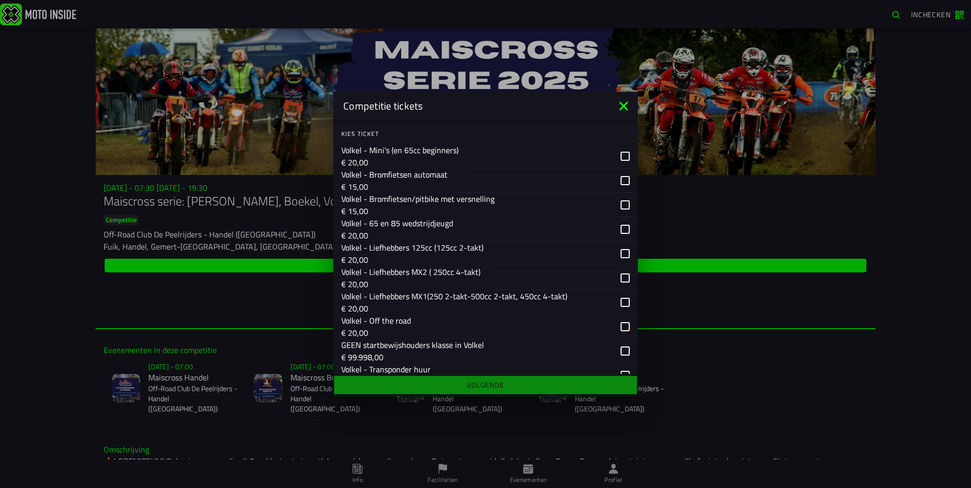
scroll to position [1066, 0]
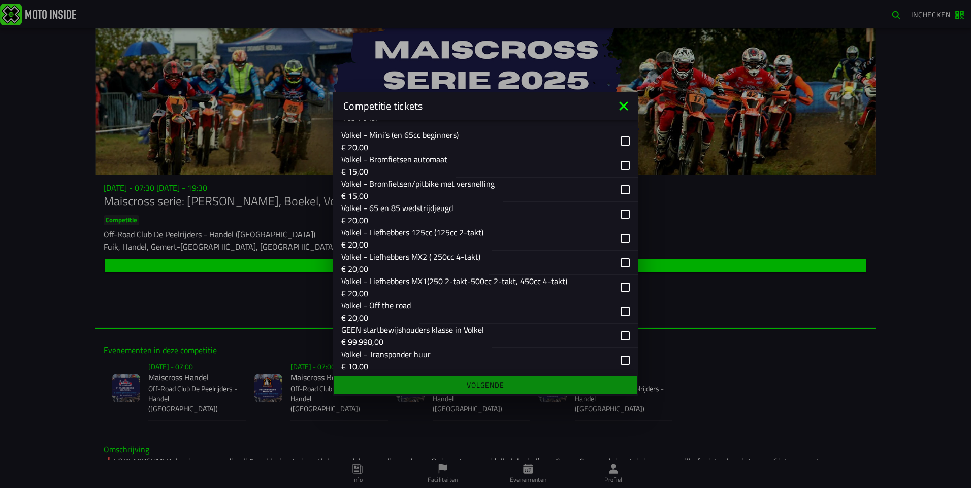
click at [443, 188] on p "Volkel - Bromfietsen/pitbike met versnelling" at bounding box center [417, 184] width 153 height 12
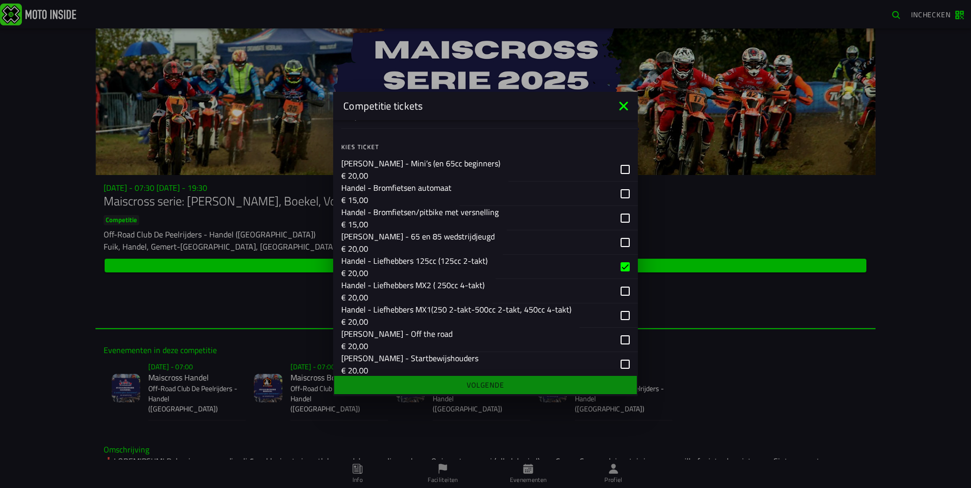
scroll to position [152, 0]
click at [449, 255] on p "Handel - Liefhebbers 125cc (125cc 2-takt)" at bounding box center [414, 260] width 146 height 12
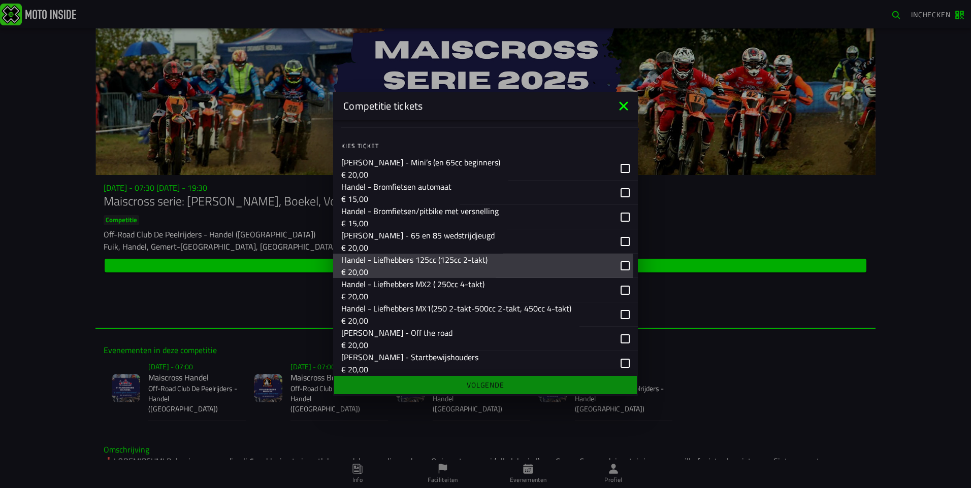
click at [448, 255] on p "Handel - Liefhebbers 125cc (125cc 2-takt)" at bounding box center [414, 260] width 146 height 12
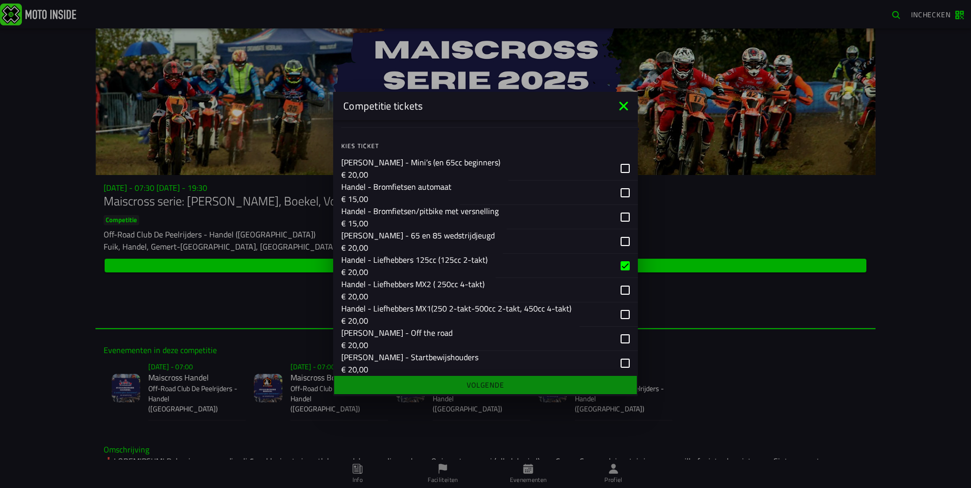
drag, startPoint x: 498, startPoint y: 385, endPoint x: 461, endPoint y: 312, distance: 82.4
click at [497, 385] on ion-footer "Volgende" at bounding box center [485, 385] width 305 height 22
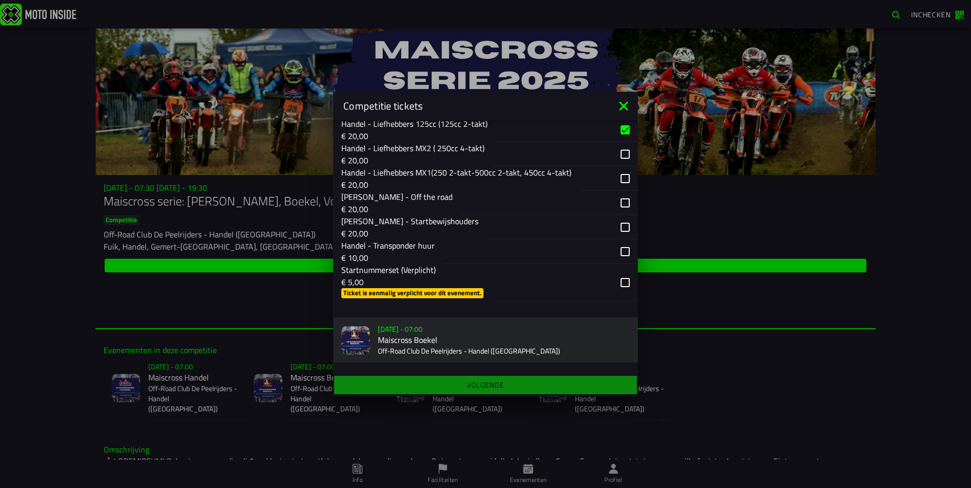
scroll to position [305, 0]
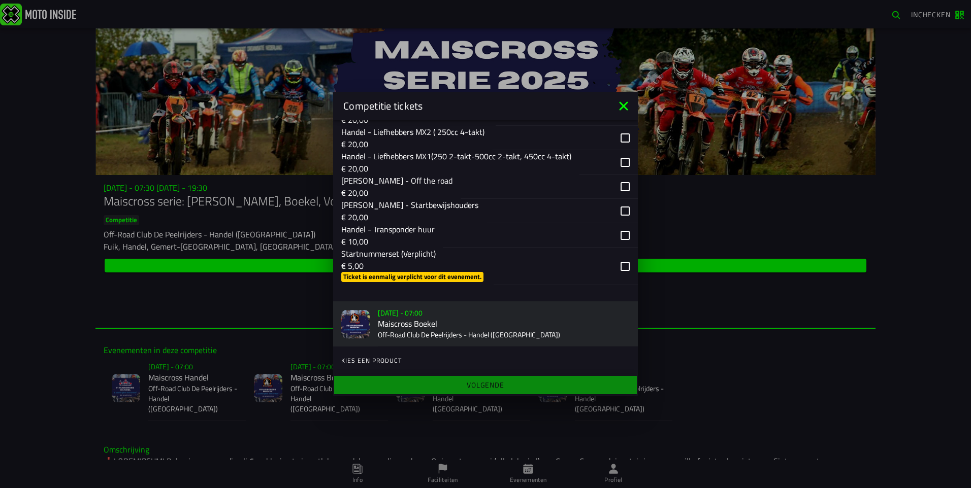
click at [432, 256] on p "Startnummerset (Verplicht)" at bounding box center [413, 254] width 144 height 12
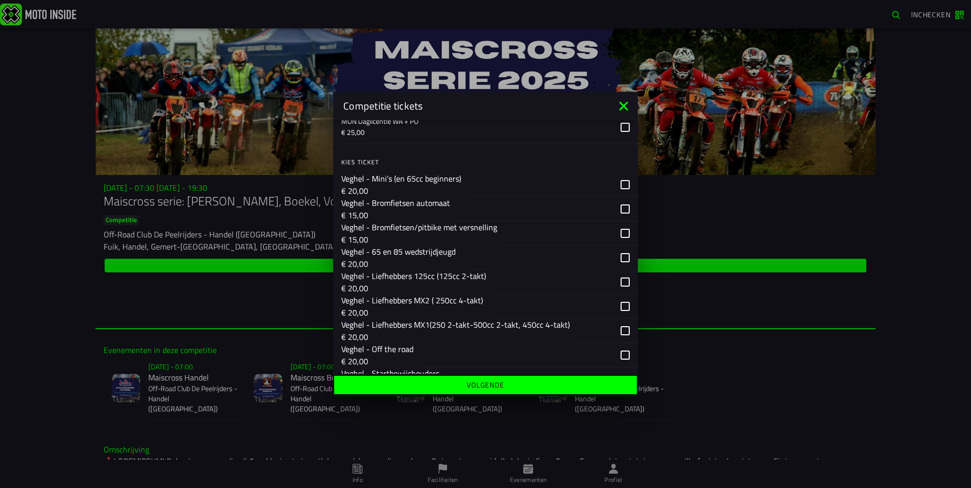
scroll to position [1509, 0]
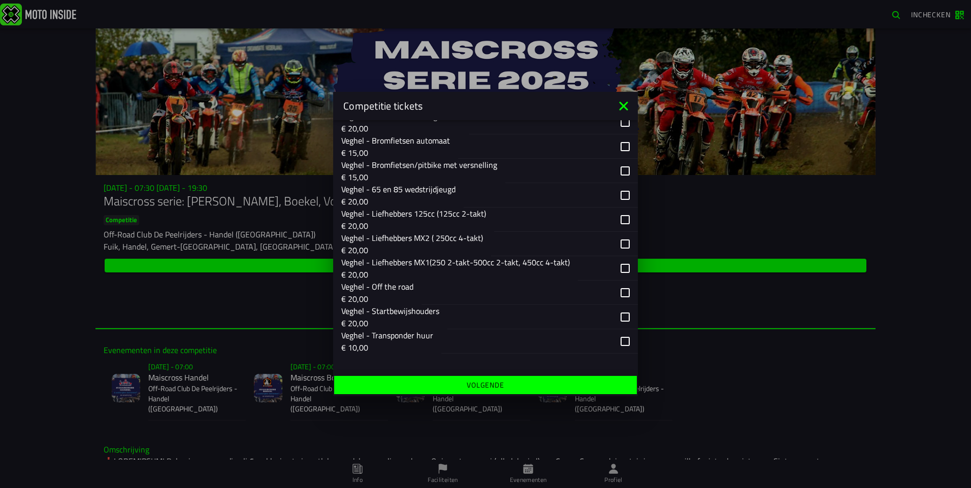
click at [0, 0] on slot "Volgende" at bounding box center [0, 0] width 0 height 0
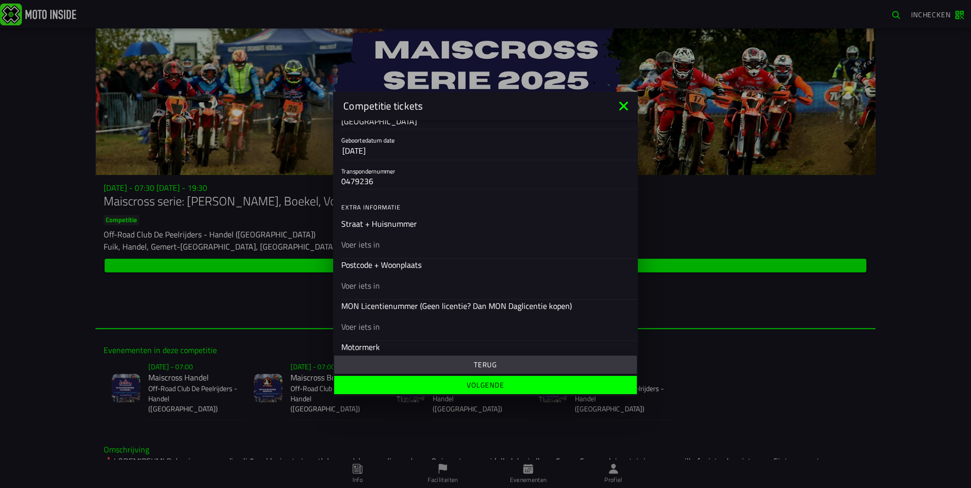
scroll to position [254, 0]
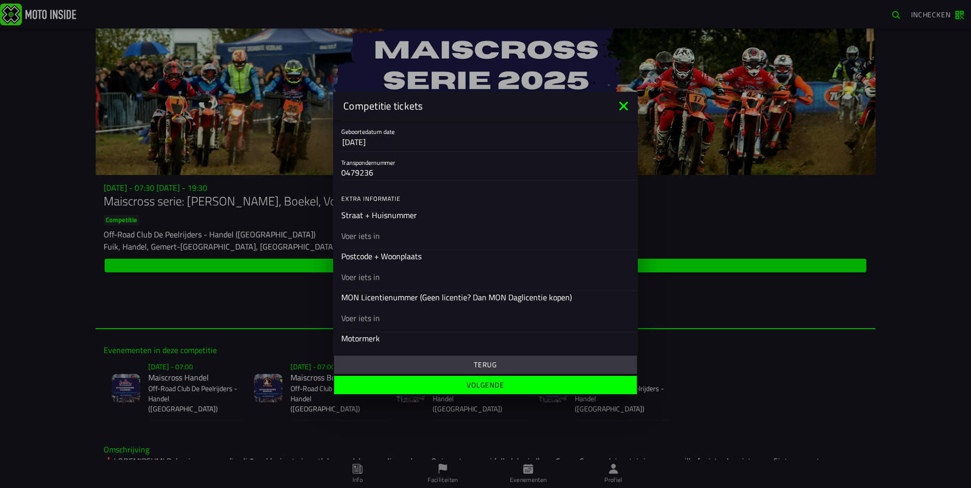
click at [393, 238] on input "text" at bounding box center [485, 236] width 288 height 12
type input "neerbroek 1a"
click at [480, 276] on input "text" at bounding box center [485, 277] width 288 height 12
type input "5427ps"
click at [465, 304] on ion-input "MON Licentienummer (Geen licentie? Dan MON Daglicentie kopen)" at bounding box center [485, 311] width 288 height 41
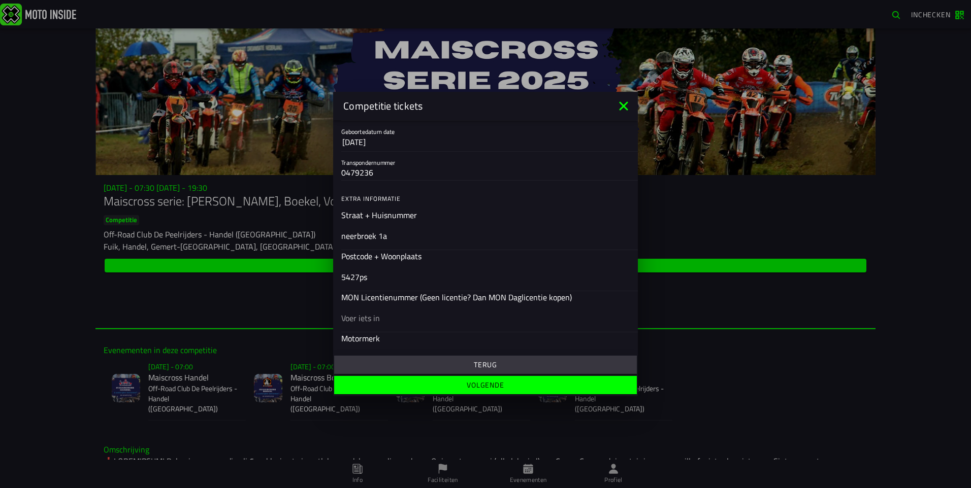
drag, startPoint x: 465, startPoint y: 304, endPoint x: 465, endPoint y: 315, distance: 10.7
click at [465, 315] on input "text" at bounding box center [485, 318] width 288 height 12
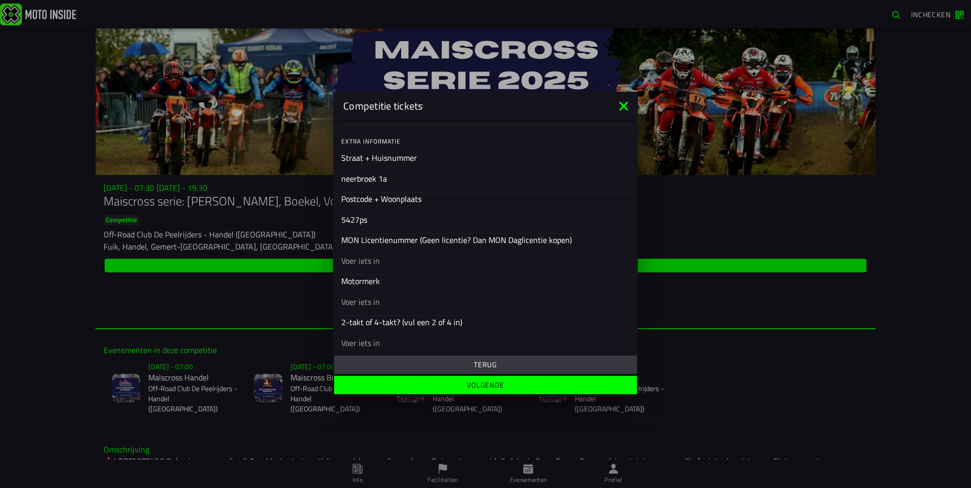
scroll to position [401, 0]
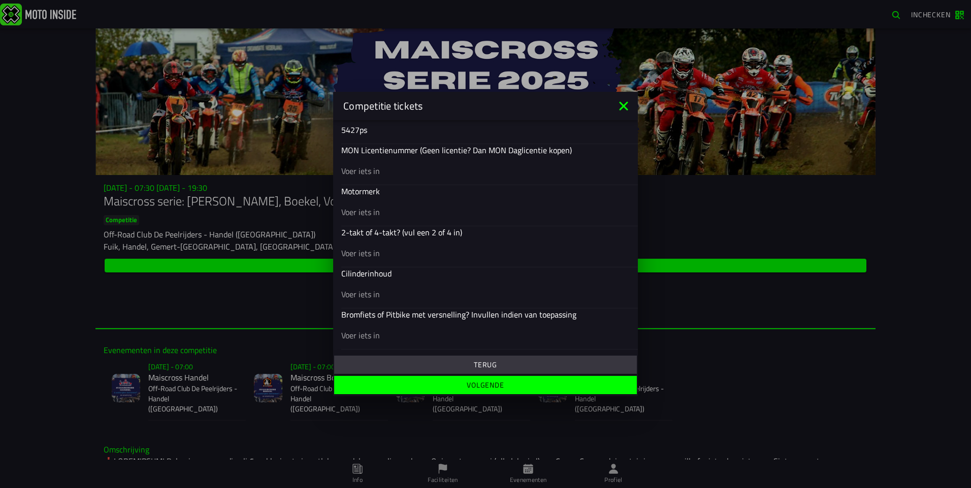
click at [381, 208] on input "text" at bounding box center [485, 212] width 288 height 12
type input "fantic"
click at [384, 253] on input "text" at bounding box center [485, 253] width 288 height 12
type input "2 takt"
click at [403, 296] on input "text" at bounding box center [485, 294] width 288 height 12
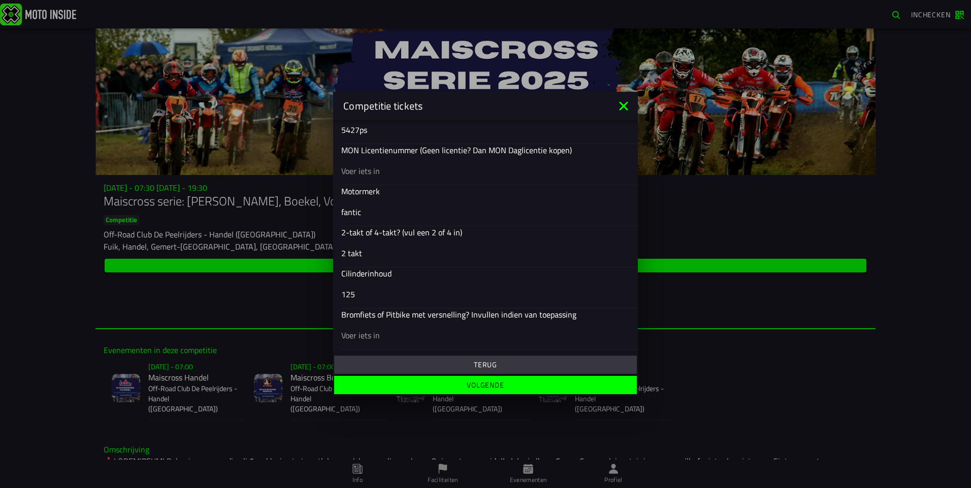
type input "125"
click at [418, 340] on input "text" at bounding box center [485, 336] width 288 height 12
type input "pitbike"
click at [0, 0] on slot "Volgende" at bounding box center [0, 0] width 0 height 0
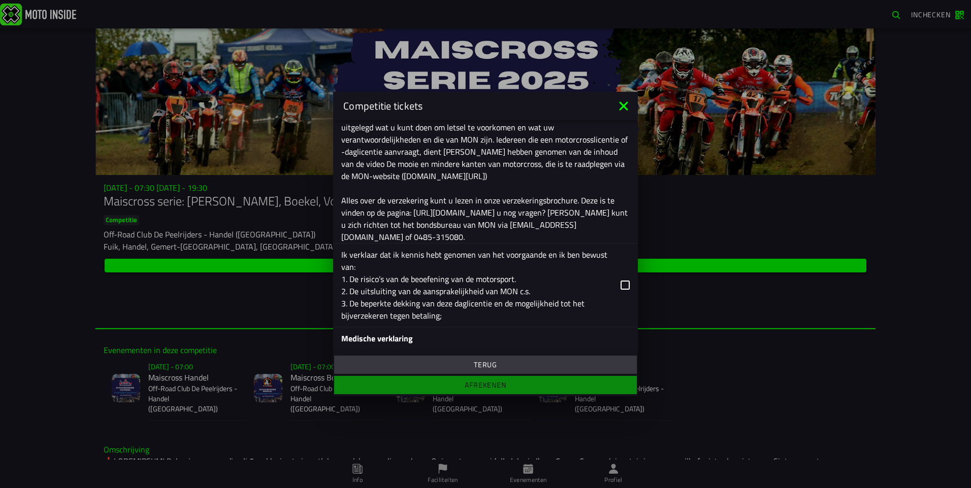
click at [485, 268] on div "Ik verklaar dat ik kennis hebt genomen van het voorgaande en ik ben bewust van:…" at bounding box center [476, 285] width 271 height 73
click at [0, 0] on input "Ik verklaar dat ik kennis hebt genomen van het voorgaande en ik ben bewust van:…" at bounding box center [0, 0] width 0 height 0
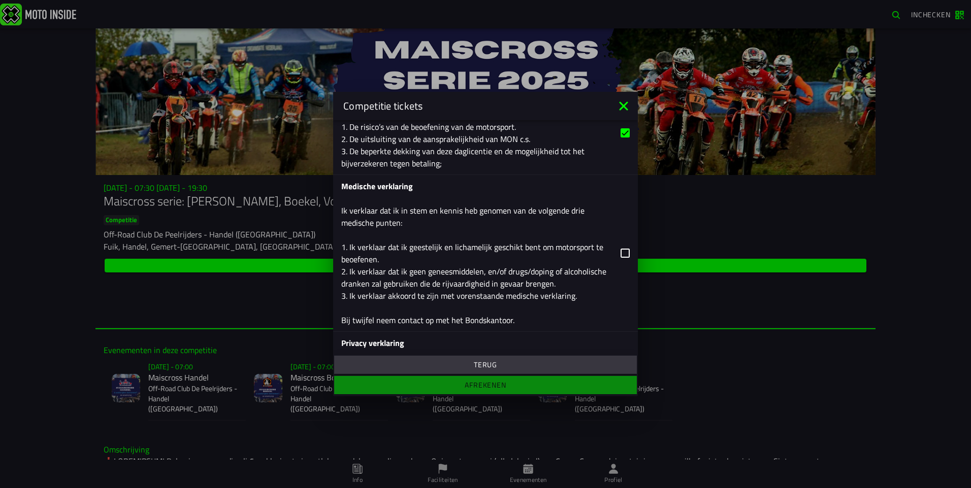
click at [493, 257] on div "Medische verklaring Ik verklaar dat ik in stem en kennis heb genomen van de vol…" at bounding box center [476, 253] width 271 height 146
click at [0, 0] on input "Medische verklaring Ik verklaar dat ik in stem en kennis heb genomen van de vol…" at bounding box center [0, 0] width 0 height 0
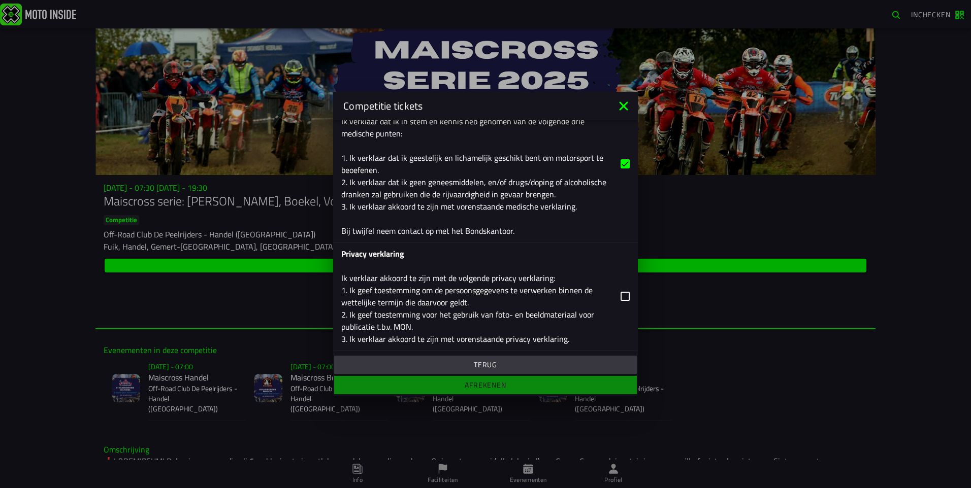
scroll to position [644, 0]
click at [486, 268] on div "Privacy verklaring Ik verklaar akkoord te zijn met de volgende privacy verklari…" at bounding box center [476, 295] width 271 height 97
click at [0, 0] on input "Privacy verklaring Ik verklaar akkoord te zijn met de volgende privacy verklari…" at bounding box center [0, 0] width 0 height 0
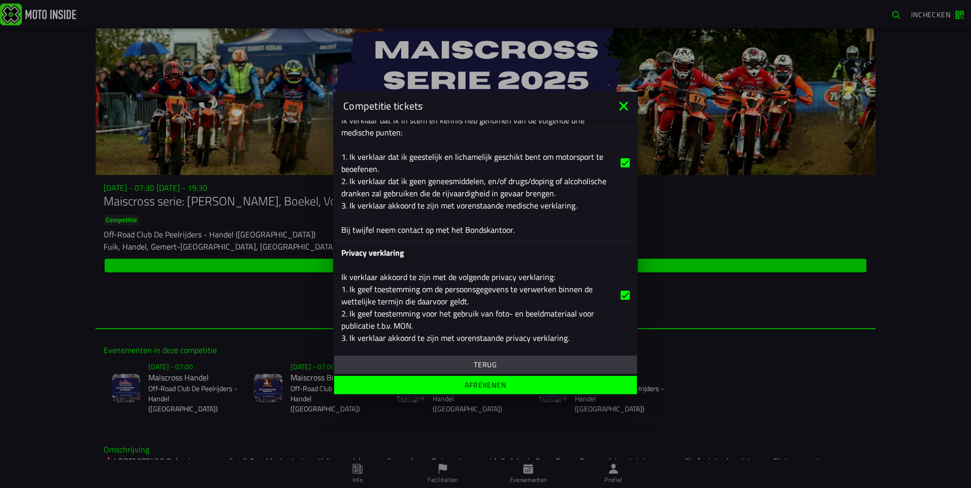
click at [516, 388] on span "Afrekenen" at bounding box center [485, 385] width 287 height 7
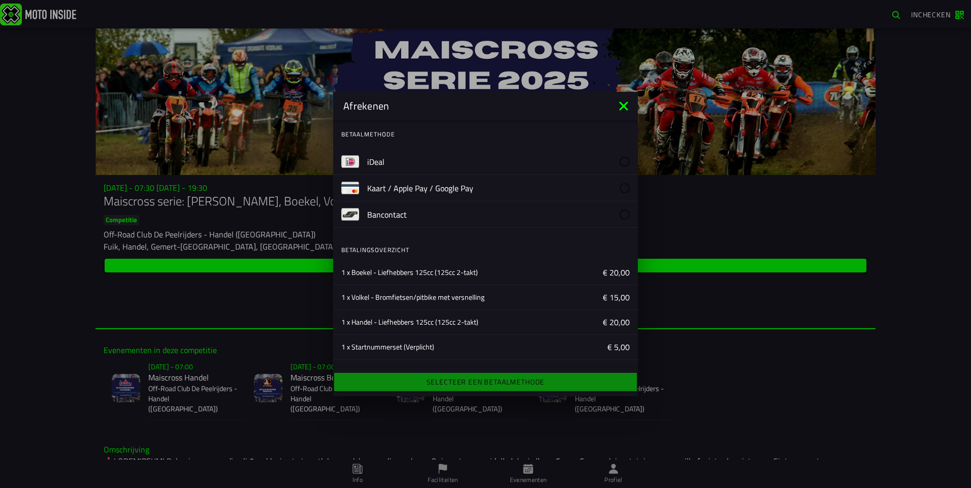
click at [532, 157] on label "iDeal" at bounding box center [498, 162] width 263 height 26
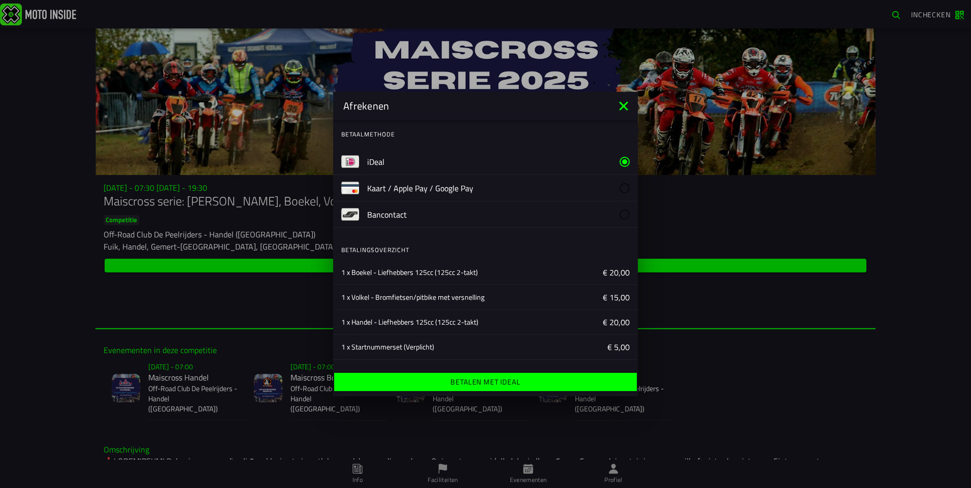
click at [511, 379] on ion-label "Betalen met iDeal" at bounding box center [485, 382] width 70 height 7
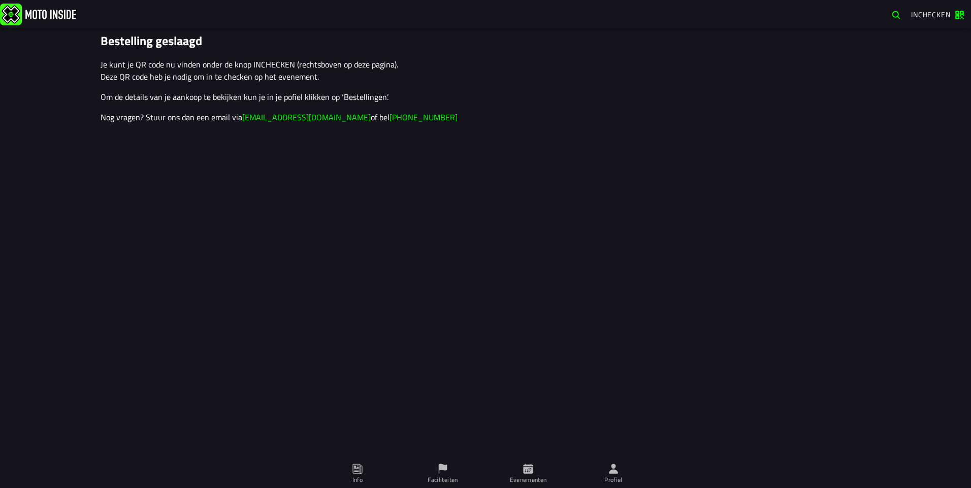
click at [538, 470] on span "Evenementen" at bounding box center [528, 474] width 73 height 28
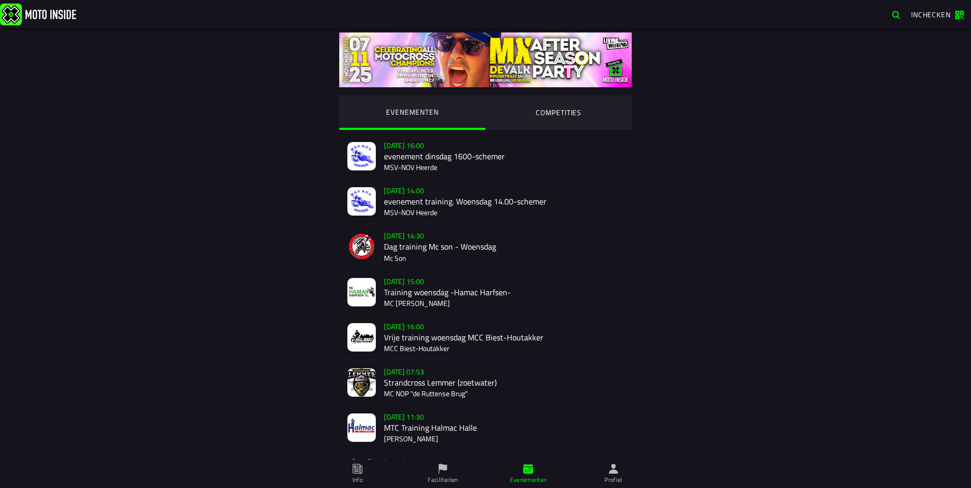
click at [606, 476] on ion-label "Profiel" at bounding box center [613, 480] width 18 height 9
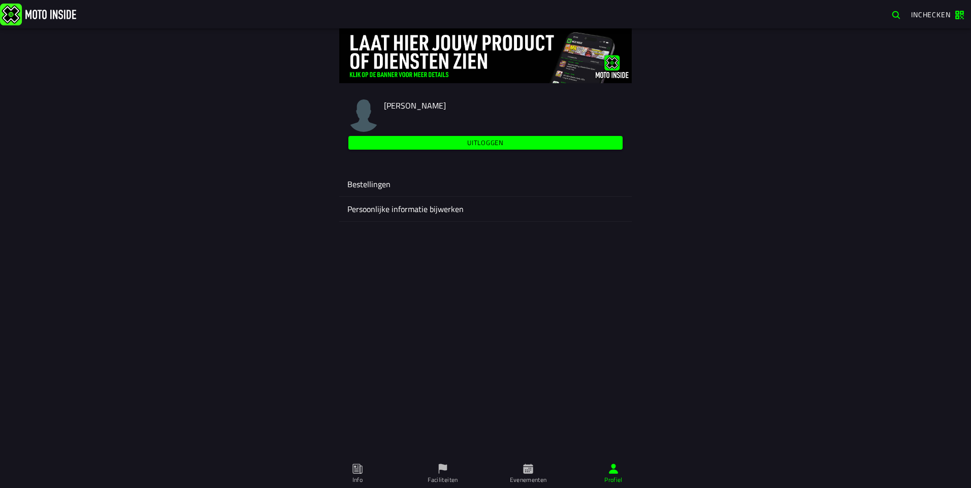
click at [414, 176] on div "Bestellingen" at bounding box center [485, 184] width 276 height 24
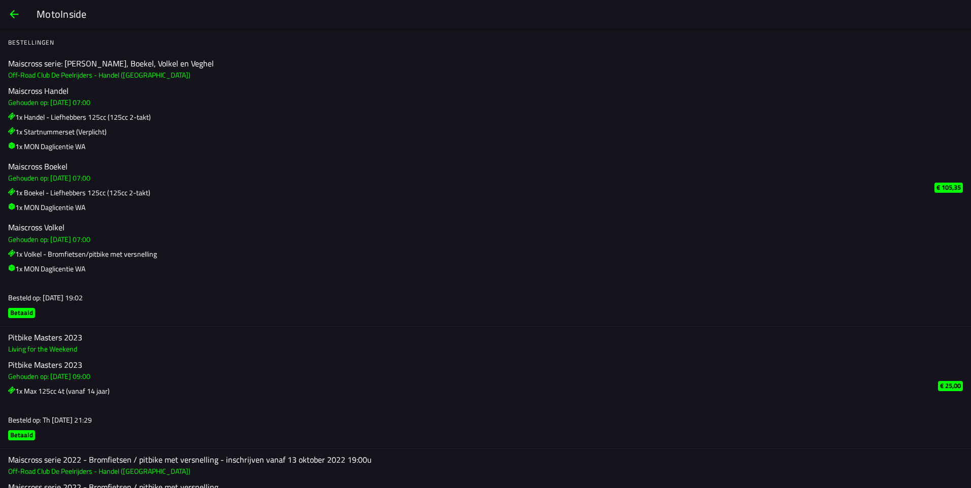
click at [15, 10] on span "back" at bounding box center [14, 14] width 12 height 24
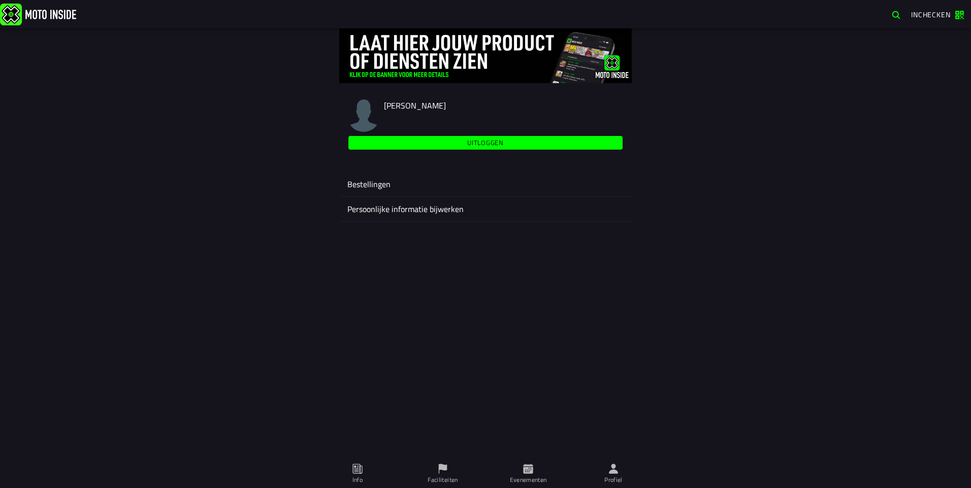
click at [363, 470] on icon at bounding box center [357, 469] width 11 height 11
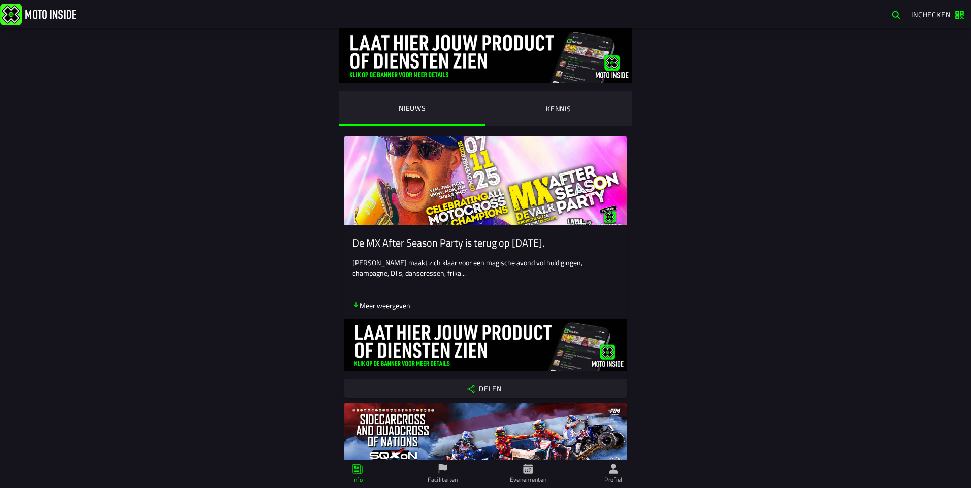
click at [442, 483] on ion-label "Faciliteiten" at bounding box center [443, 480] width 30 height 9
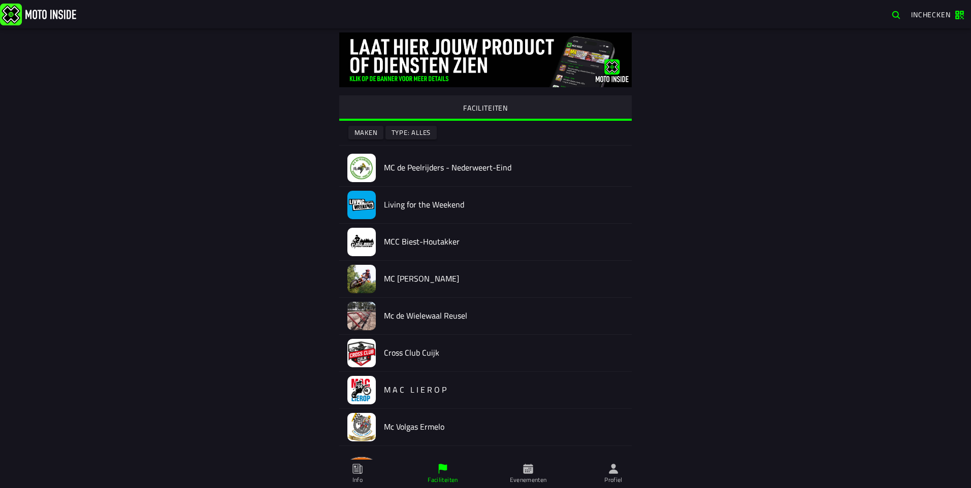
click at [541, 471] on span "Evenementen" at bounding box center [528, 474] width 73 height 28
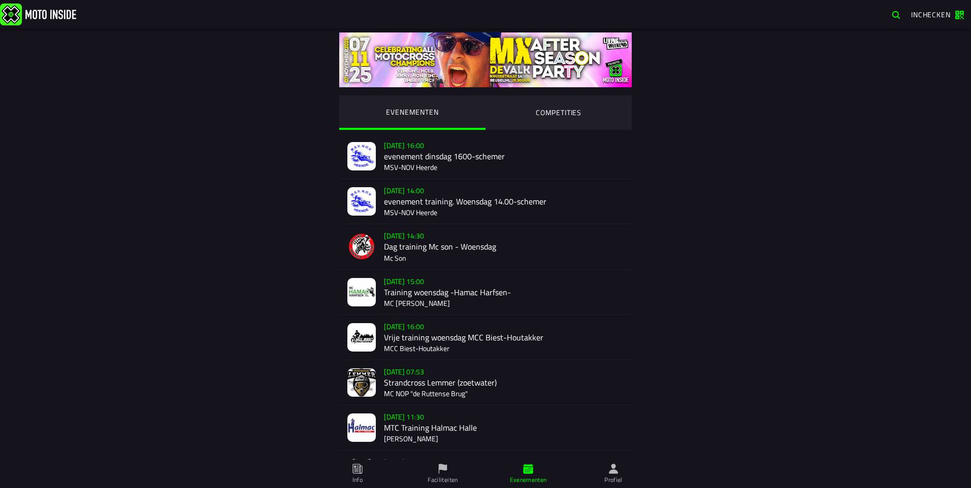
click at [527, 112] on ion-segment-button "COMPETITIES" at bounding box center [558, 112] width 146 height 35
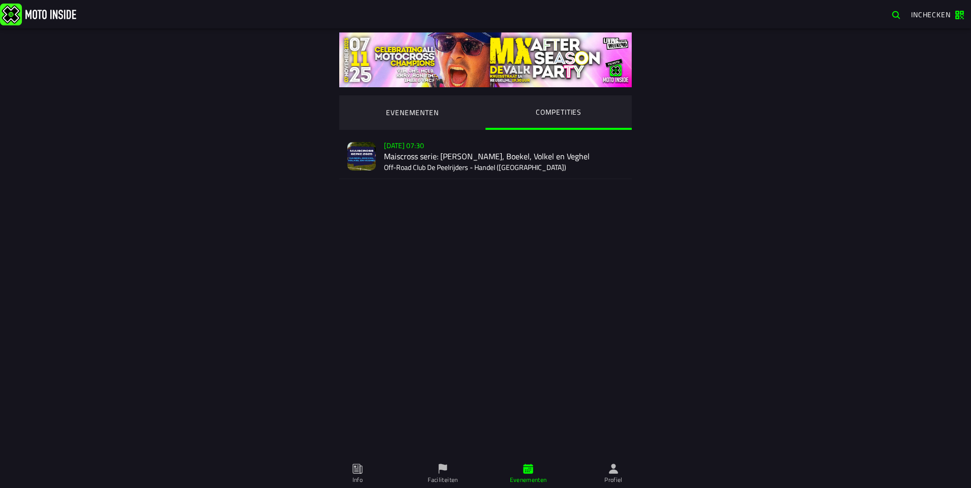
click at [481, 150] on div "[DATE] 07:30 Maiscross serie: Handel, Boekel, Volkel en Veghel Off-Road Club De…" at bounding box center [504, 156] width 240 height 45
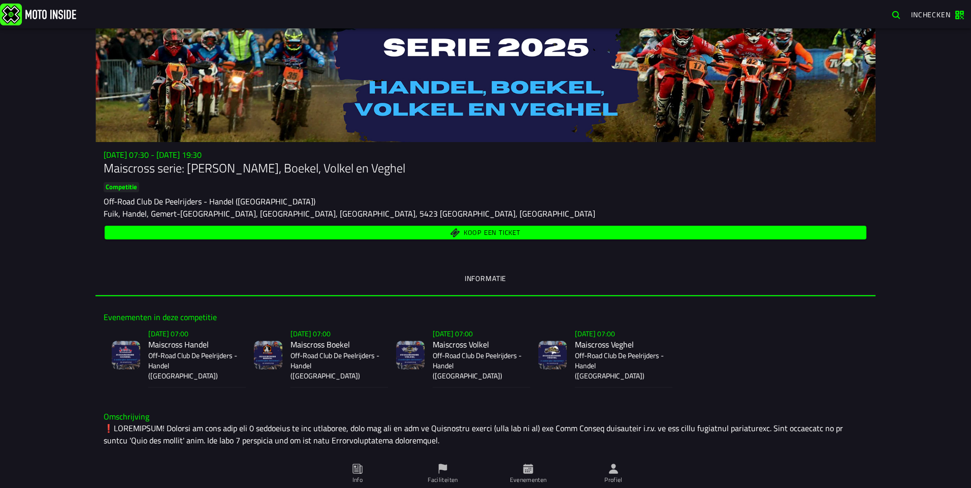
scroll to position [51, 0]
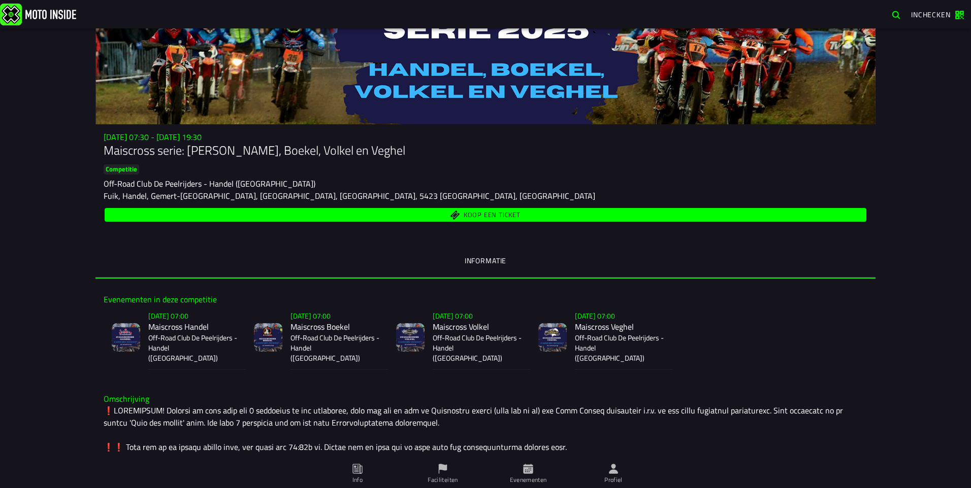
click at [436, 219] on span "Koop een ticket" at bounding box center [486, 215] width 750 height 10
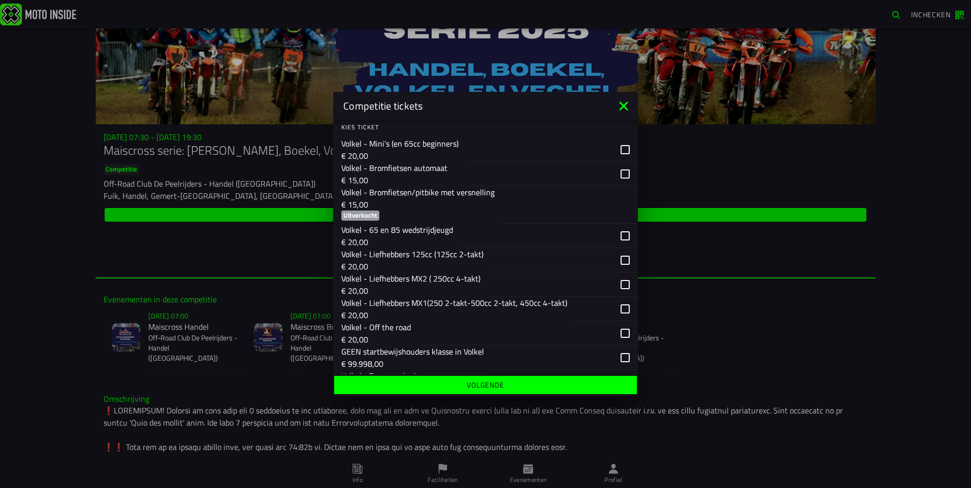
scroll to position [1168, 0]
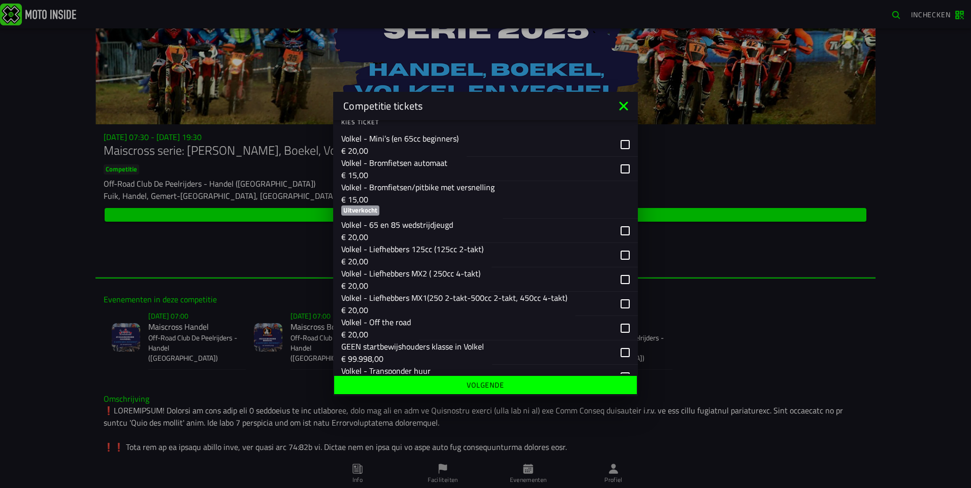
click at [626, 102] on icon at bounding box center [623, 106] width 16 height 16
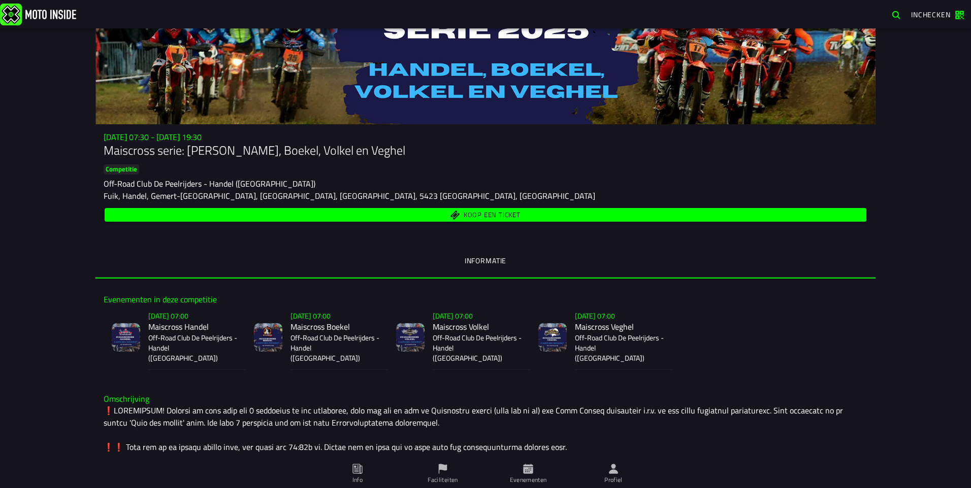
click at [260, 217] on span "Koop een ticket" at bounding box center [486, 215] width 750 height 10
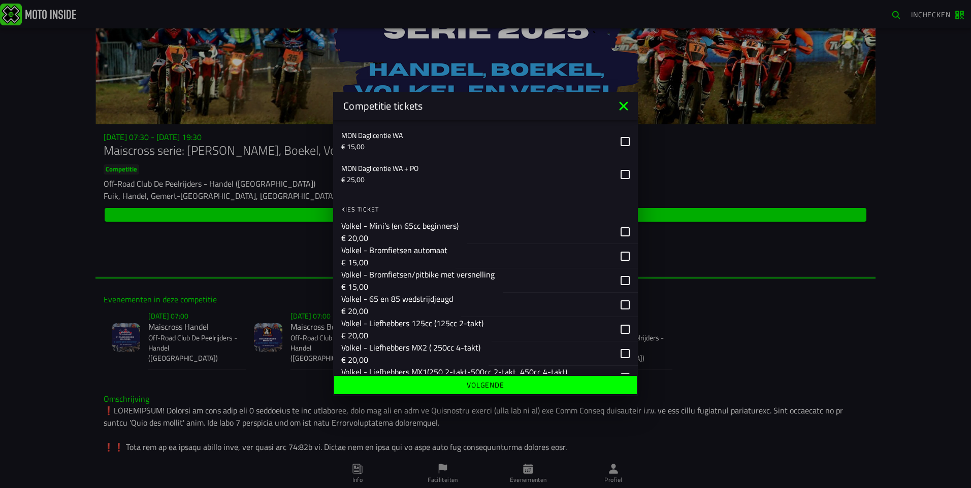
scroll to position [1066, 0]
click at [622, 106] on icon at bounding box center [623, 106] width 9 height 9
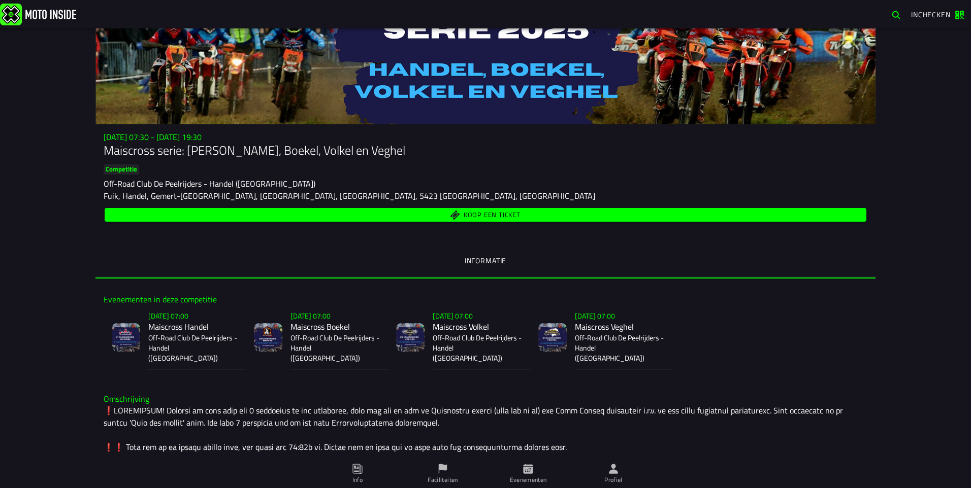
click at [435, 212] on span "Koop een ticket" at bounding box center [486, 215] width 750 height 10
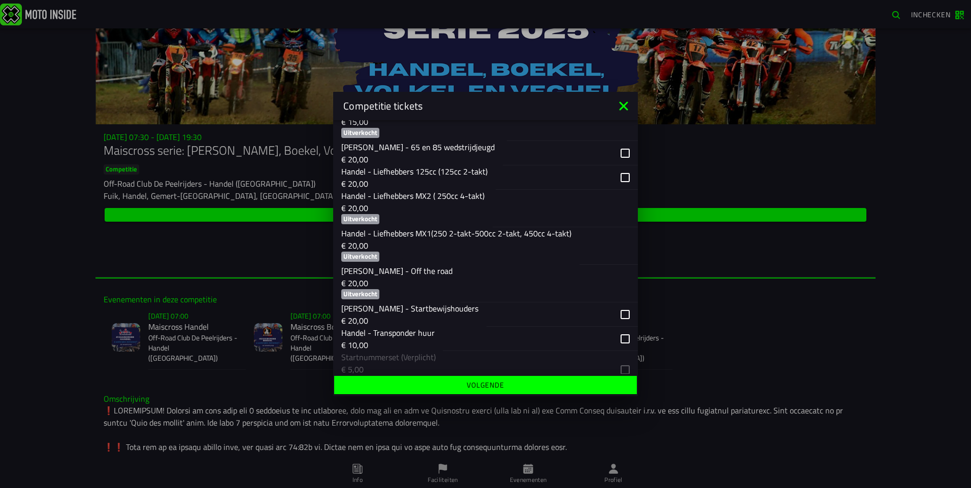
scroll to position [406, 0]
